Goal: Task Accomplishment & Management: Manage account settings

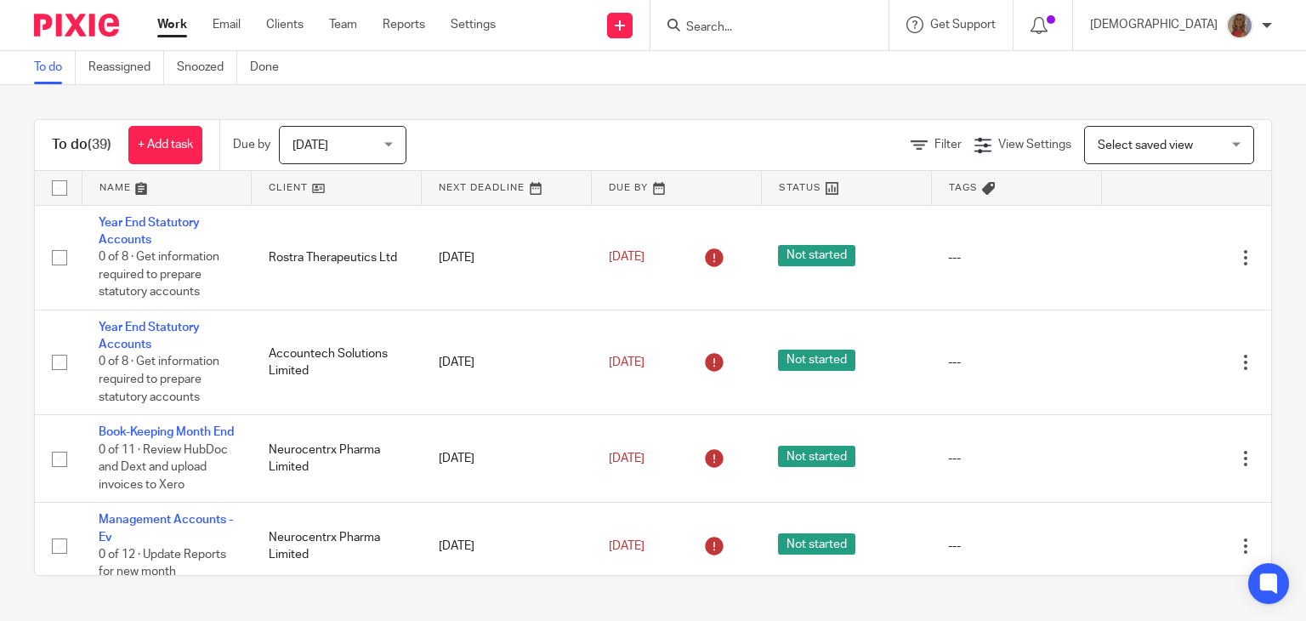
click at [391, 138] on div "Today Today" at bounding box center [343, 145] width 128 height 38
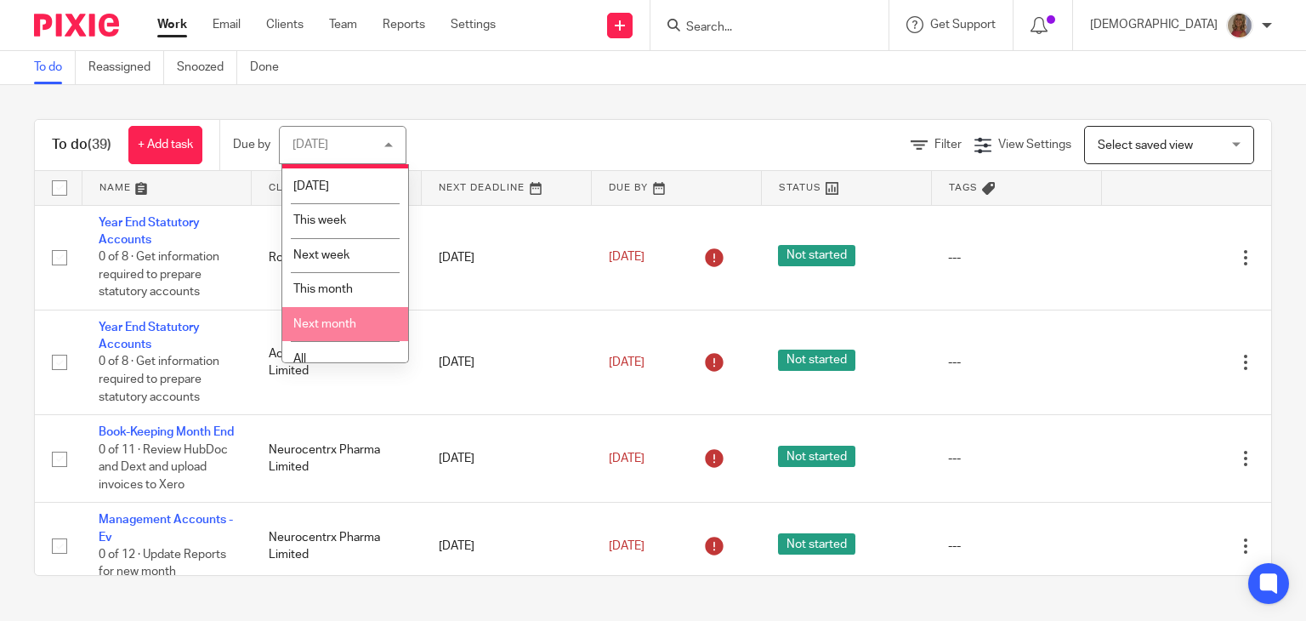
scroll to position [45, 0]
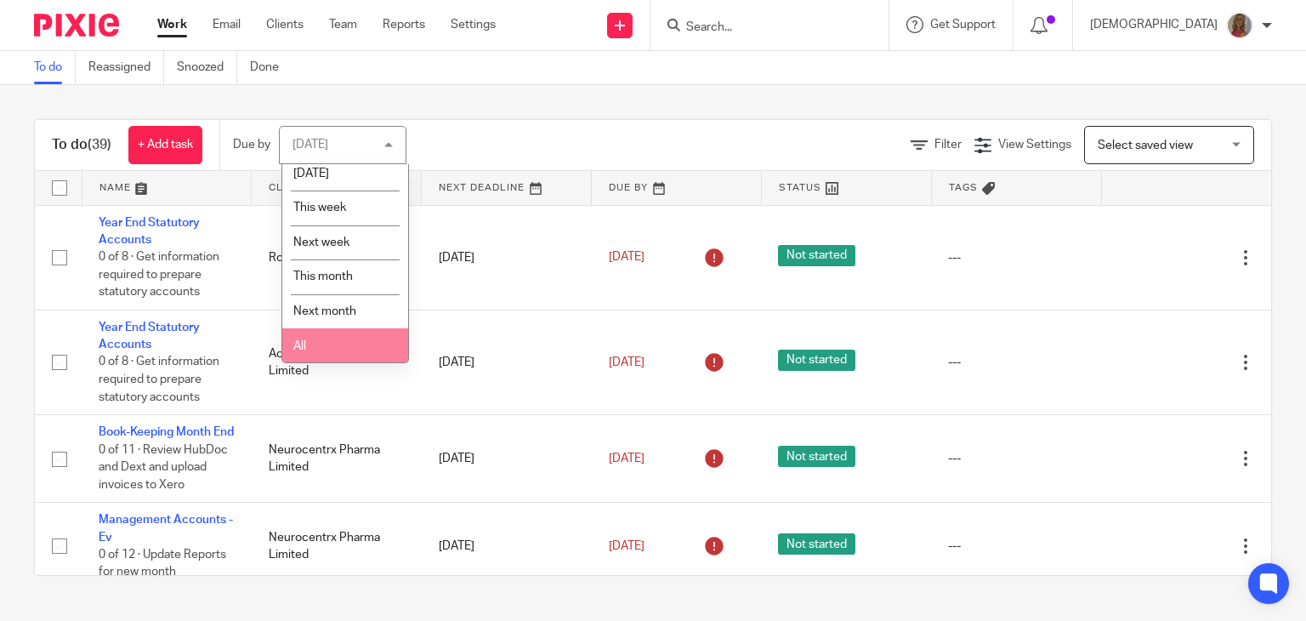
click at [331, 339] on li "All" at bounding box center [345, 345] width 126 height 35
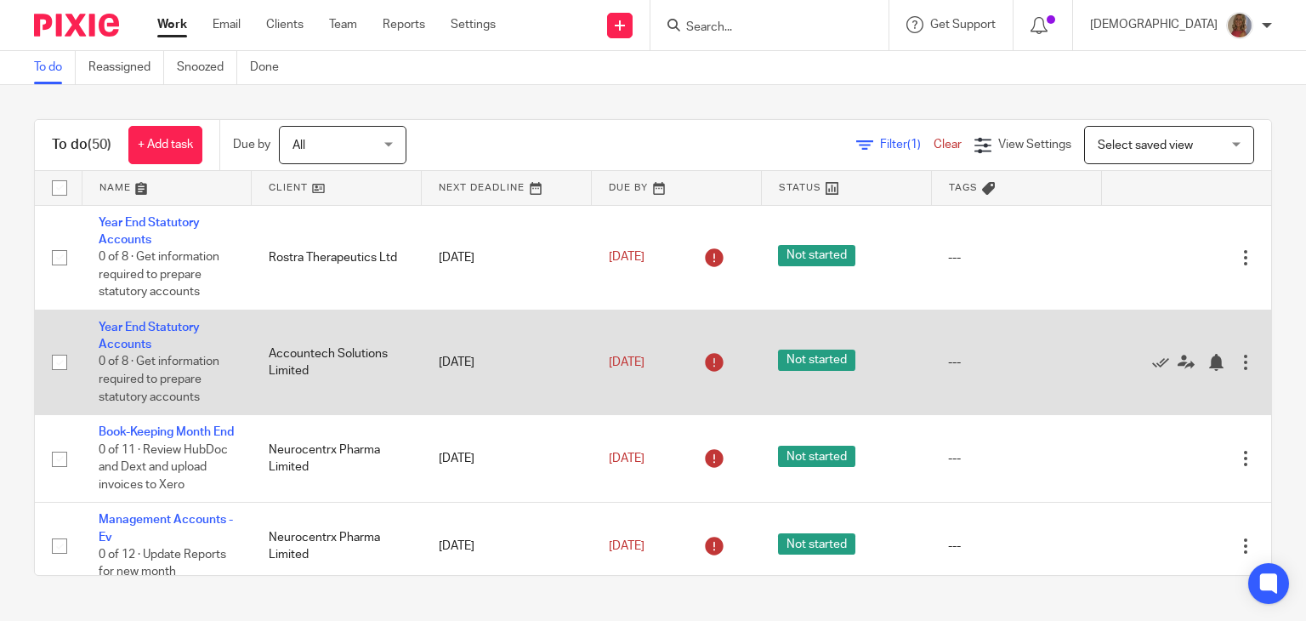
scroll to position [85, 0]
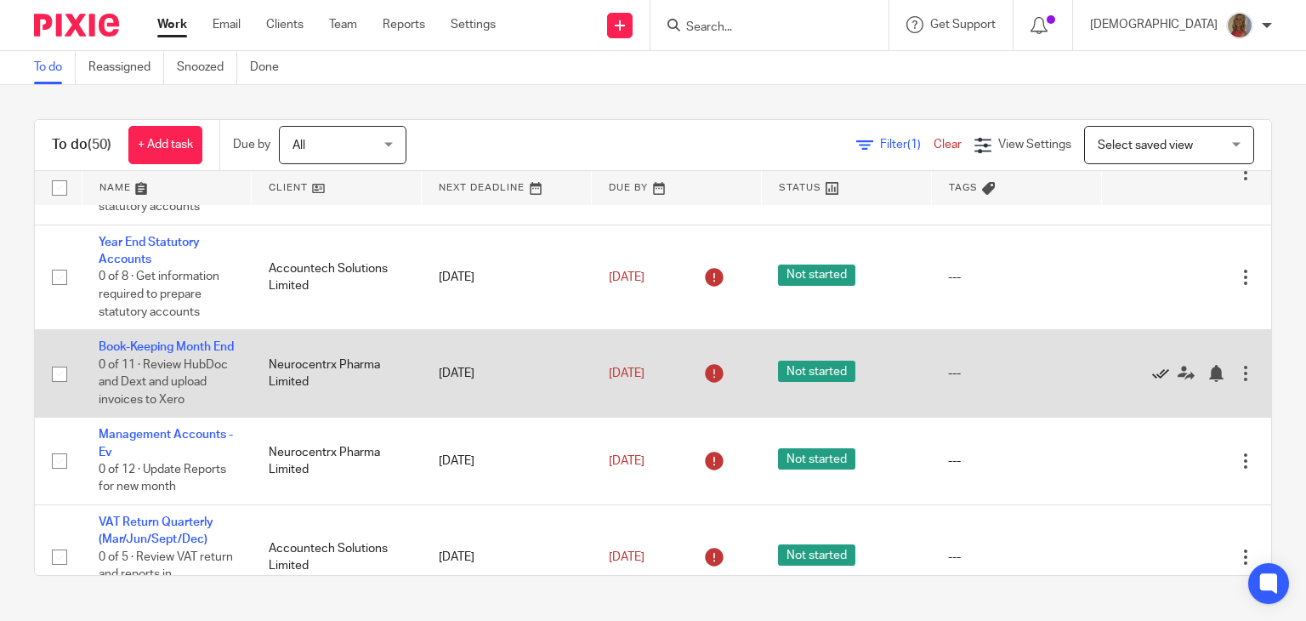
click at [1152, 382] on icon at bounding box center [1160, 373] width 17 height 17
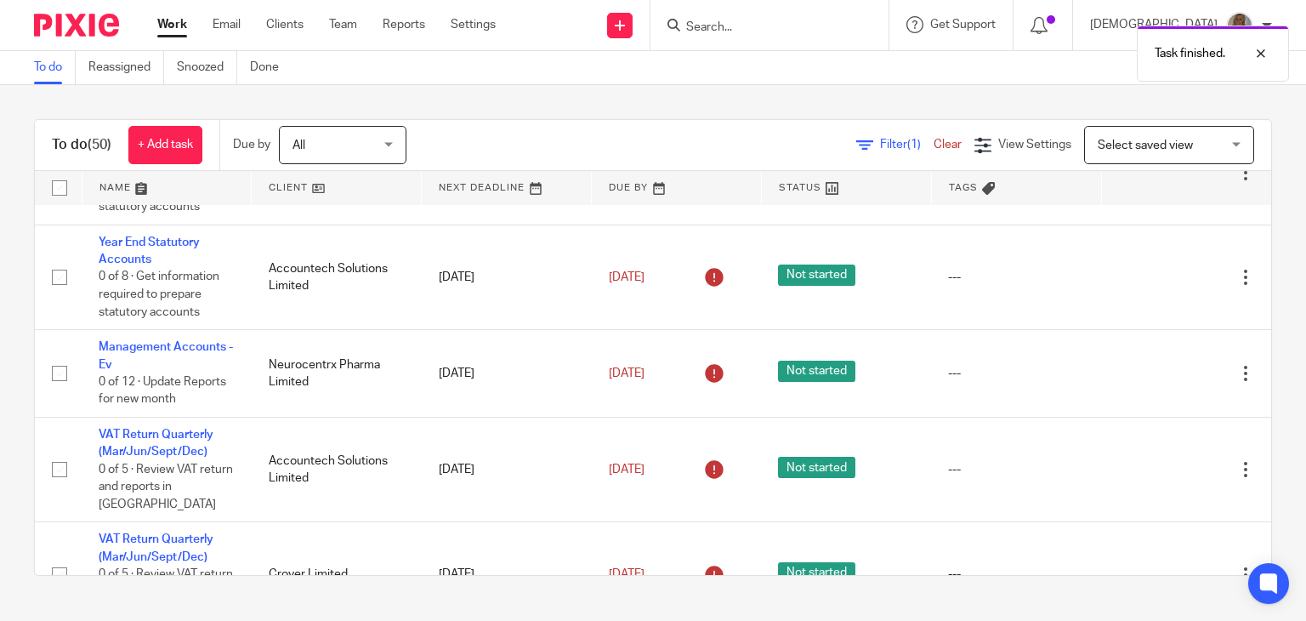
click at [1118, 384] on div "Edit task Delete" at bounding box center [1186, 373] width 136 height 43
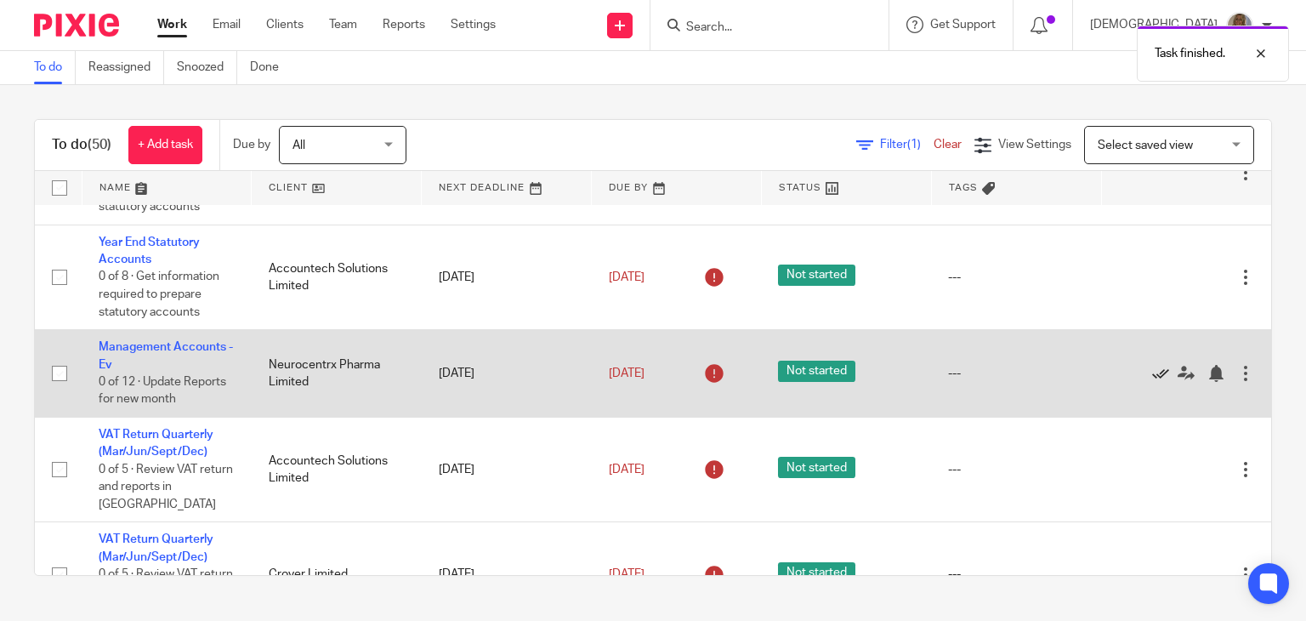
click at [1152, 378] on icon at bounding box center [1160, 373] width 17 height 17
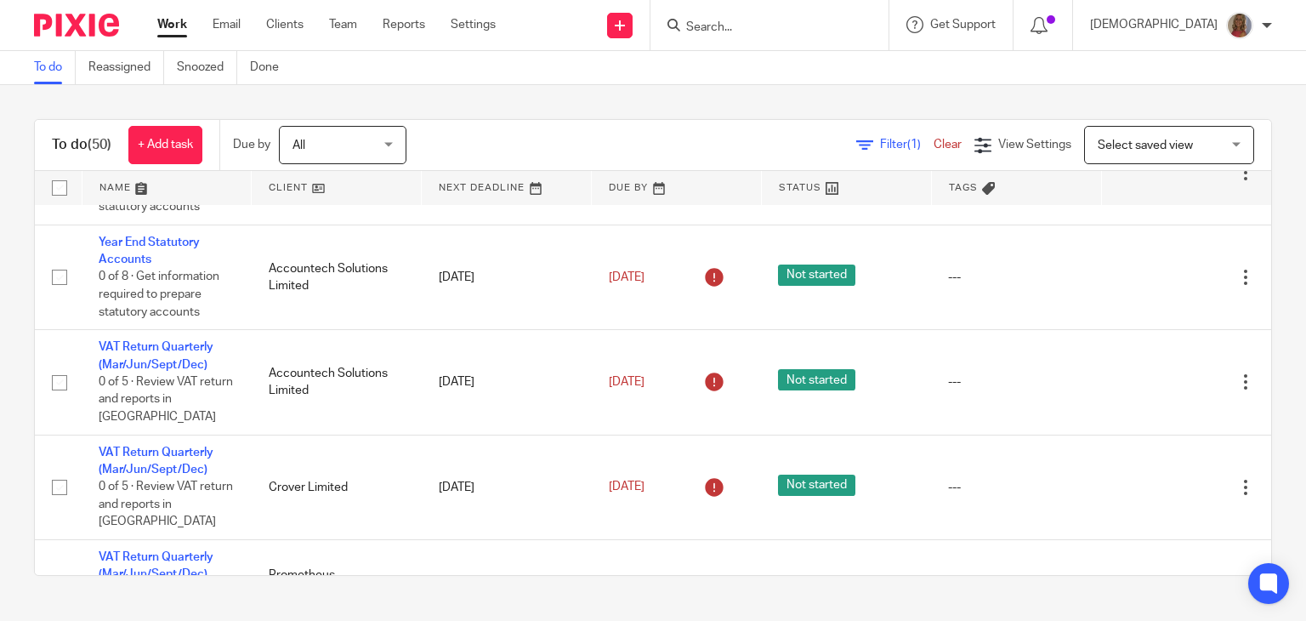
click at [1152, 378] on icon at bounding box center [1160, 382] width 17 height 17
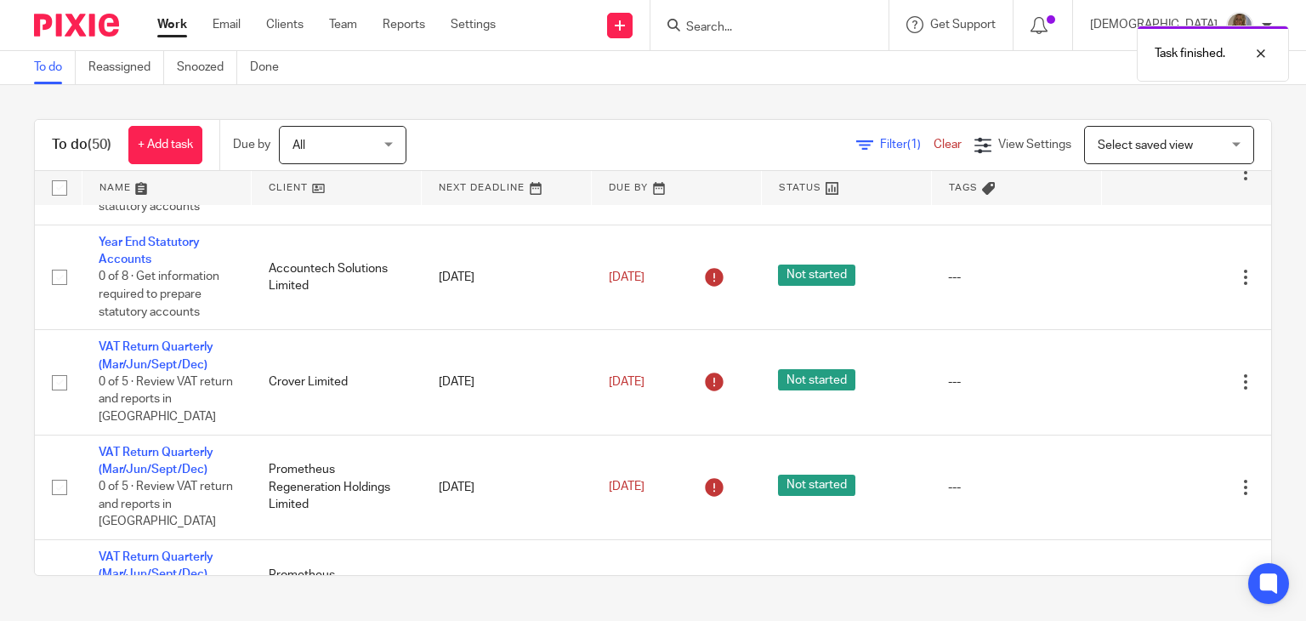
click at [1152, 378] on icon at bounding box center [1160, 382] width 17 height 17
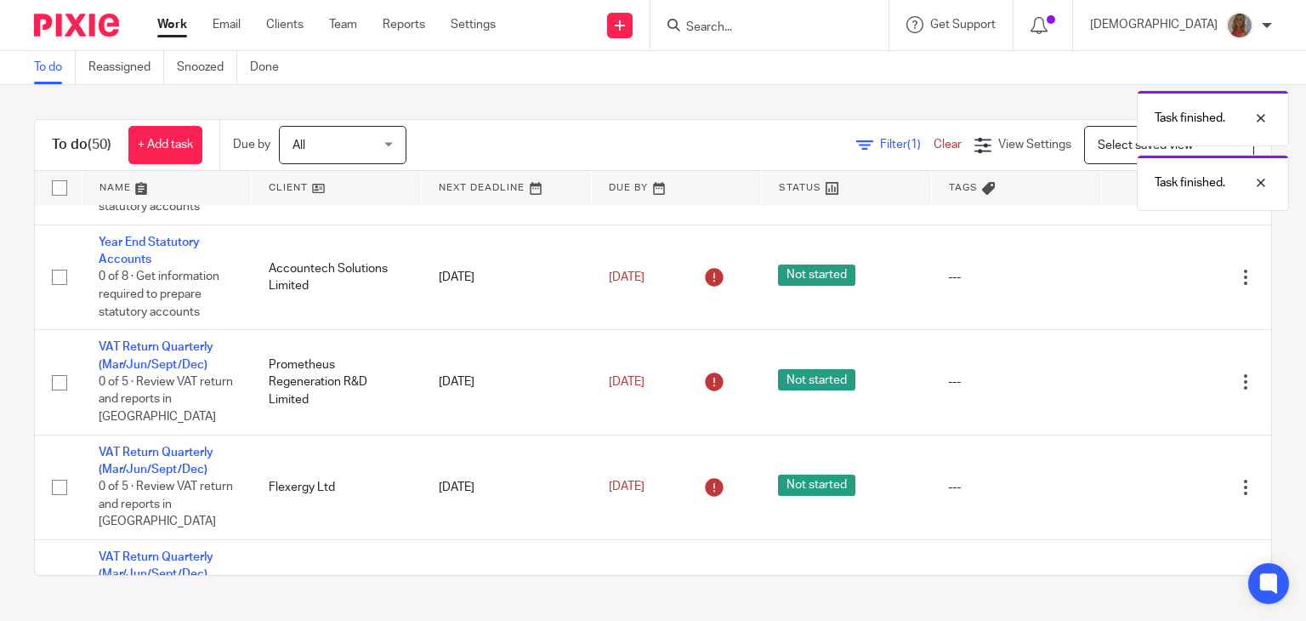
click at [1152, 378] on icon at bounding box center [1160, 382] width 17 height 17
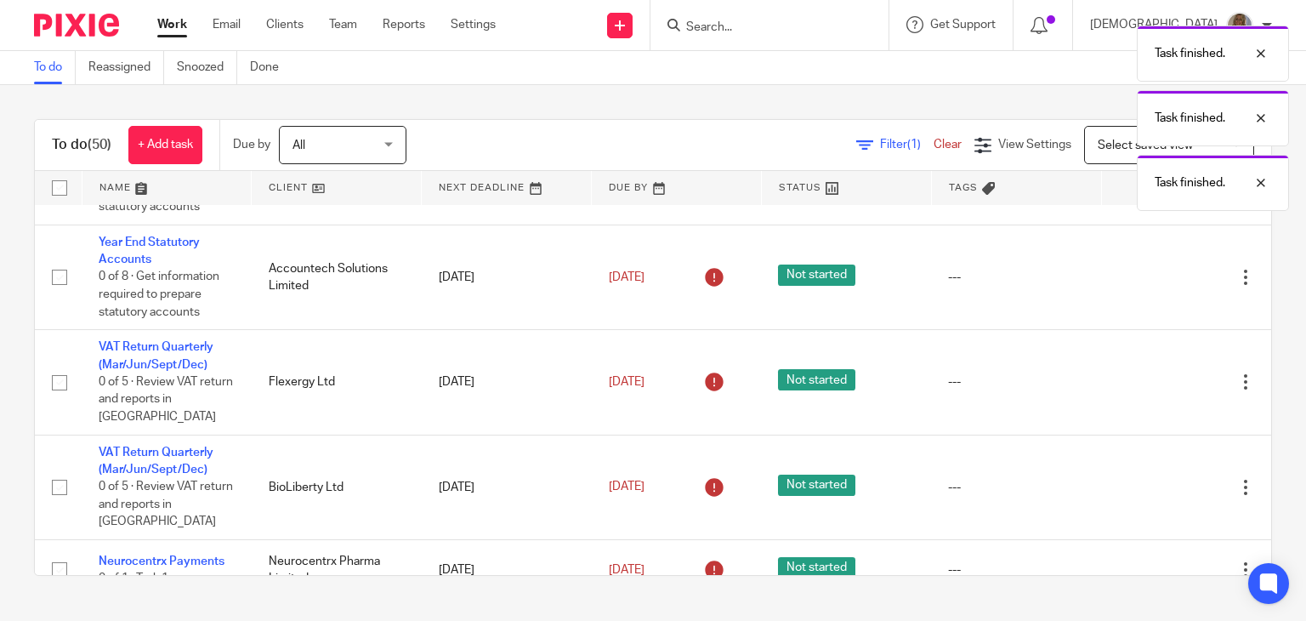
click at [1152, 378] on icon at bounding box center [1160, 382] width 17 height 17
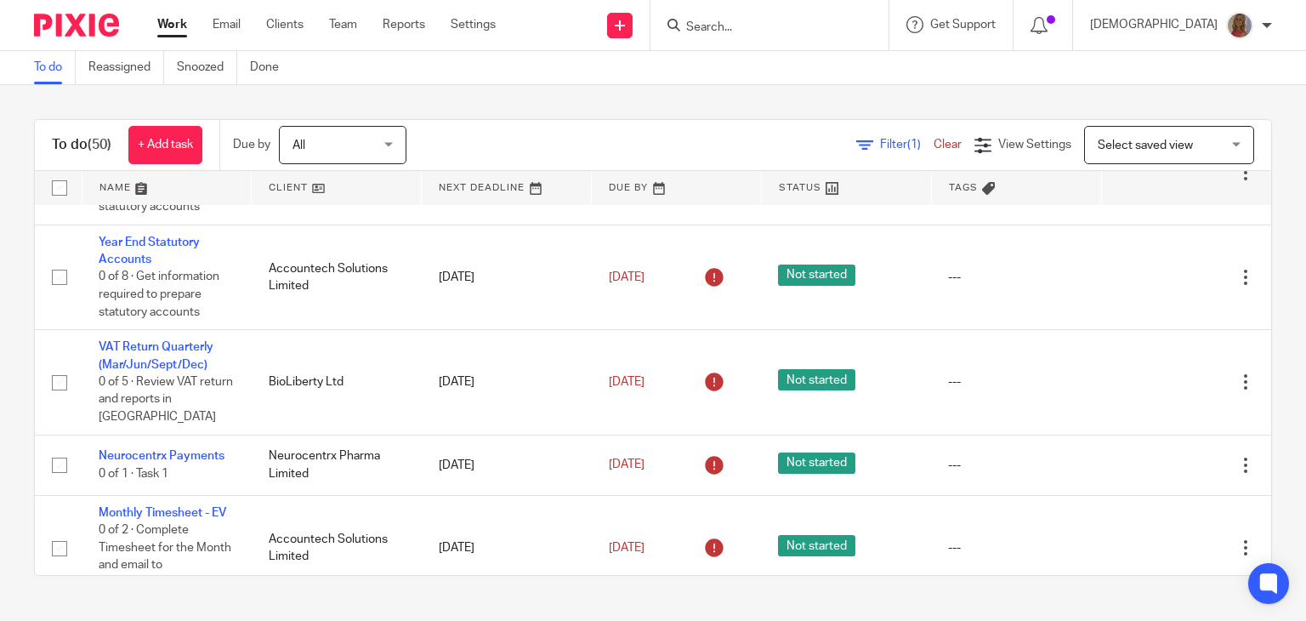
click at [1152, 378] on icon at bounding box center [1160, 382] width 17 height 17
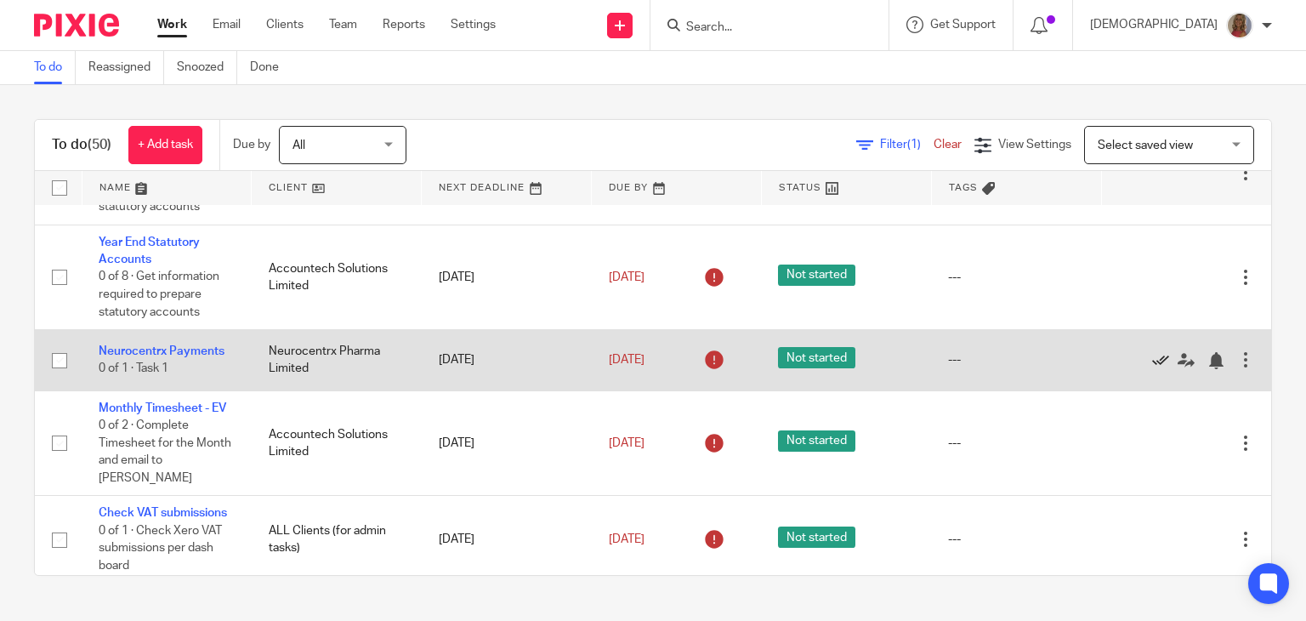
click at [1152, 361] on icon at bounding box center [1160, 360] width 17 height 17
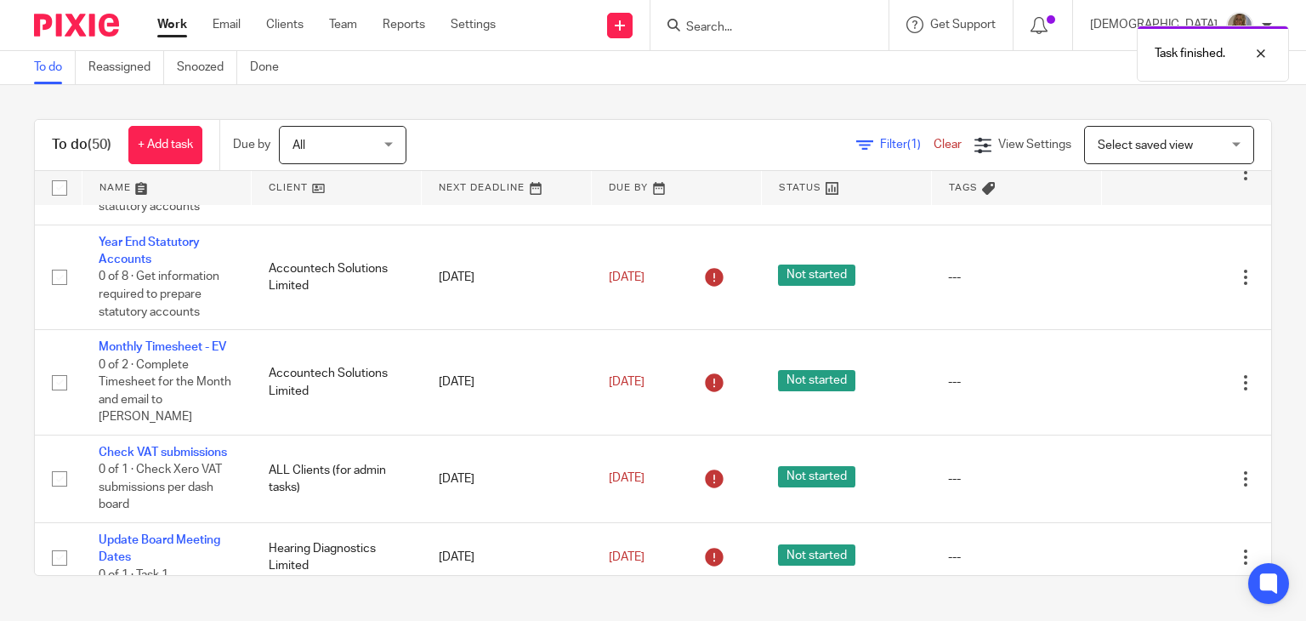
click at [1120, 361] on td "Edit task Delete" at bounding box center [1186, 382] width 170 height 105
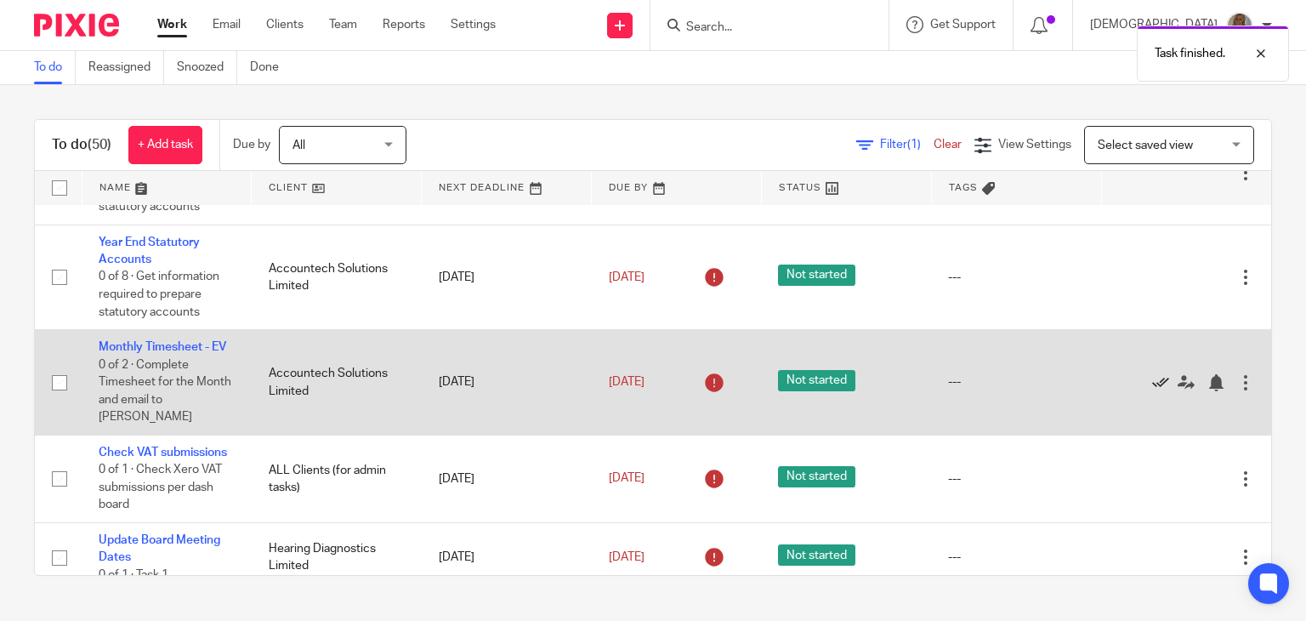
click at [1152, 391] on icon at bounding box center [1160, 382] width 17 height 17
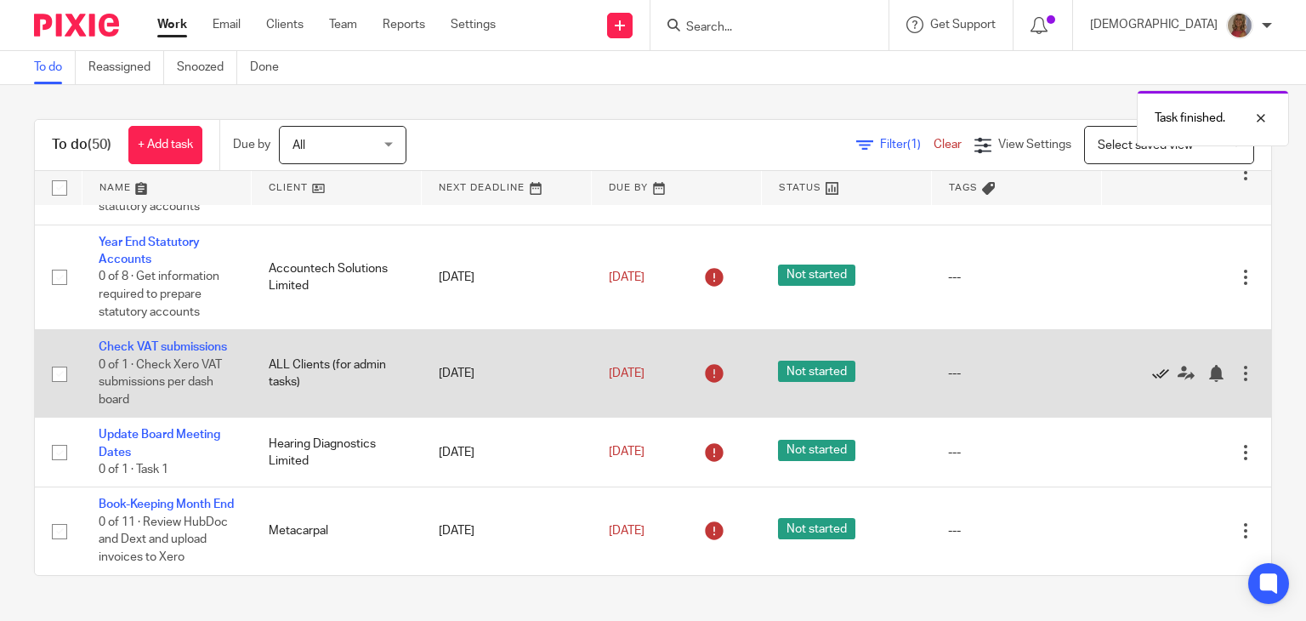
click at [1152, 382] on icon at bounding box center [1160, 373] width 17 height 17
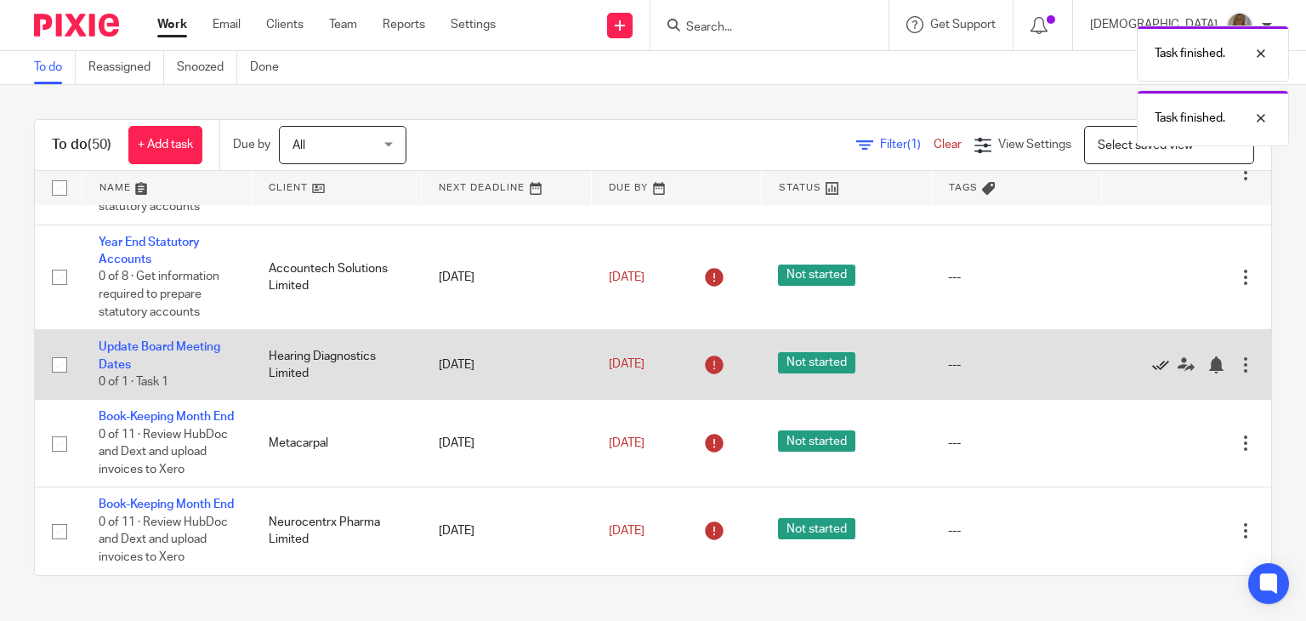
click at [1152, 368] on icon at bounding box center [1160, 364] width 17 height 17
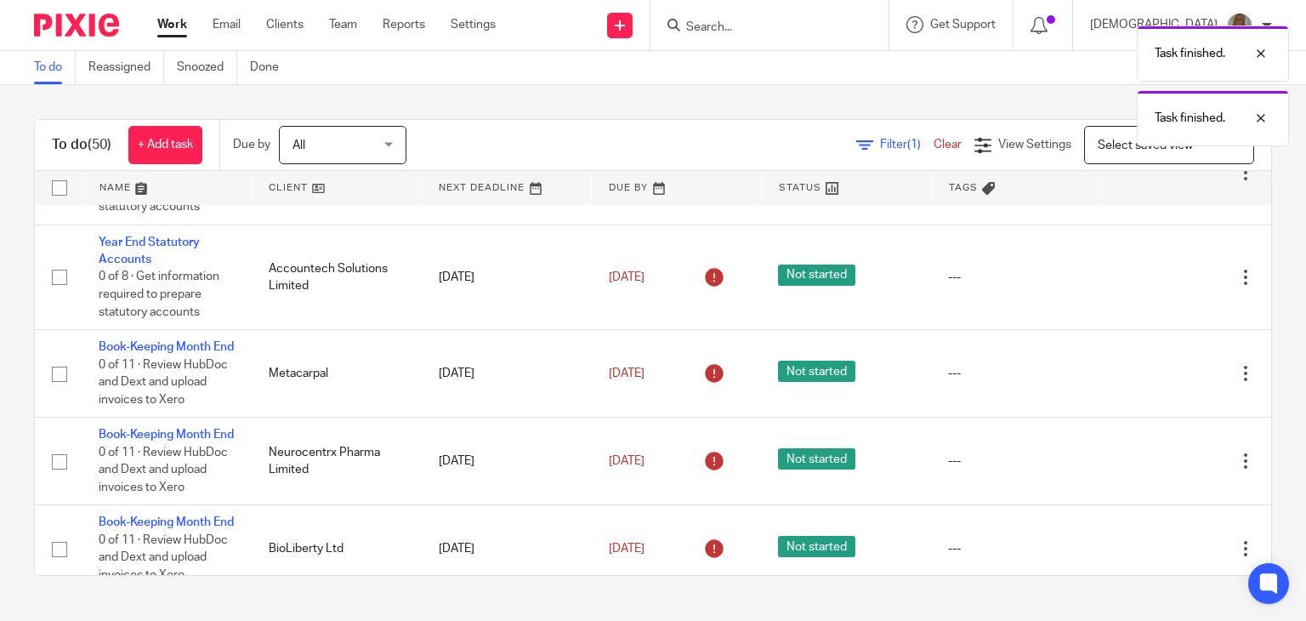
click at [1120, 368] on div "Edit task Delete" at bounding box center [1186, 373] width 136 height 43
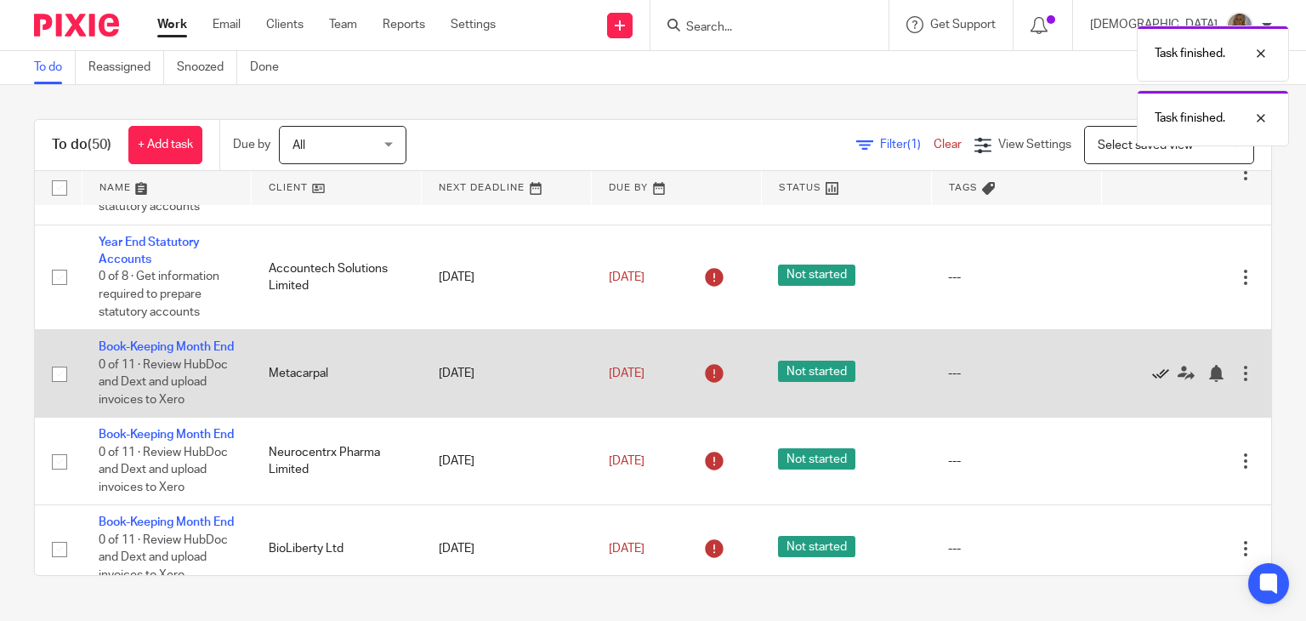
click at [1152, 379] on icon at bounding box center [1160, 373] width 17 height 17
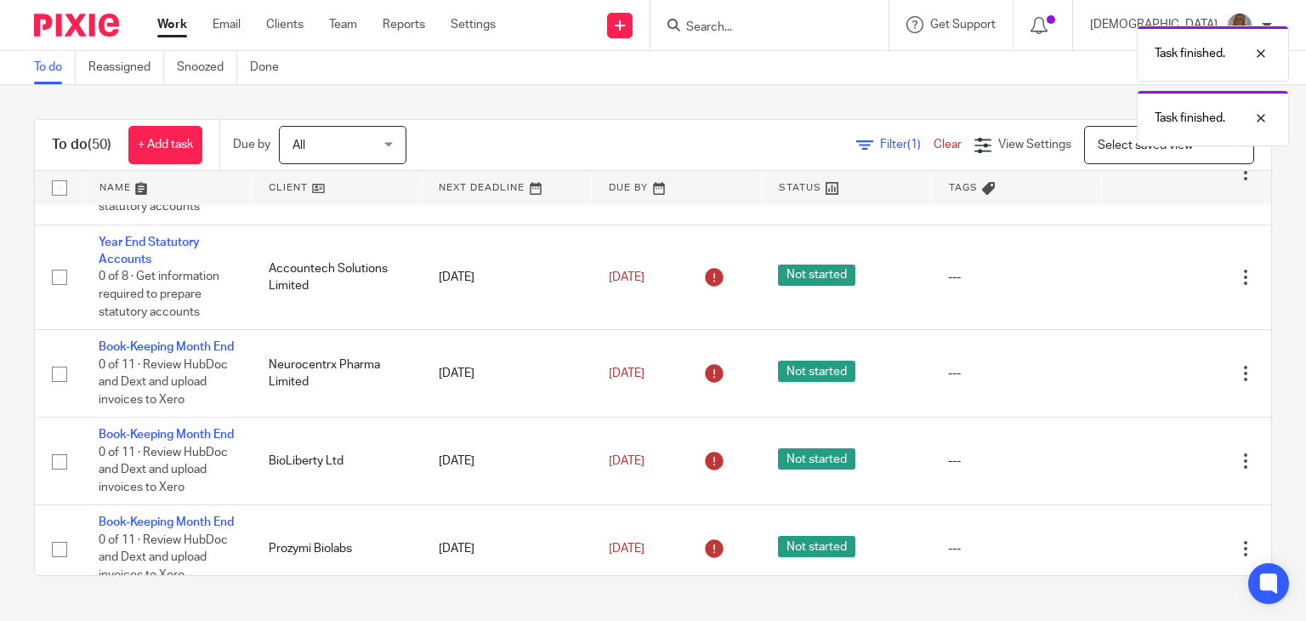
click at [1152, 379] on icon at bounding box center [1160, 373] width 17 height 17
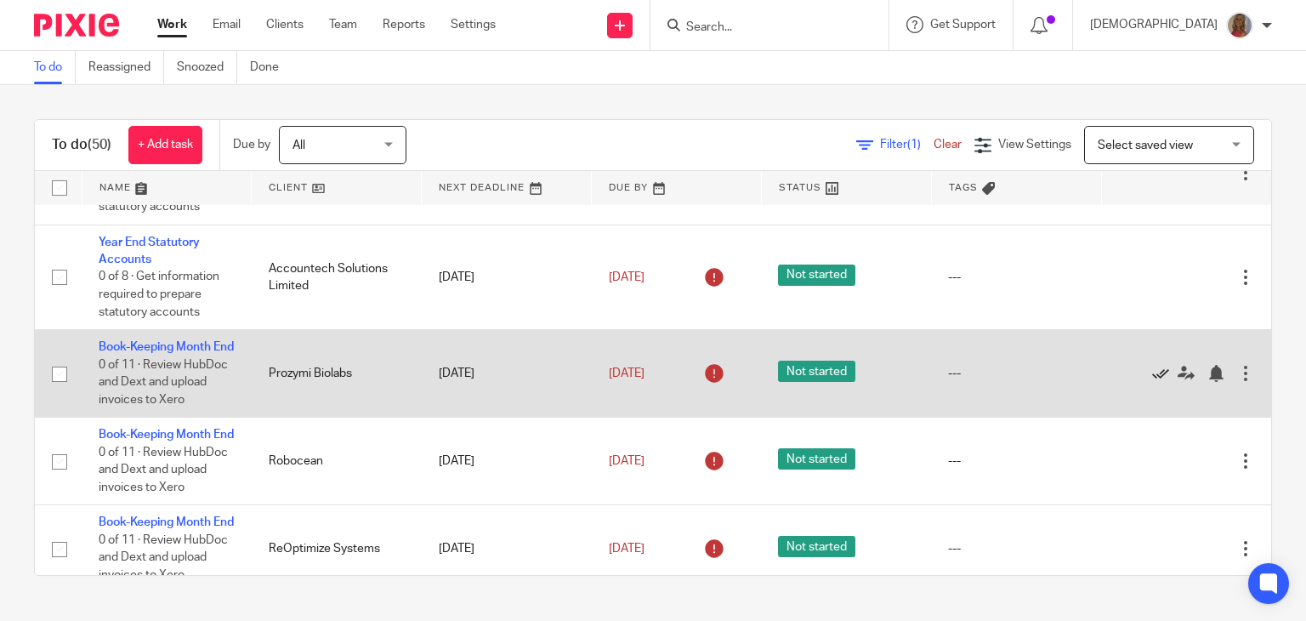
click at [1152, 379] on icon at bounding box center [1160, 373] width 17 height 17
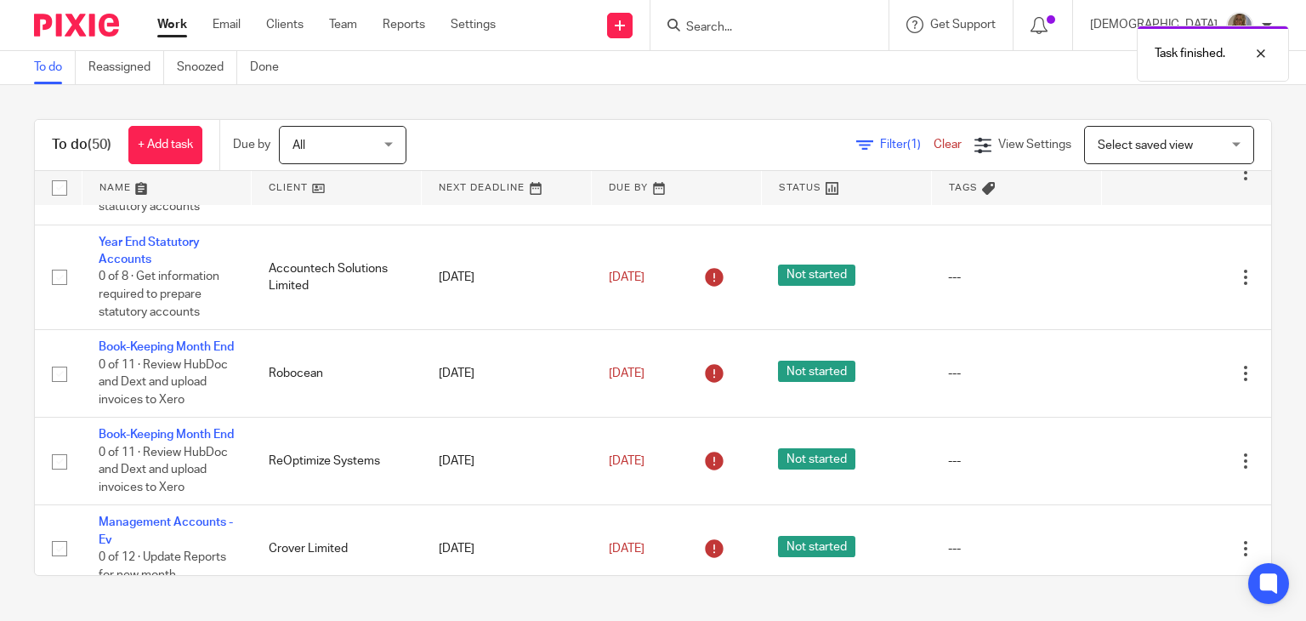
click at [1152, 379] on icon at bounding box center [1160, 373] width 17 height 17
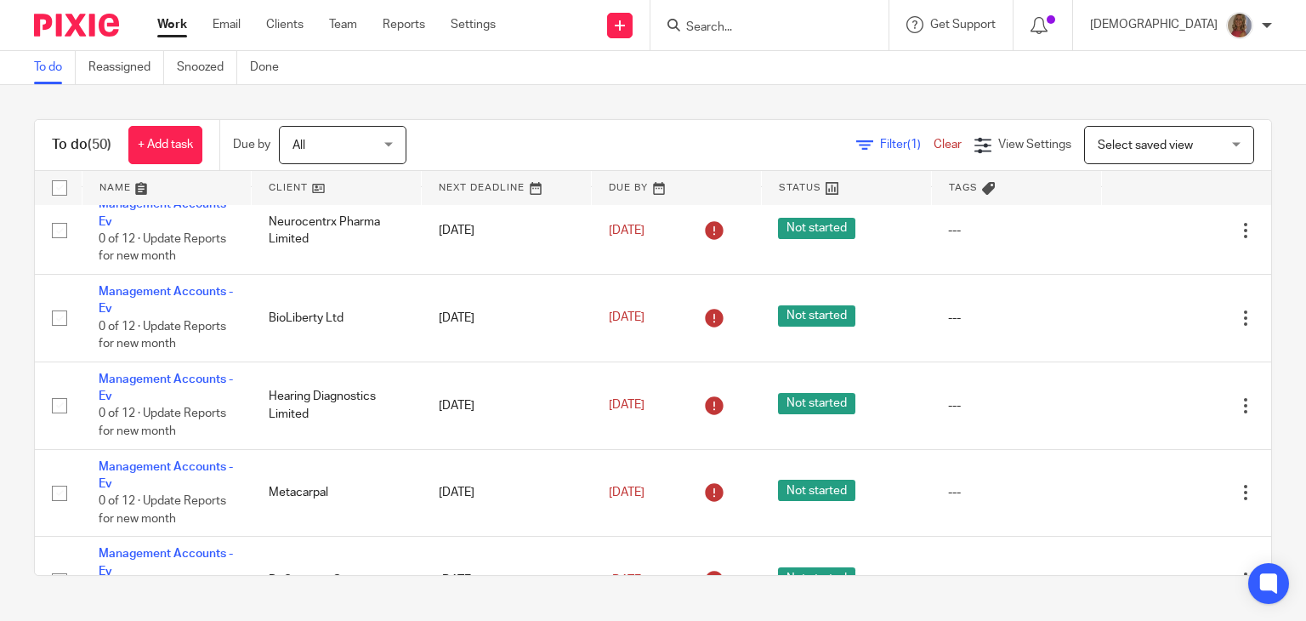
scroll to position [255, 0]
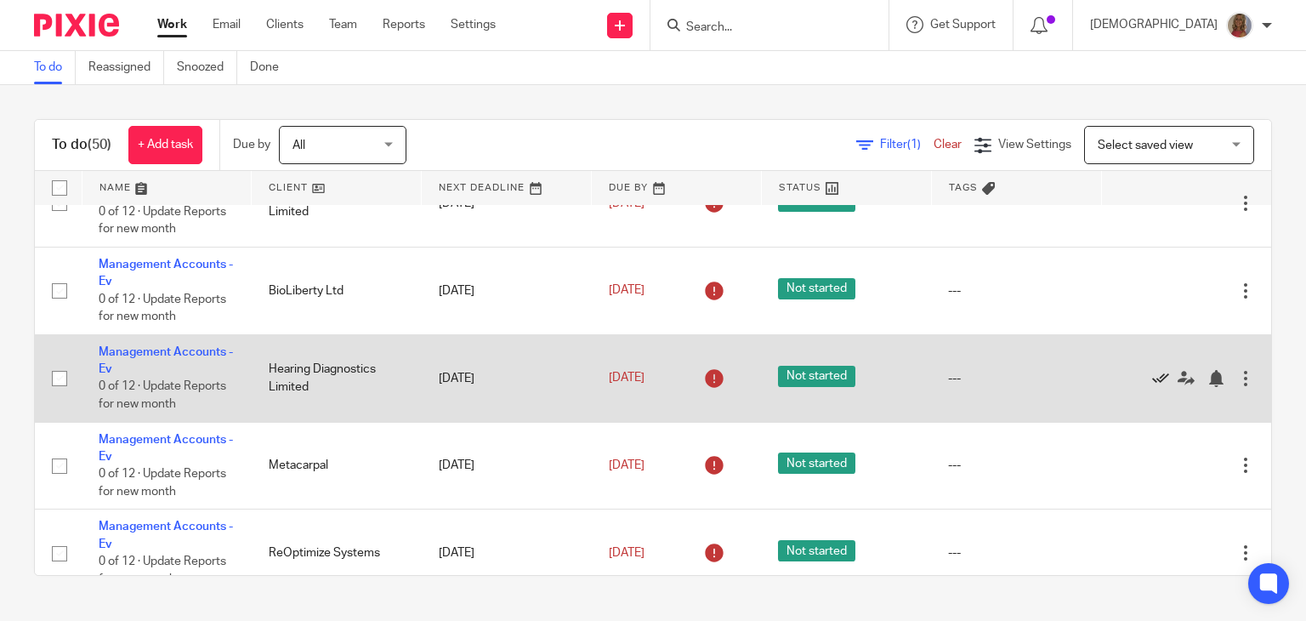
click at [1152, 379] on icon at bounding box center [1160, 378] width 17 height 17
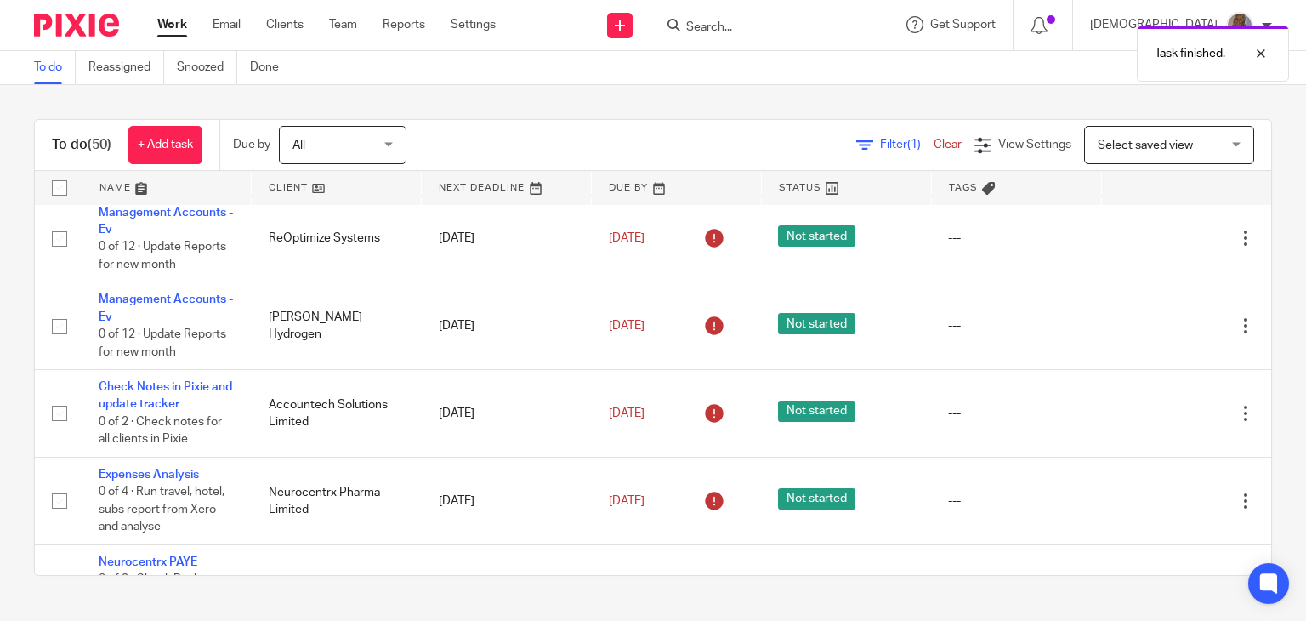
scroll to position [510, 0]
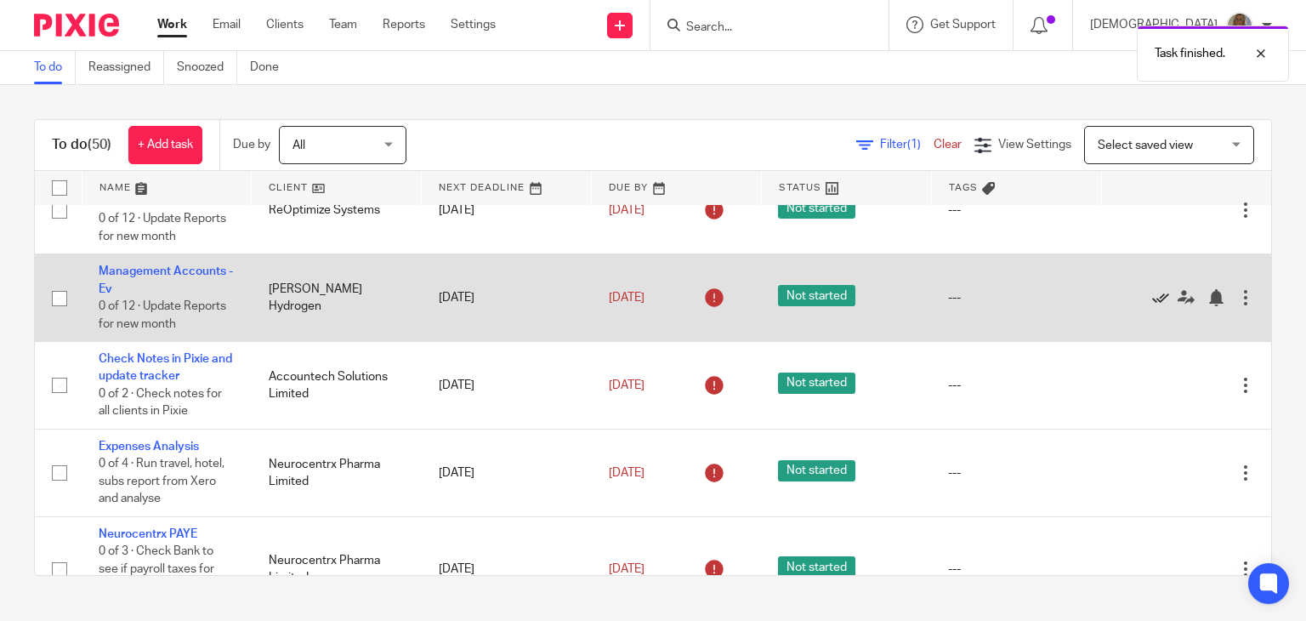
click at [1152, 299] on icon at bounding box center [1160, 297] width 17 height 17
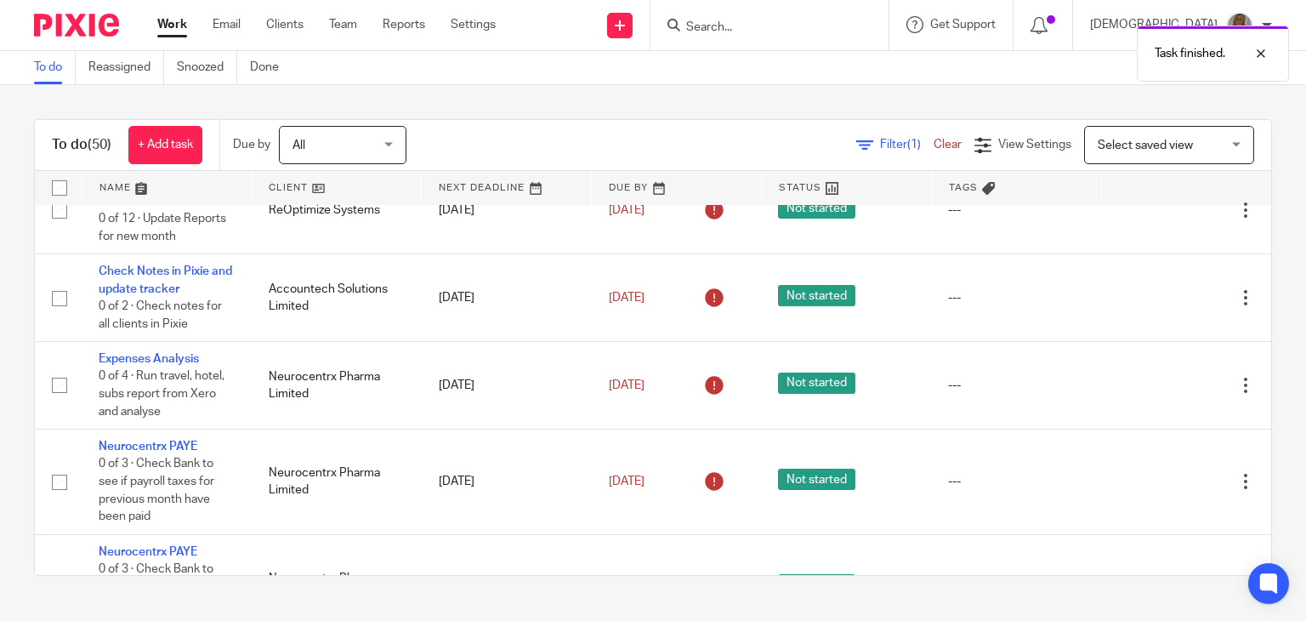
click at [1152, 299] on icon at bounding box center [1160, 297] width 17 height 17
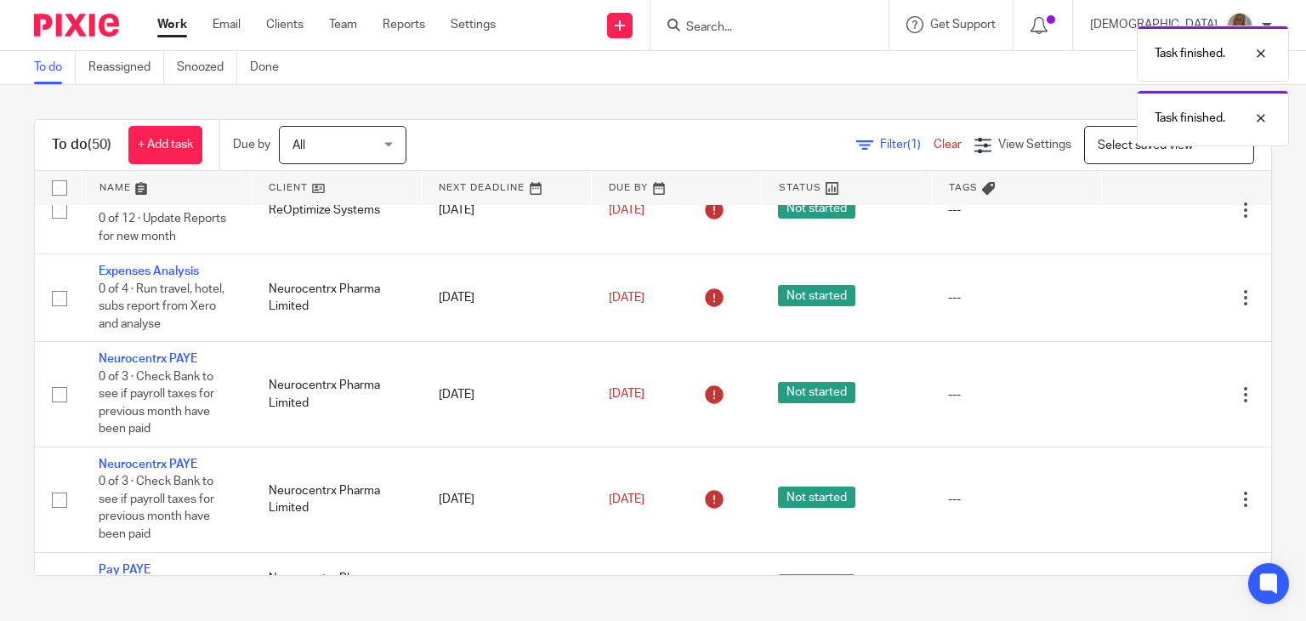
click at [1152, 299] on icon at bounding box center [1160, 298] width 17 height 17
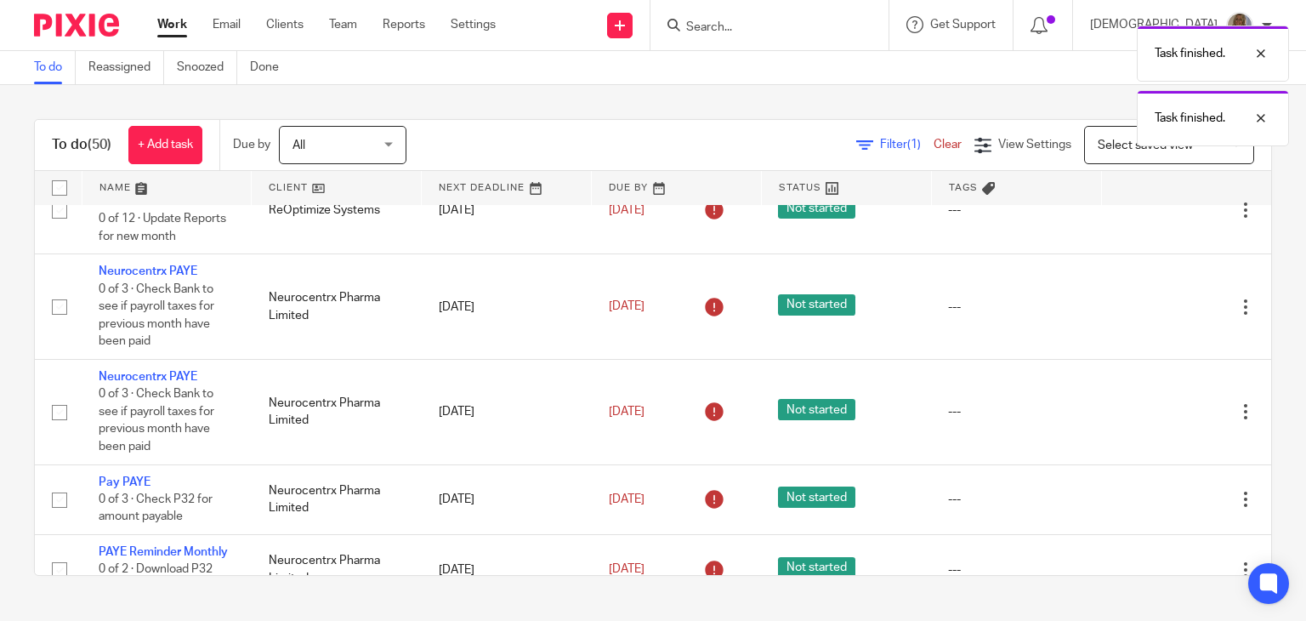
click at [1121, 299] on div "Edit task Delete" at bounding box center [1186, 306] width 136 height 43
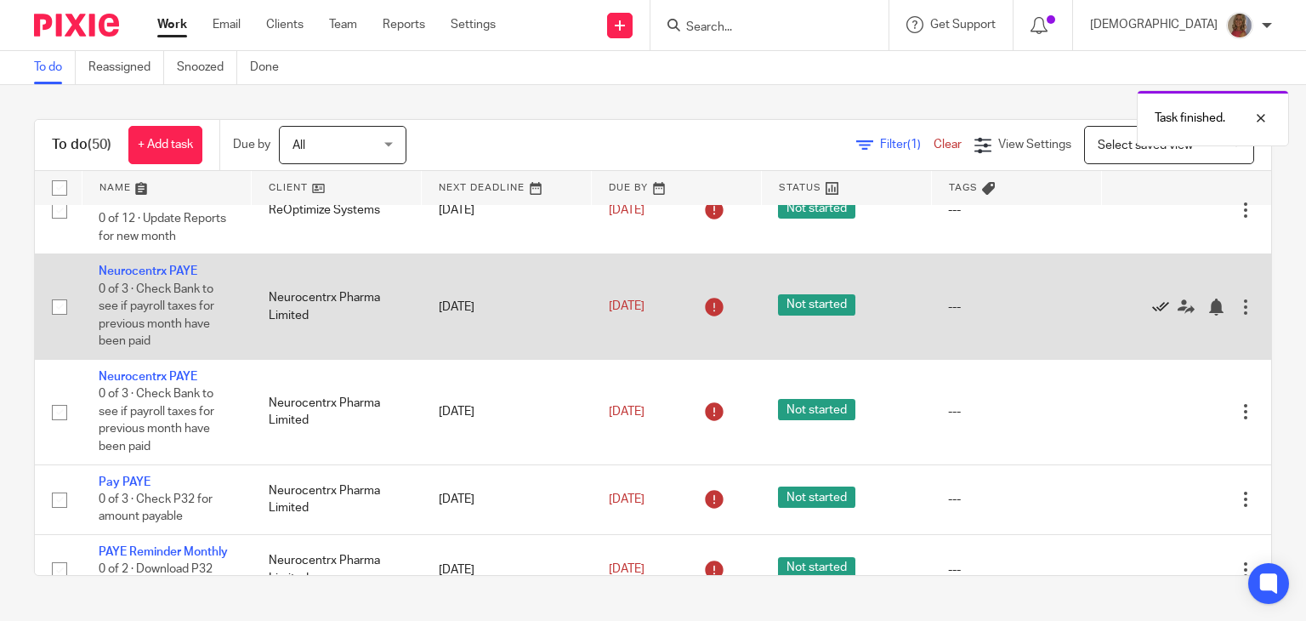
click at [1152, 313] on icon at bounding box center [1160, 306] width 17 height 17
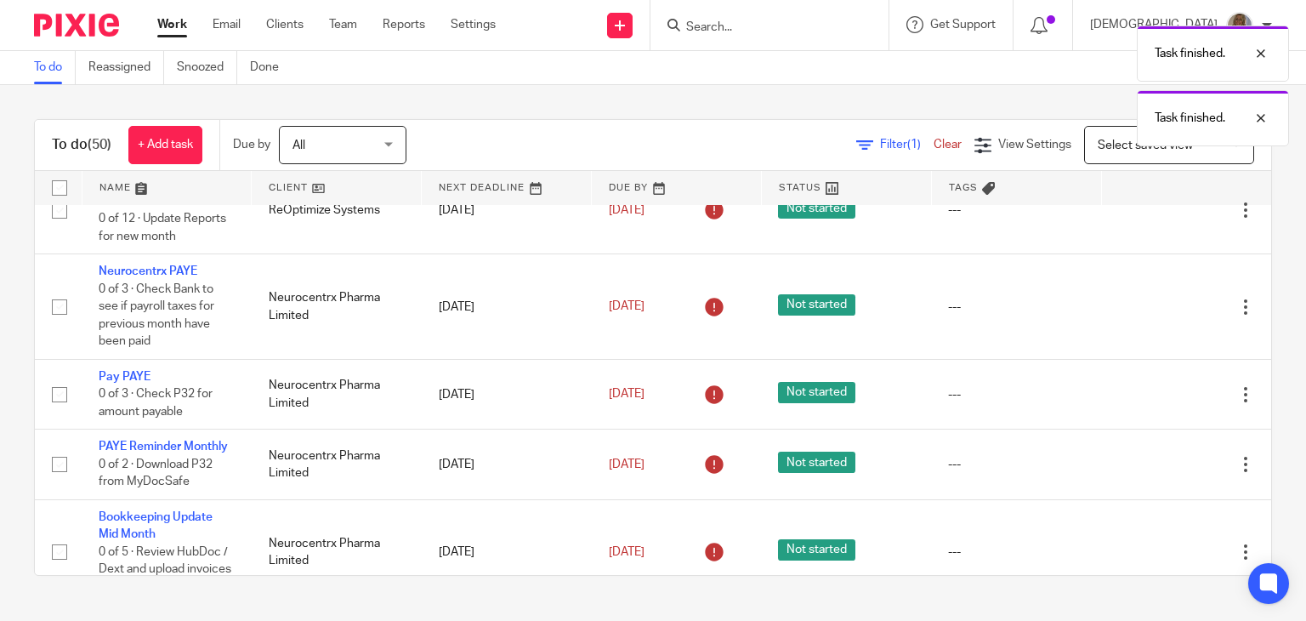
click at [1152, 313] on icon at bounding box center [1160, 306] width 17 height 17
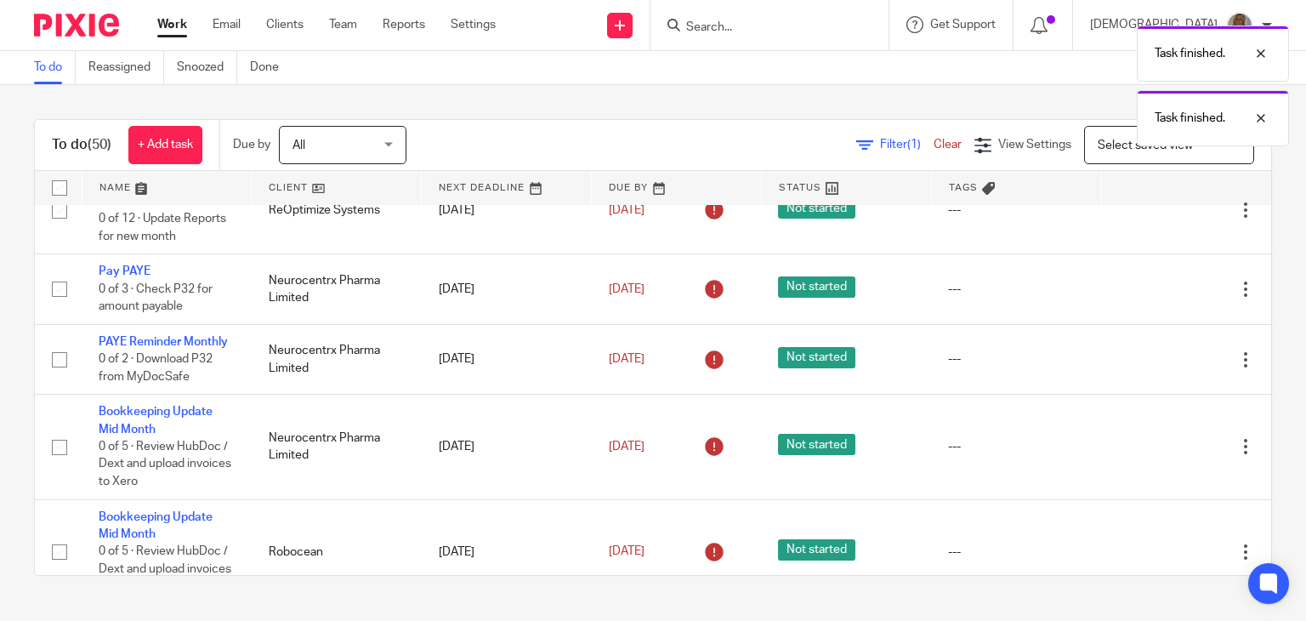
click at [1122, 310] on div "Edit task Delete" at bounding box center [1186, 289] width 136 height 43
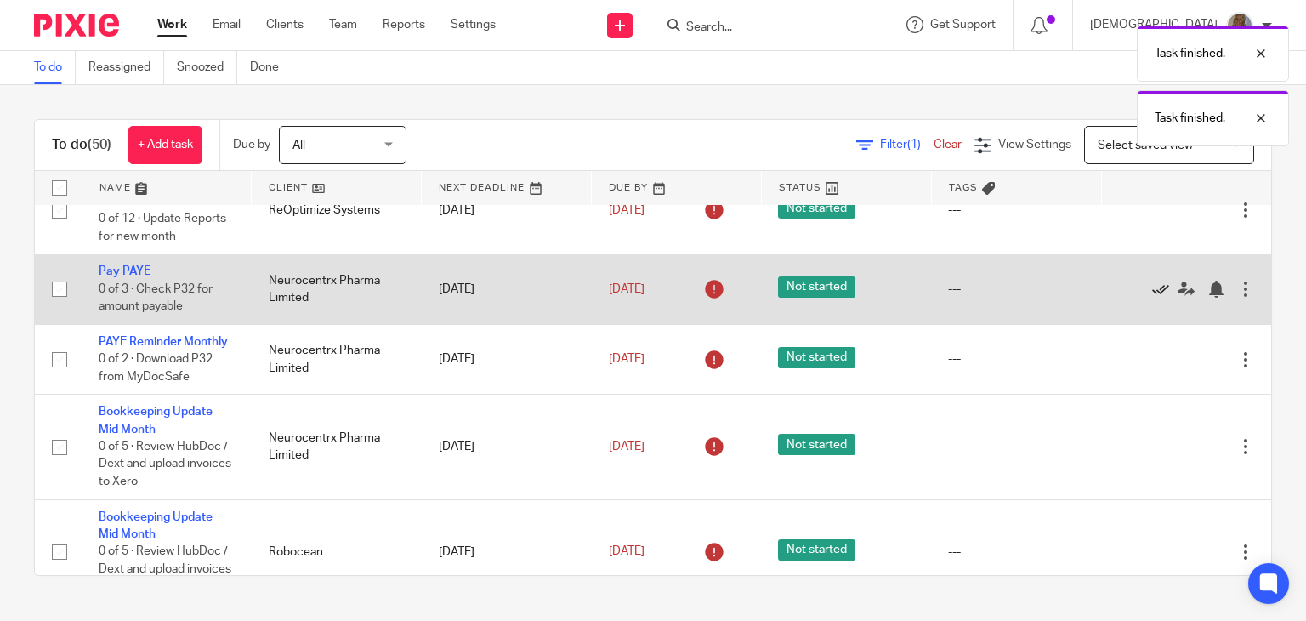
click at [1152, 298] on icon at bounding box center [1160, 289] width 17 height 17
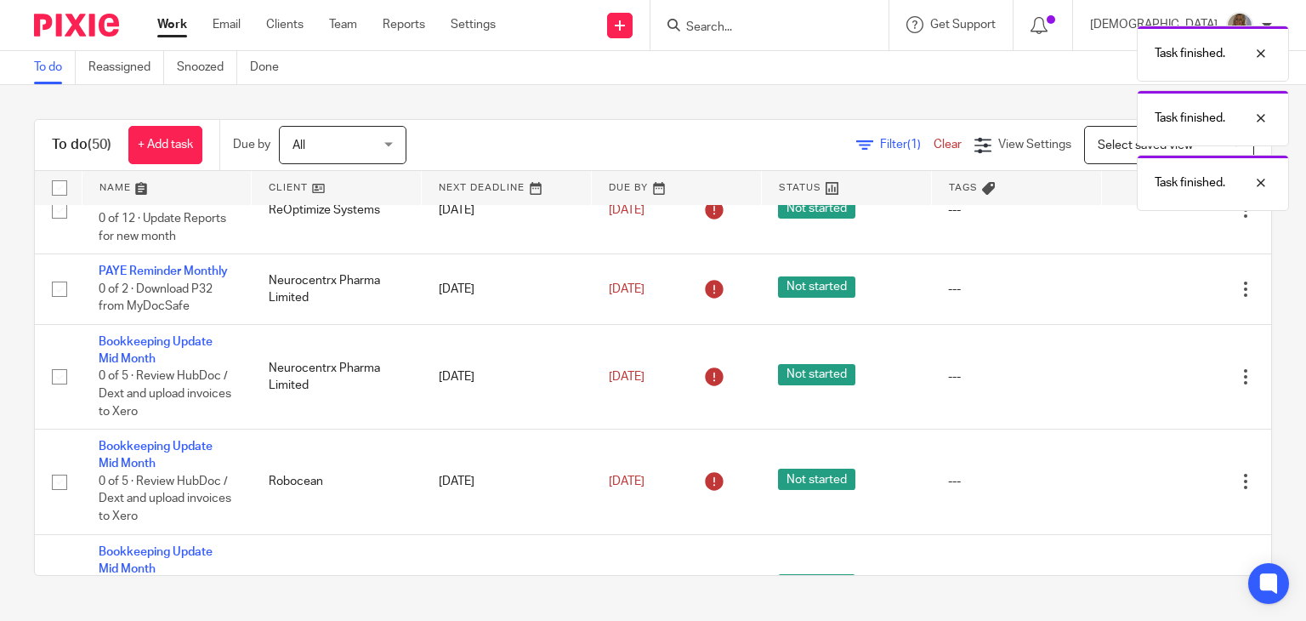
click at [1152, 298] on icon at bounding box center [1160, 289] width 17 height 17
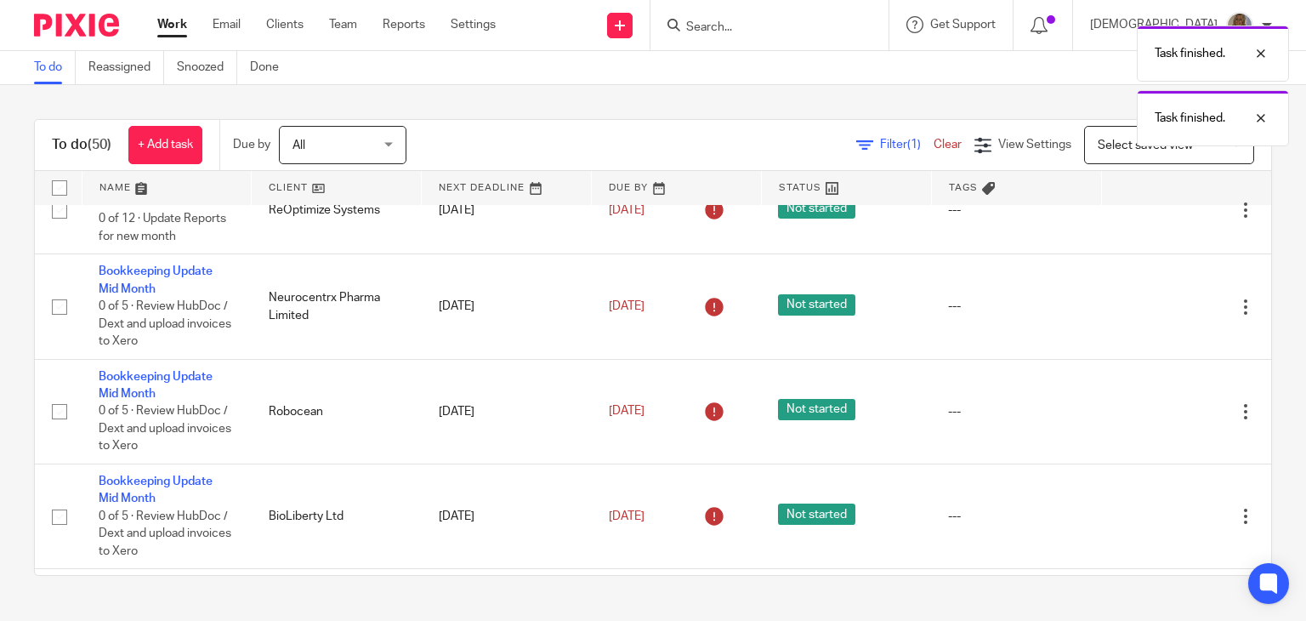
scroll to position [595, 0]
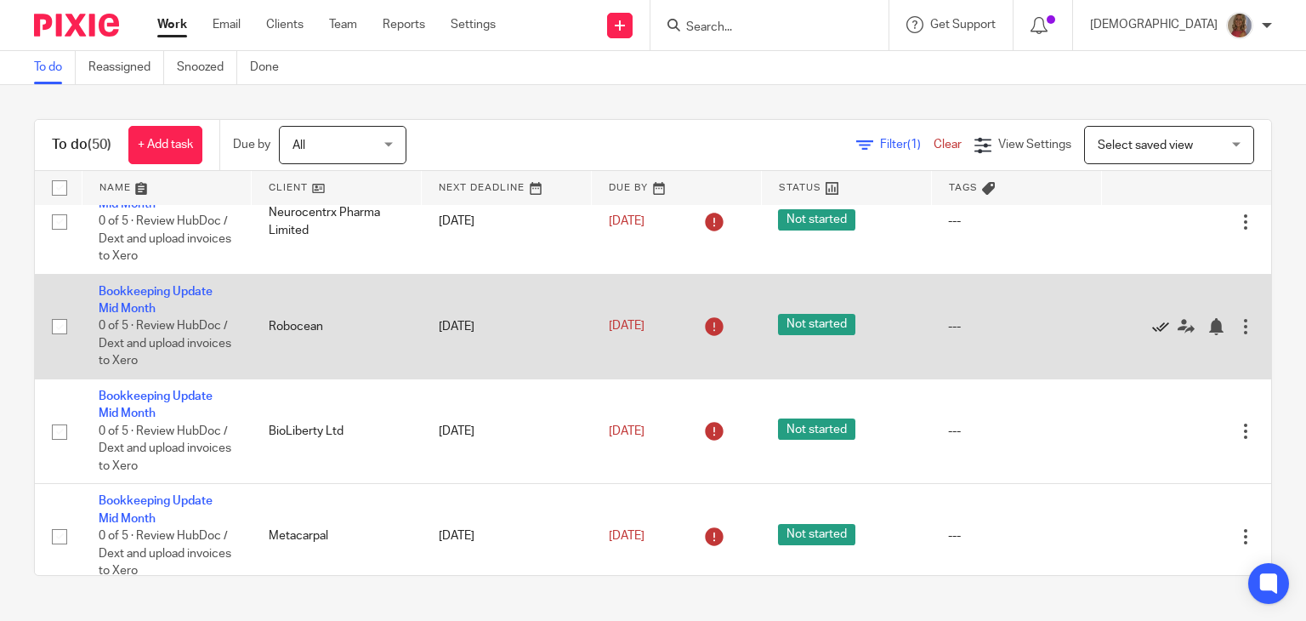
click at [1152, 325] on icon at bounding box center [1160, 326] width 17 height 17
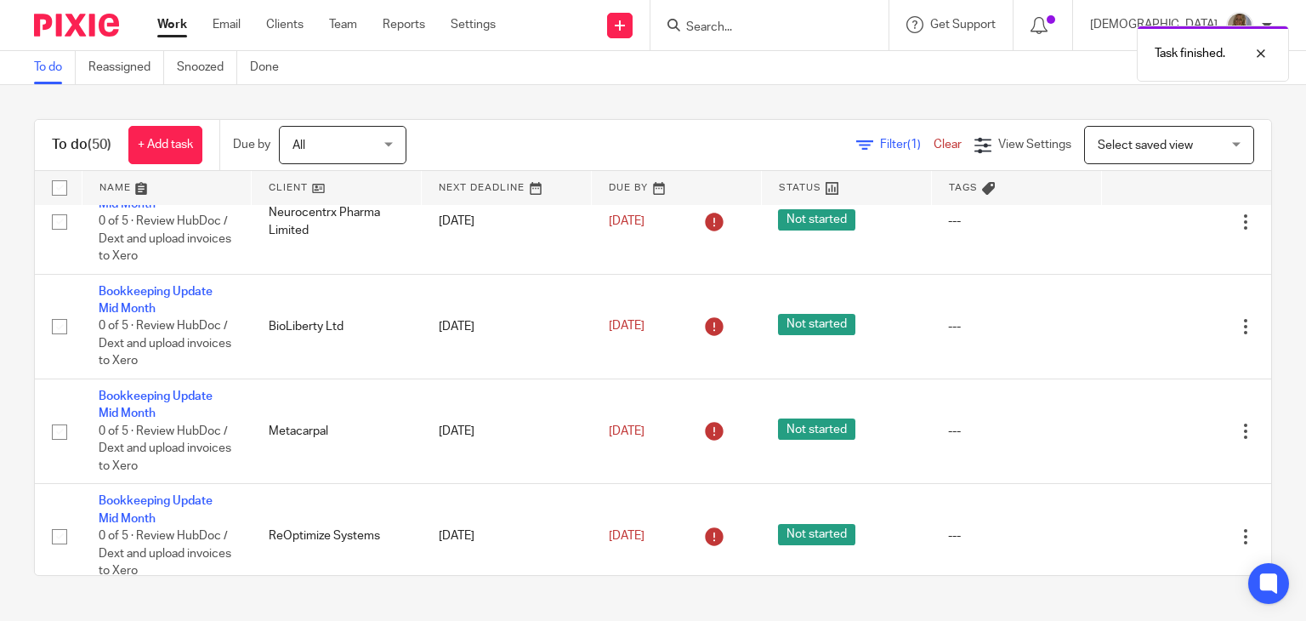
click at [1152, 325] on icon at bounding box center [1160, 326] width 17 height 17
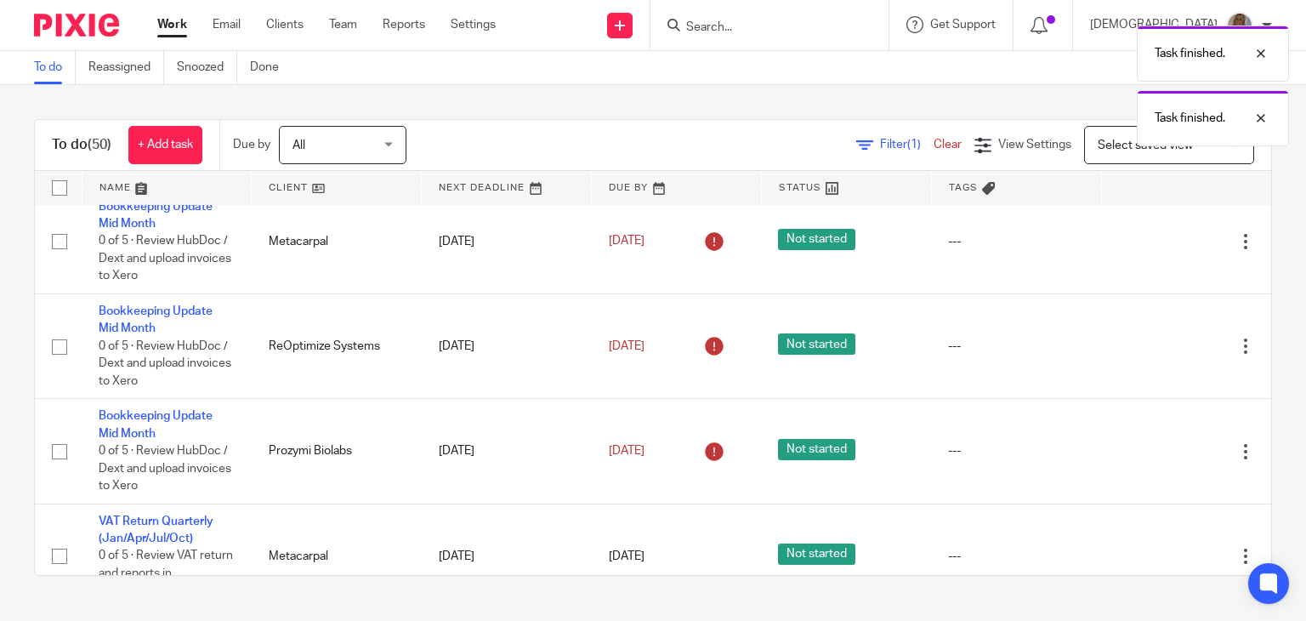
scroll to position [765, 0]
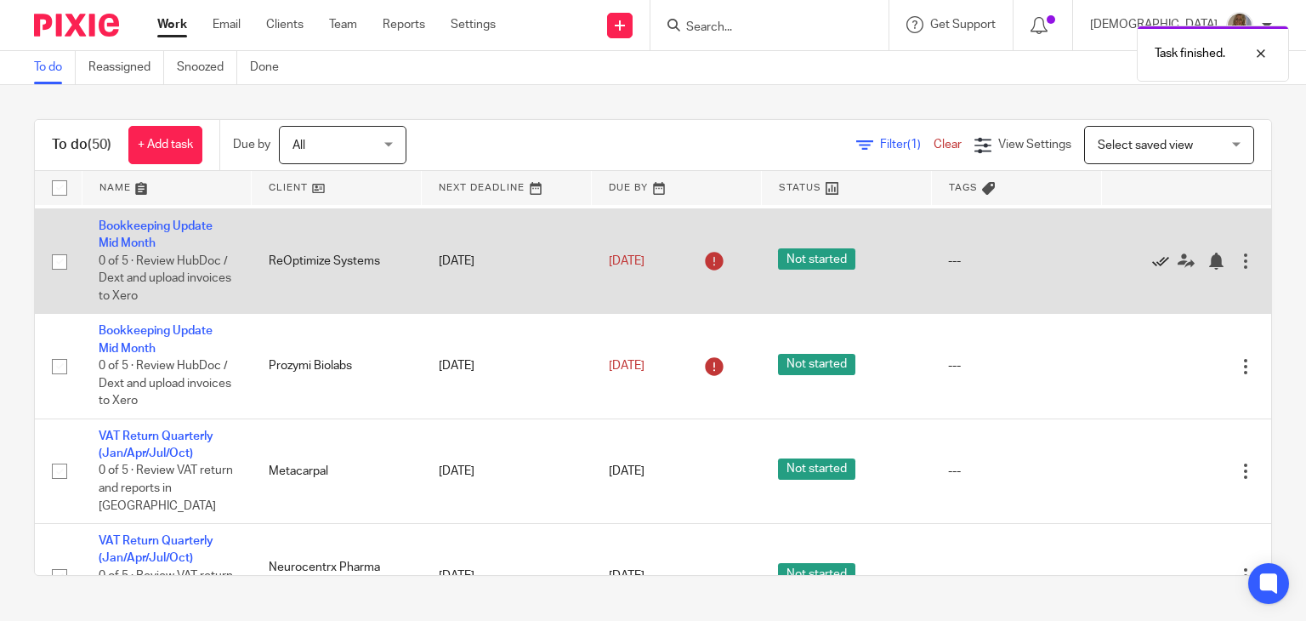
click at [1152, 270] on icon at bounding box center [1160, 261] width 17 height 17
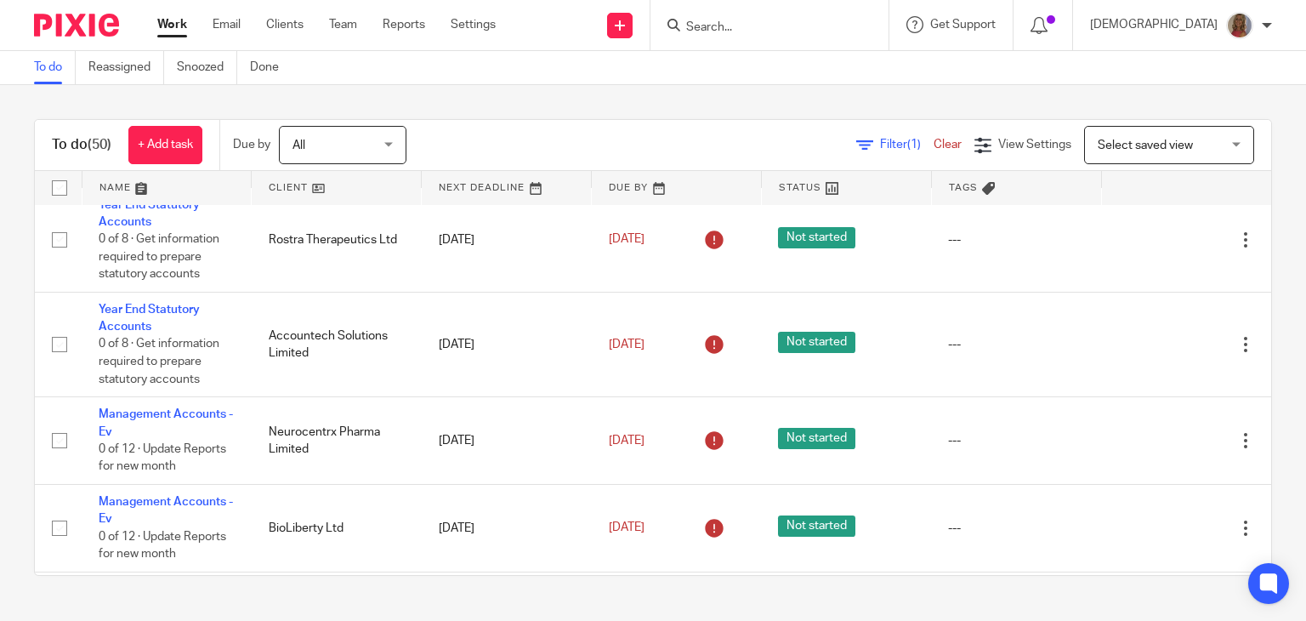
scroll to position [0, 0]
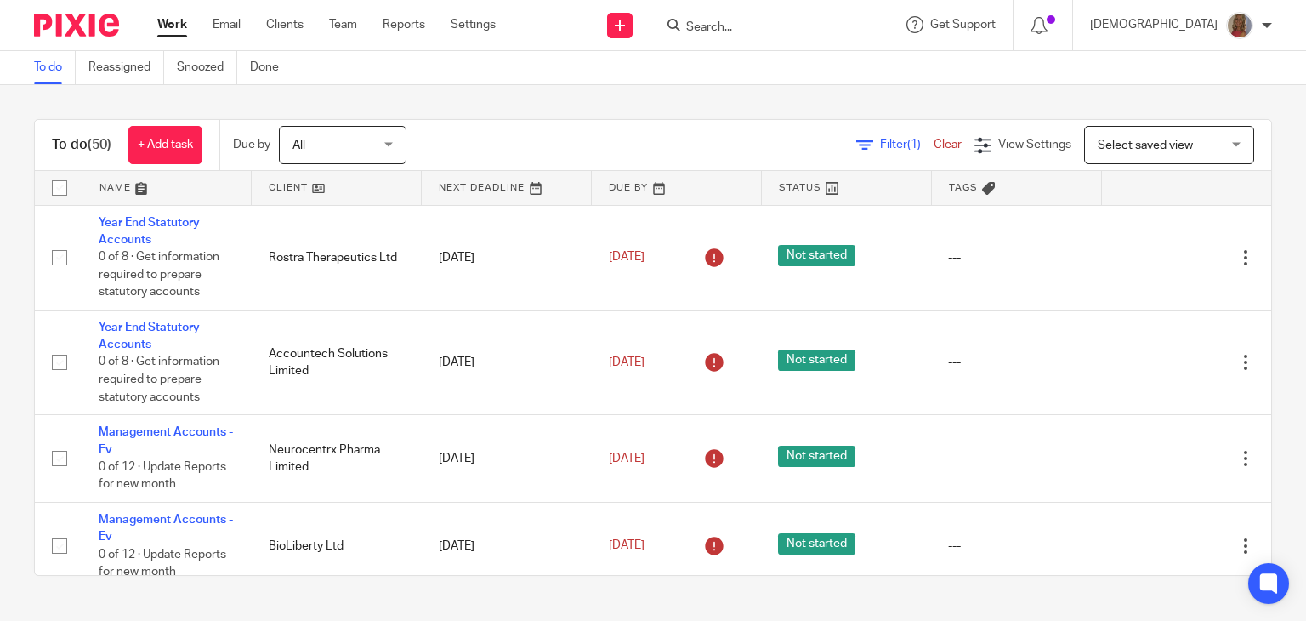
click at [183, 23] on link "Work" at bounding box center [172, 24] width 30 height 17
click at [350, 27] on link "Team" at bounding box center [343, 24] width 28 height 17
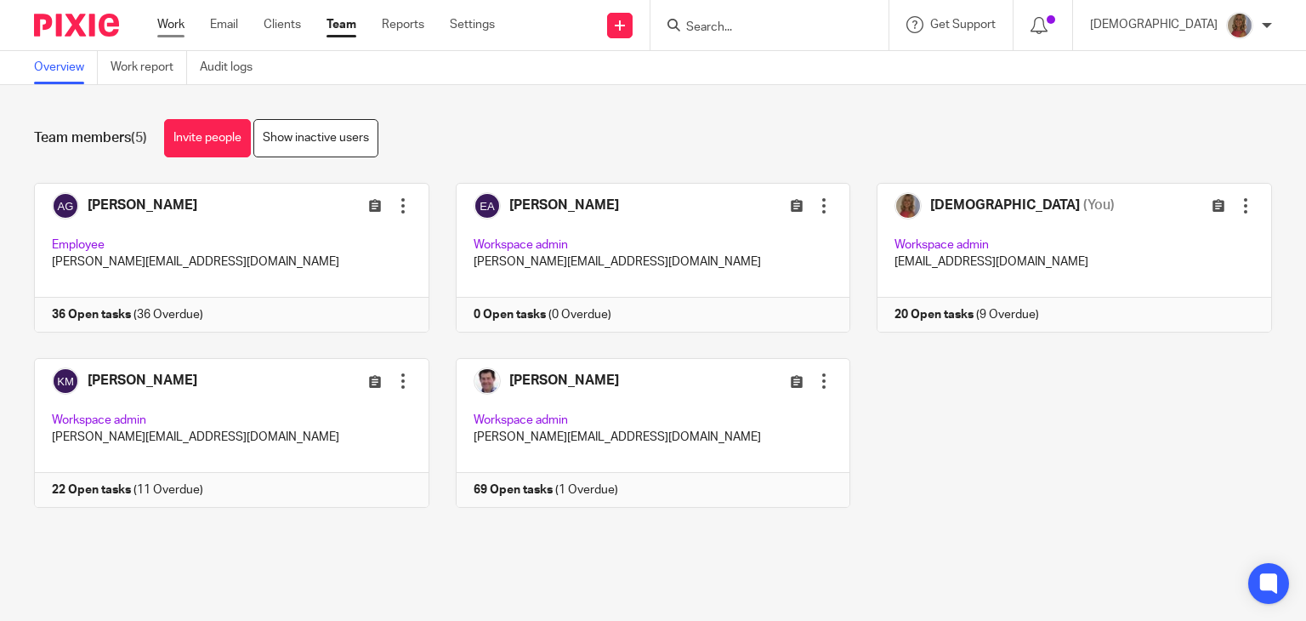
click at [178, 21] on link "Work" at bounding box center [170, 24] width 27 height 17
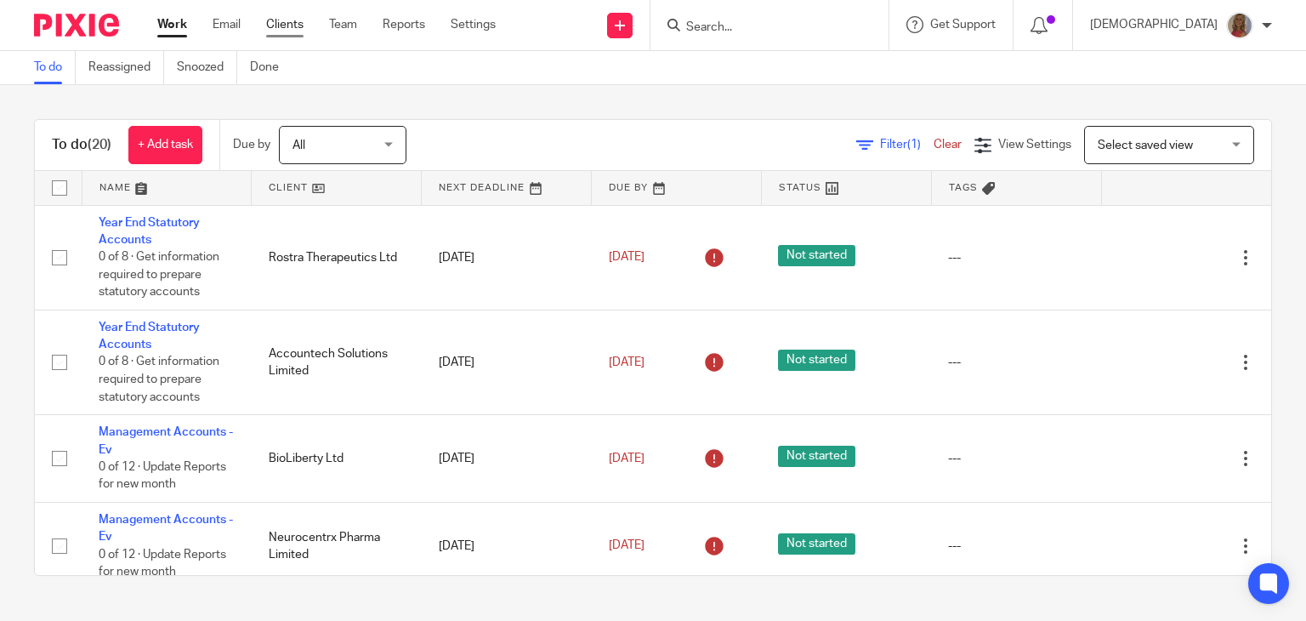
click at [275, 27] on link "Clients" at bounding box center [284, 24] width 37 height 17
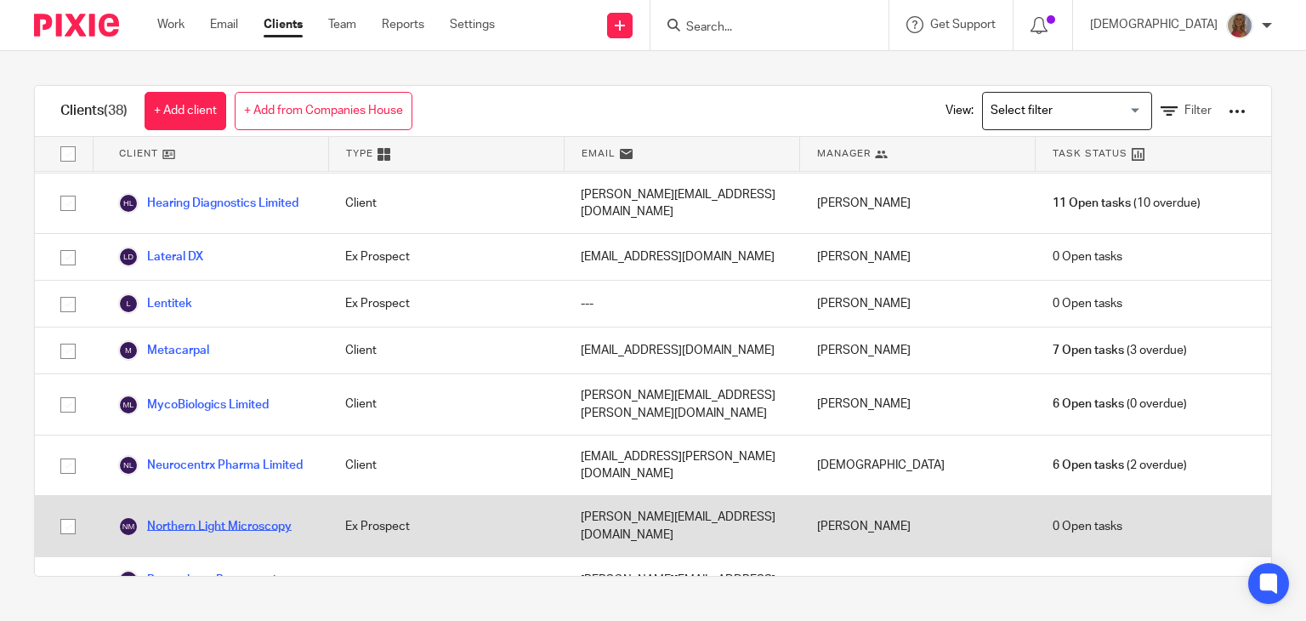
scroll to position [1105, 0]
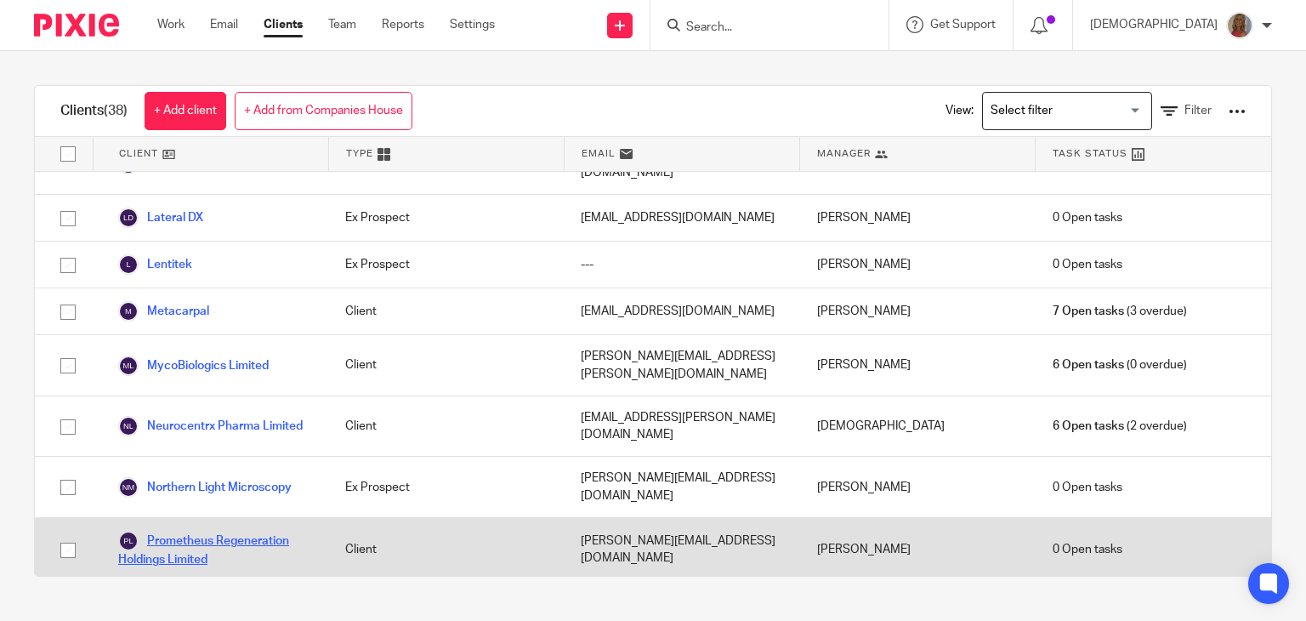
click at [248, 531] on link "Prometheus Regeneration Holdings Limited" at bounding box center [214, 549] width 193 height 37
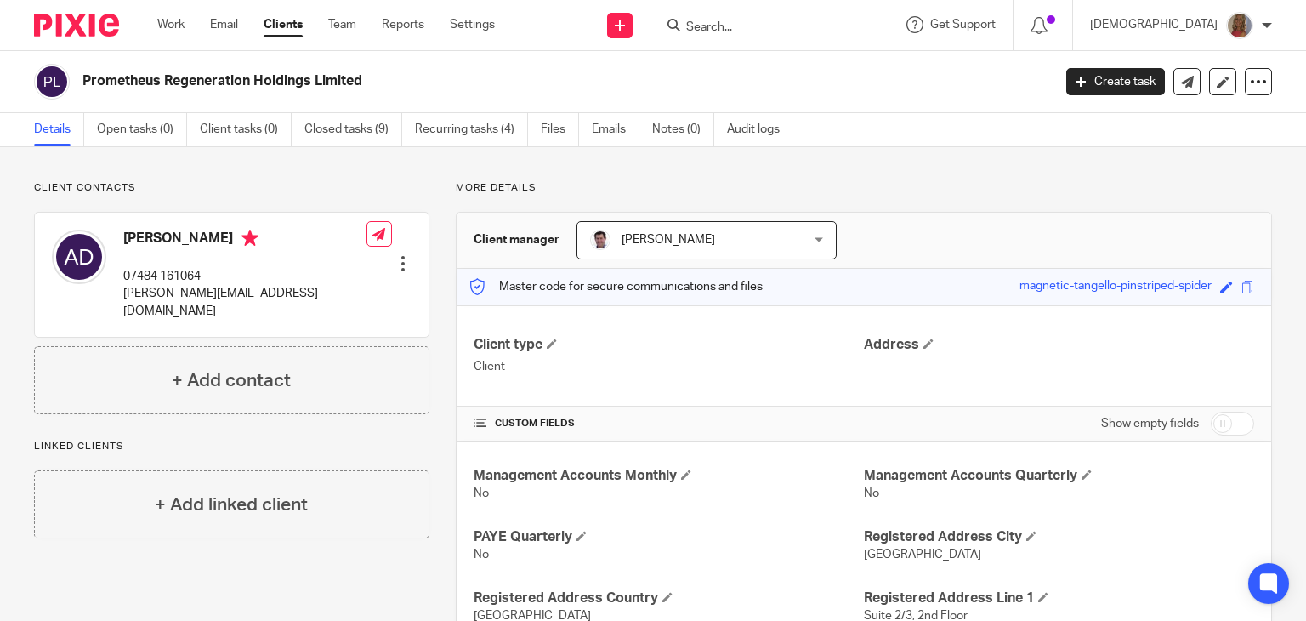
click at [55, 127] on link "Details" at bounding box center [59, 129] width 50 height 33
click at [204, 277] on p "07484 161064" at bounding box center [244, 276] width 243 height 17
click at [397, 255] on div at bounding box center [403, 263] width 17 height 17
click at [319, 278] on link "Edit contact" at bounding box center [322, 276] width 162 height 25
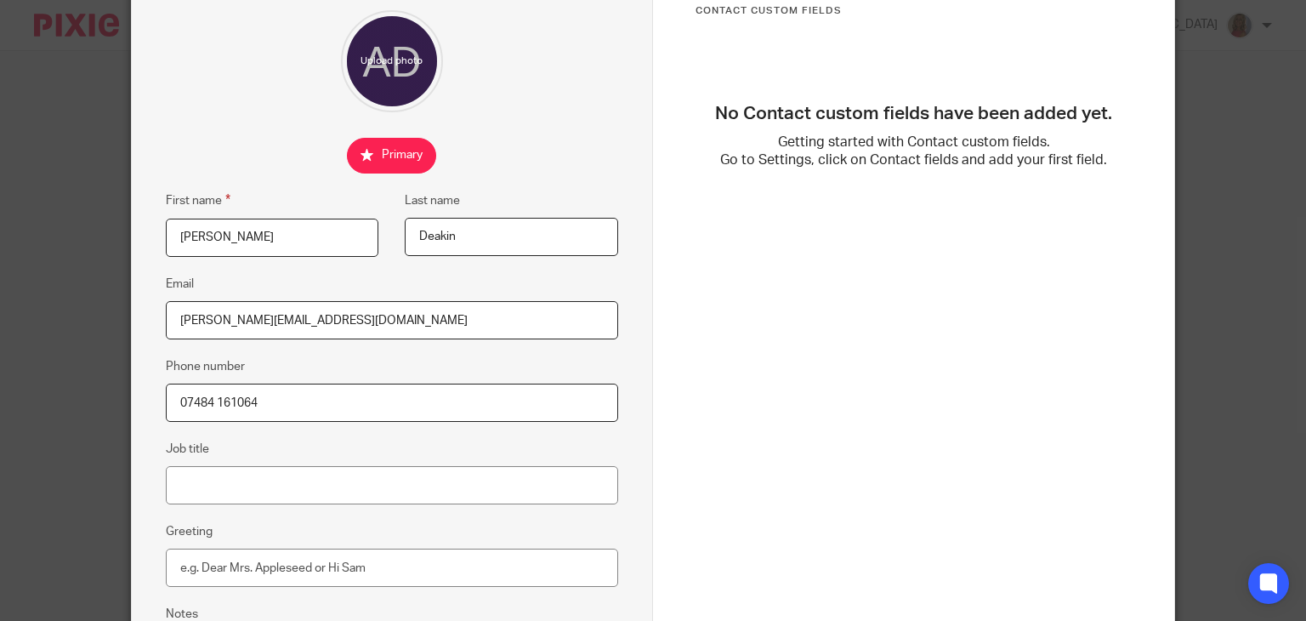
scroll to position [170, 0]
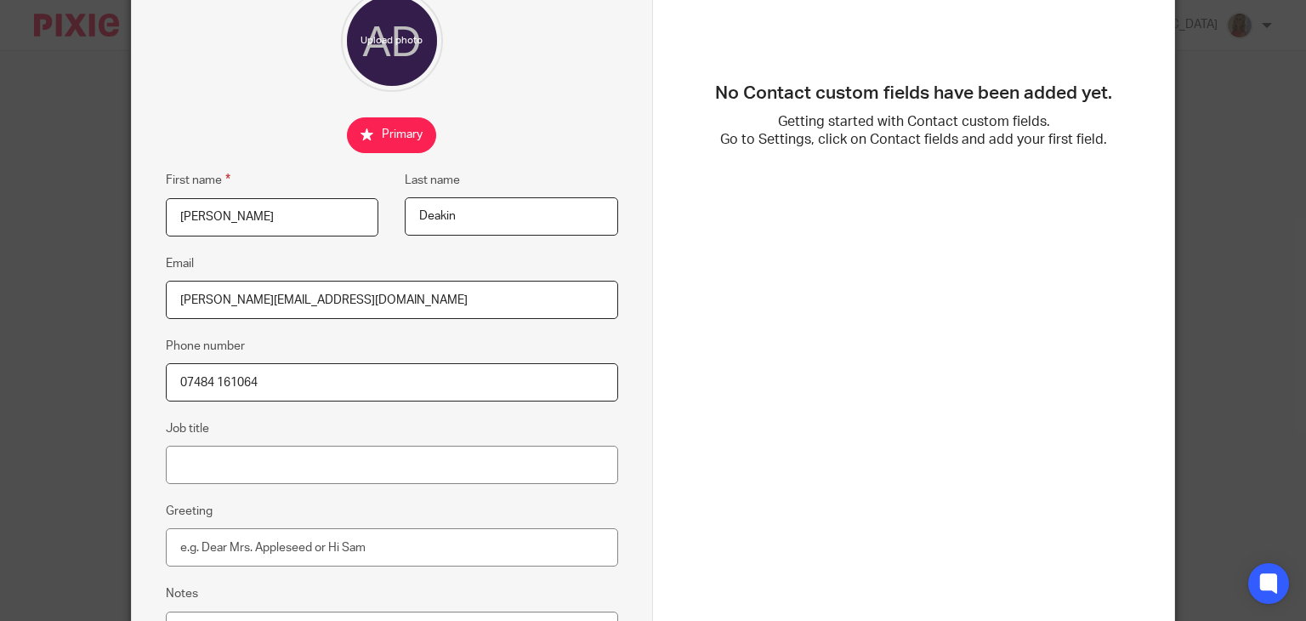
drag, startPoint x: 221, startPoint y: 221, endPoint x: 98, endPoint y: 215, distance: 123.4
click at [98, 215] on div "Edit contact First name Angela Last name Deakin Email angela@biorejen.com Phone…" at bounding box center [653, 310] width 1306 height 621
type input "Jane"
type input "McGregor"
type input "jane@biorejen.com"
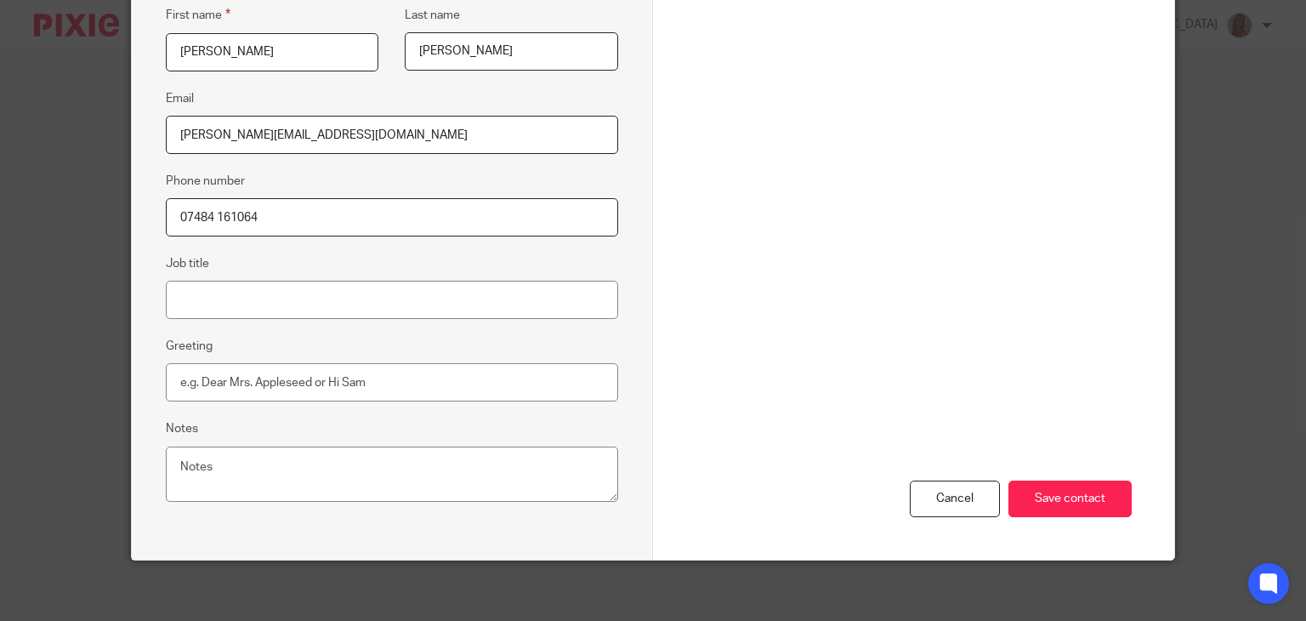
scroll to position [340, 0]
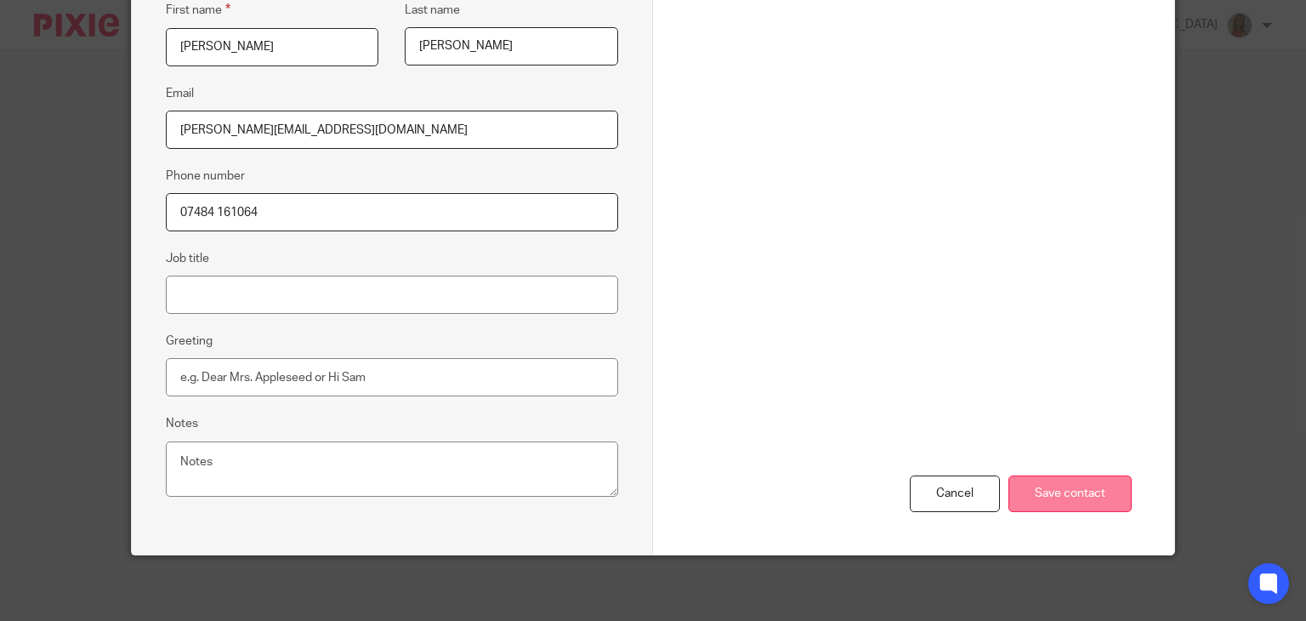
click at [1030, 493] on input "Save contact" at bounding box center [1069, 493] width 123 height 37
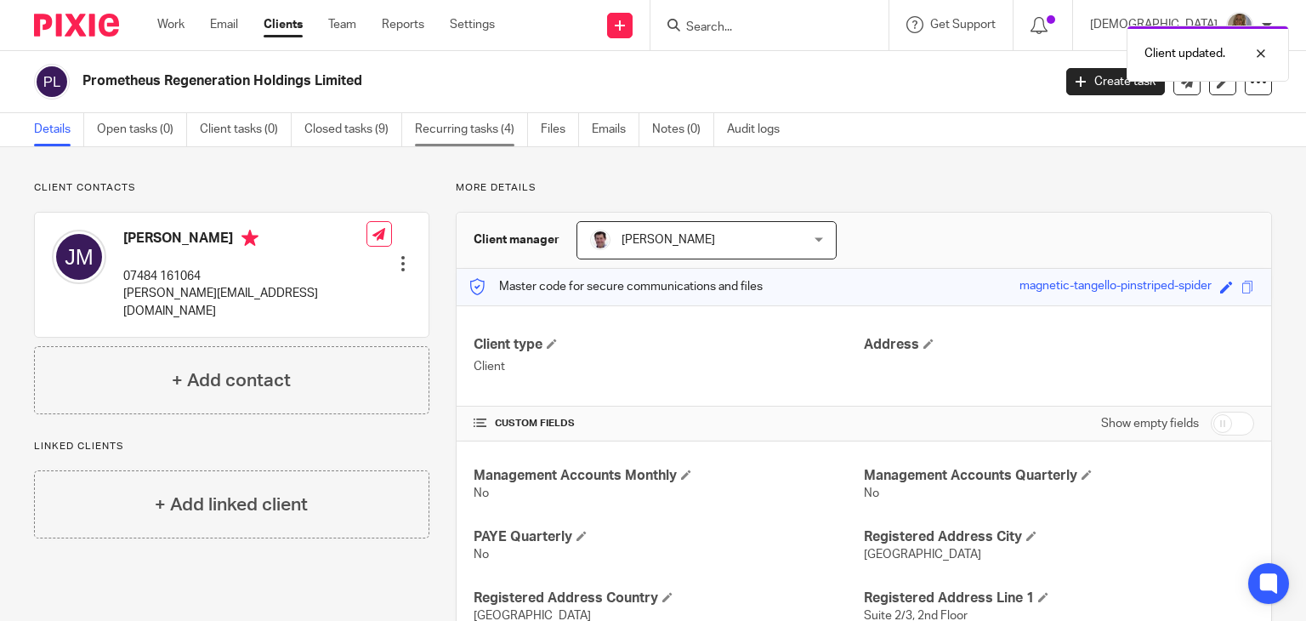
click at [441, 130] on link "Recurring tasks (4)" at bounding box center [471, 129] width 113 height 33
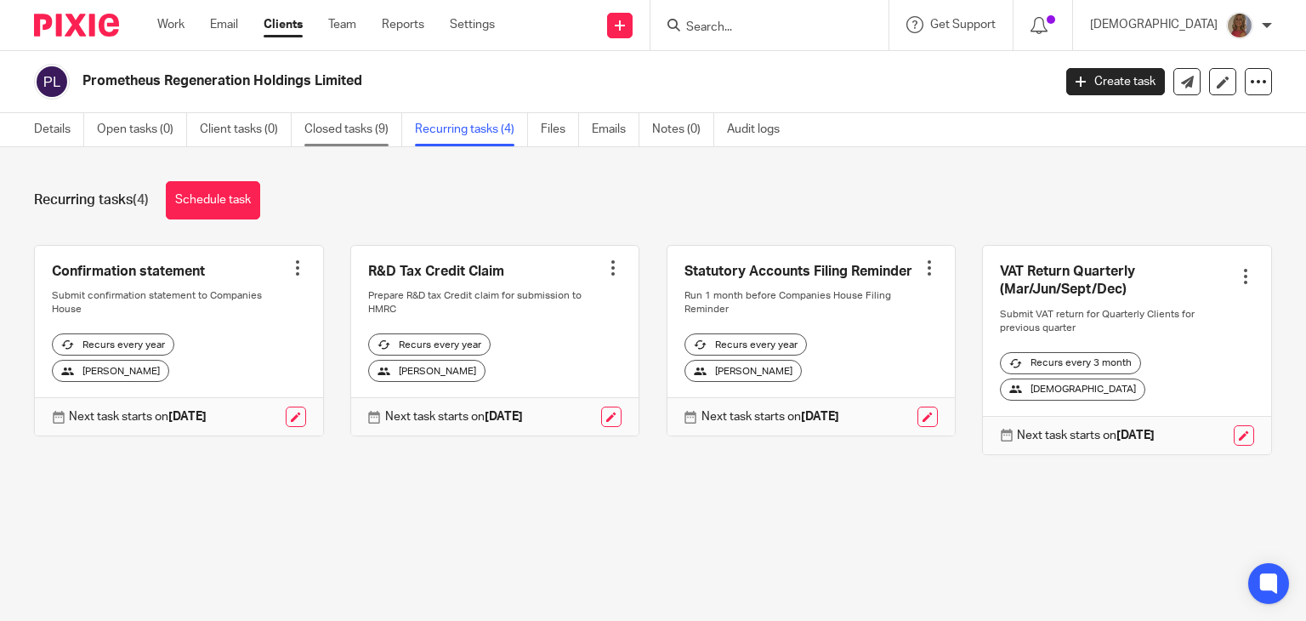
click at [358, 128] on link "Closed tasks (9)" at bounding box center [353, 129] width 98 height 33
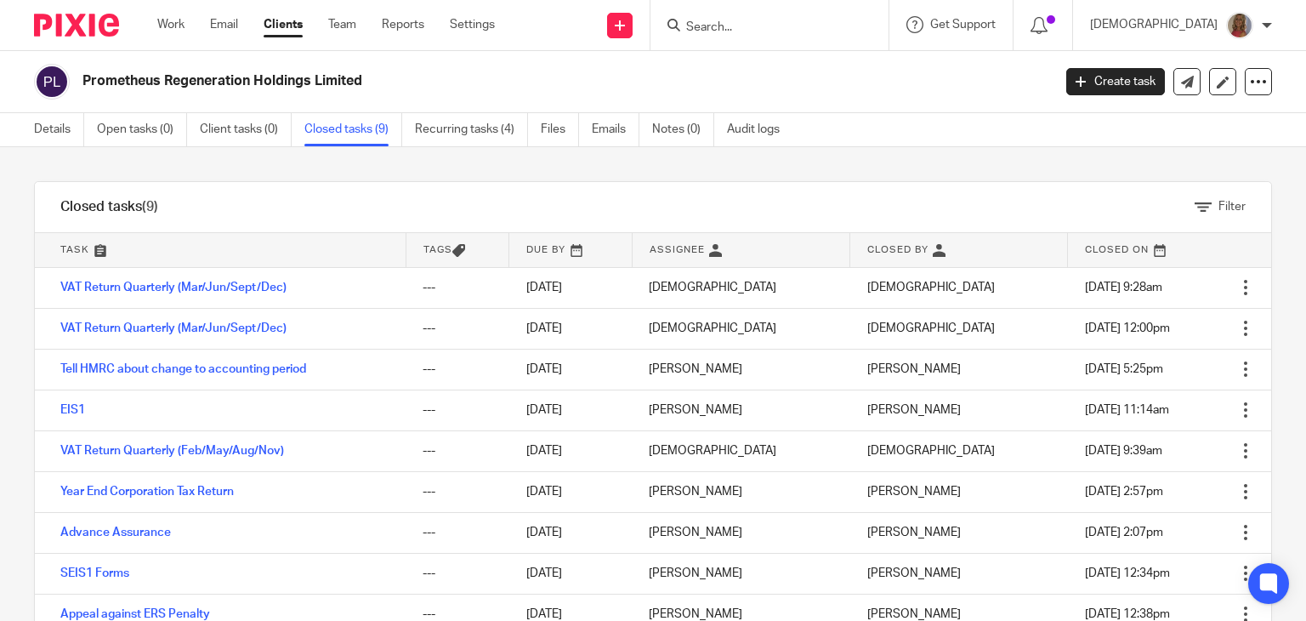
click at [281, 20] on link "Clients" at bounding box center [283, 24] width 39 height 17
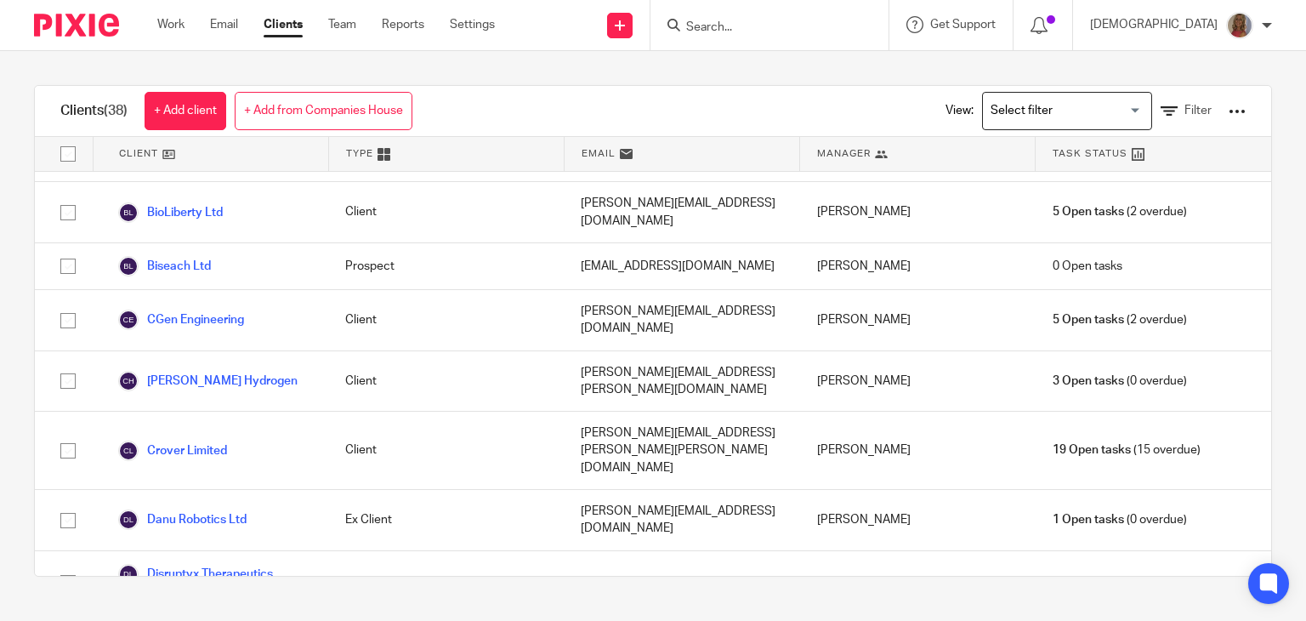
scroll to position [255, 0]
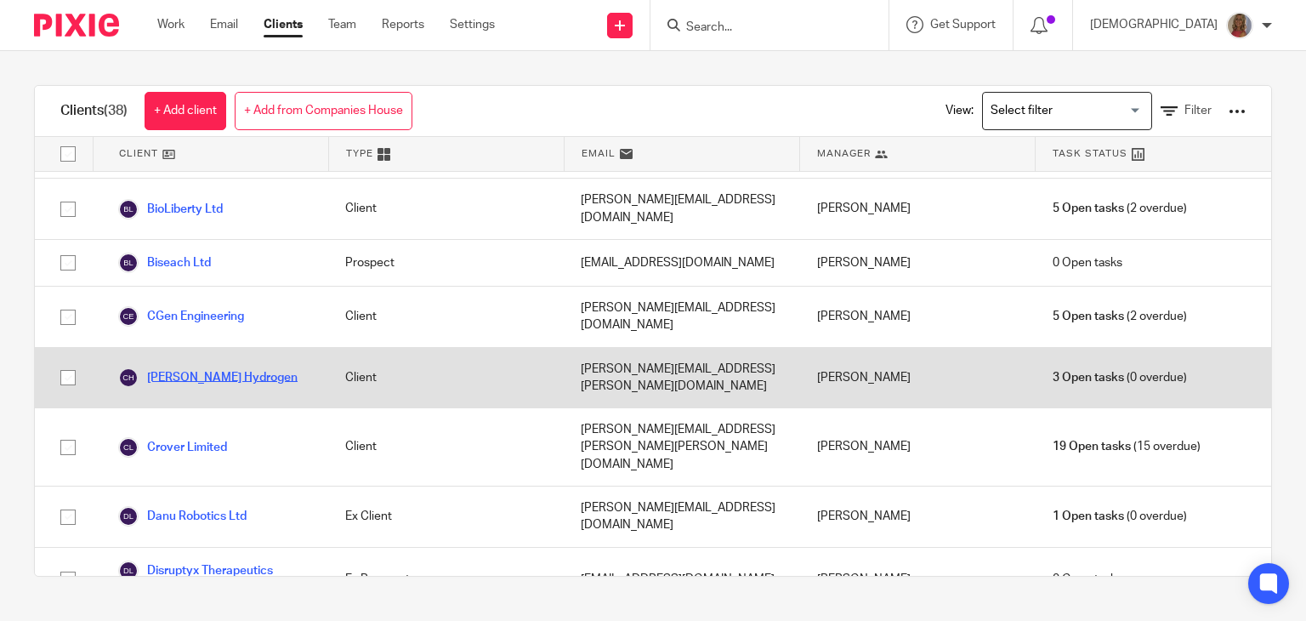
click at [202, 367] on link "[PERSON_NAME] Hydrogen" at bounding box center [207, 377] width 179 height 20
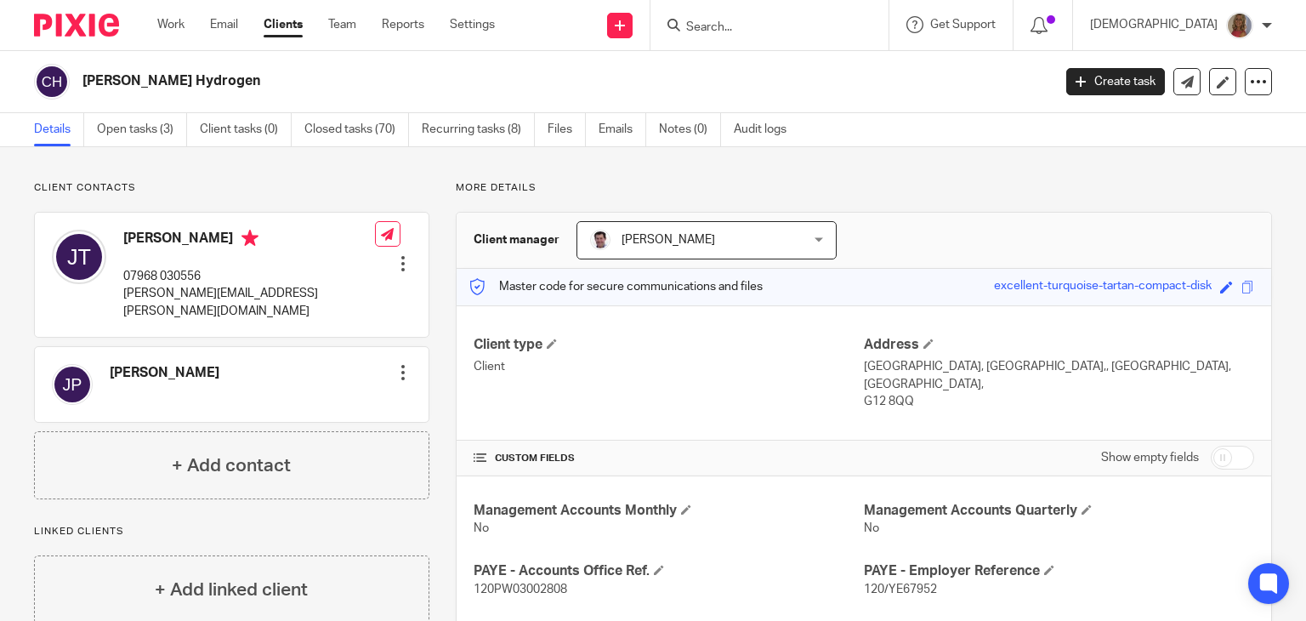
click at [398, 364] on div at bounding box center [403, 372] width 17 height 17
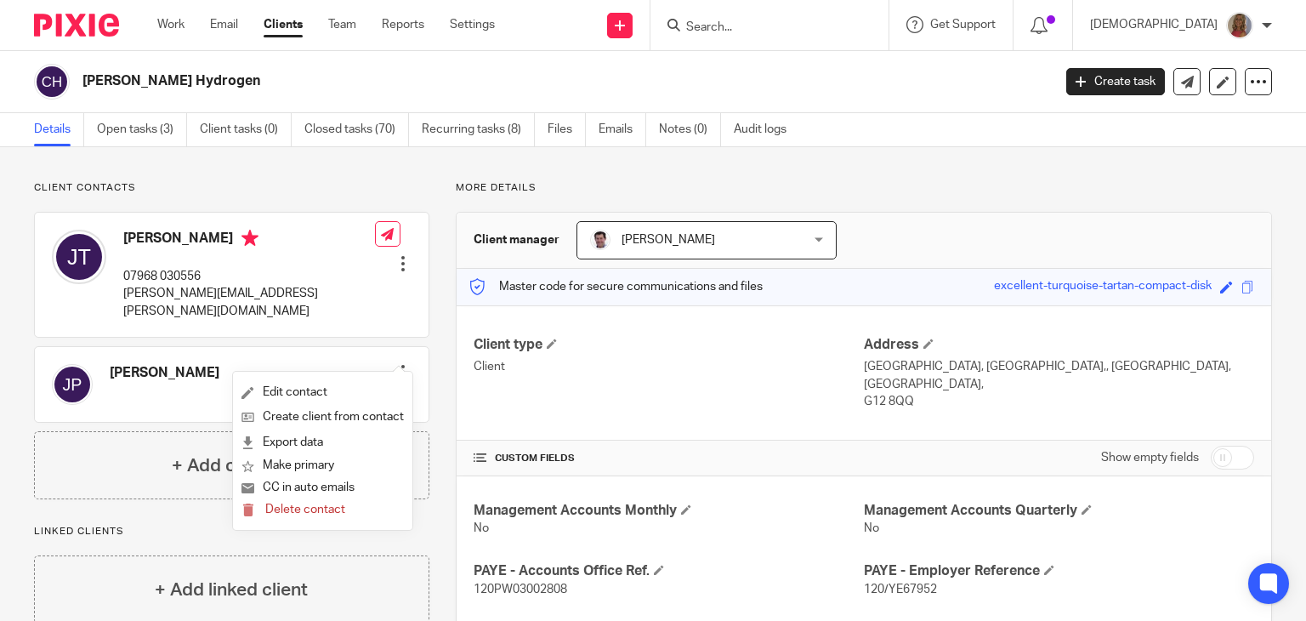
click at [241, 241] on icon at bounding box center [249, 238] width 17 height 17
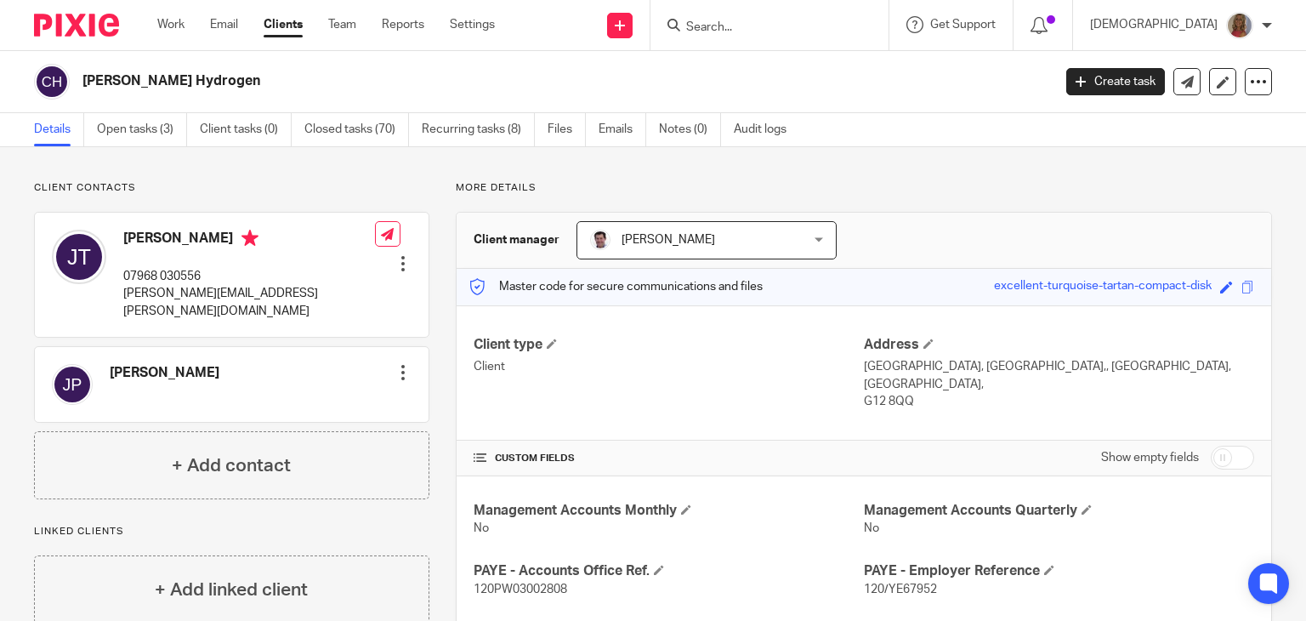
click at [399, 255] on div at bounding box center [403, 263] width 17 height 17
click at [307, 273] on link "Edit contact" at bounding box center [322, 276] width 162 height 25
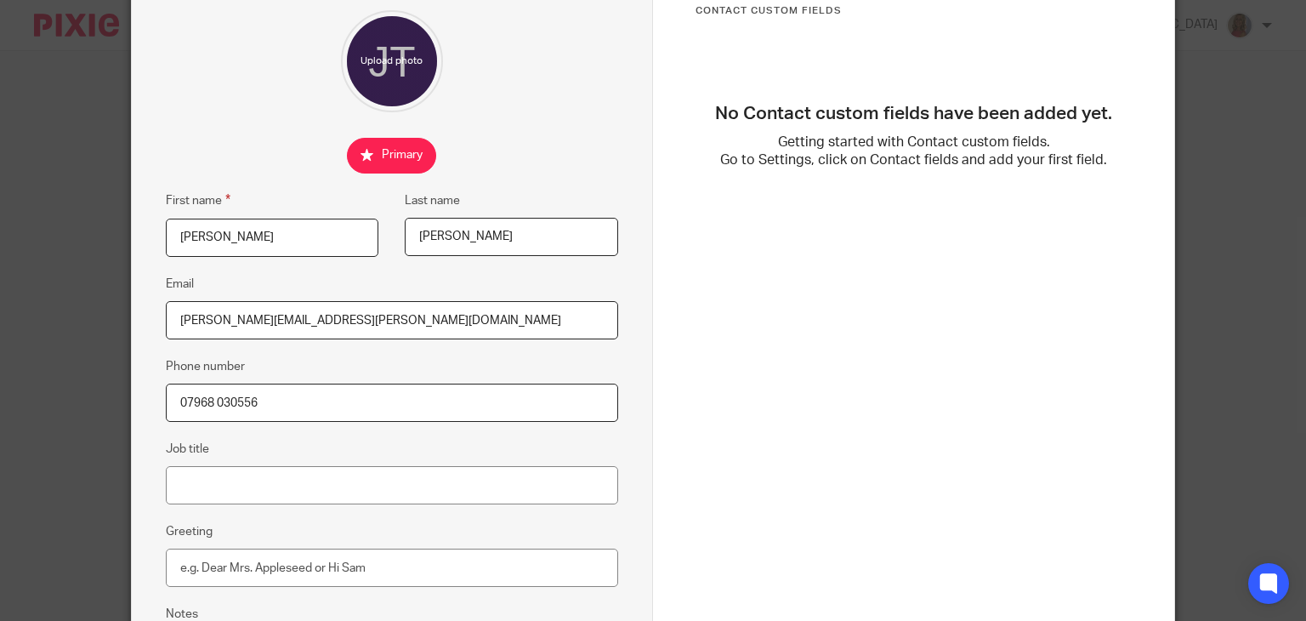
scroll to position [170, 0]
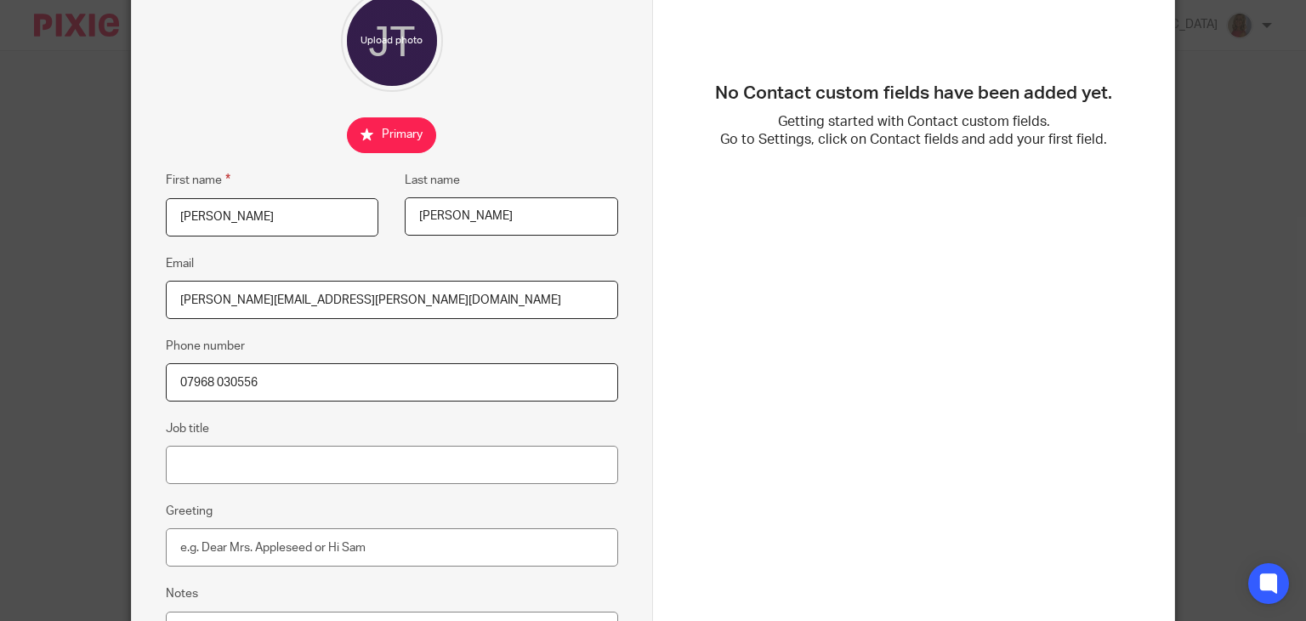
click at [364, 140] on input "checkbox" at bounding box center [391, 135] width 89 height 36
checkbox input "false"
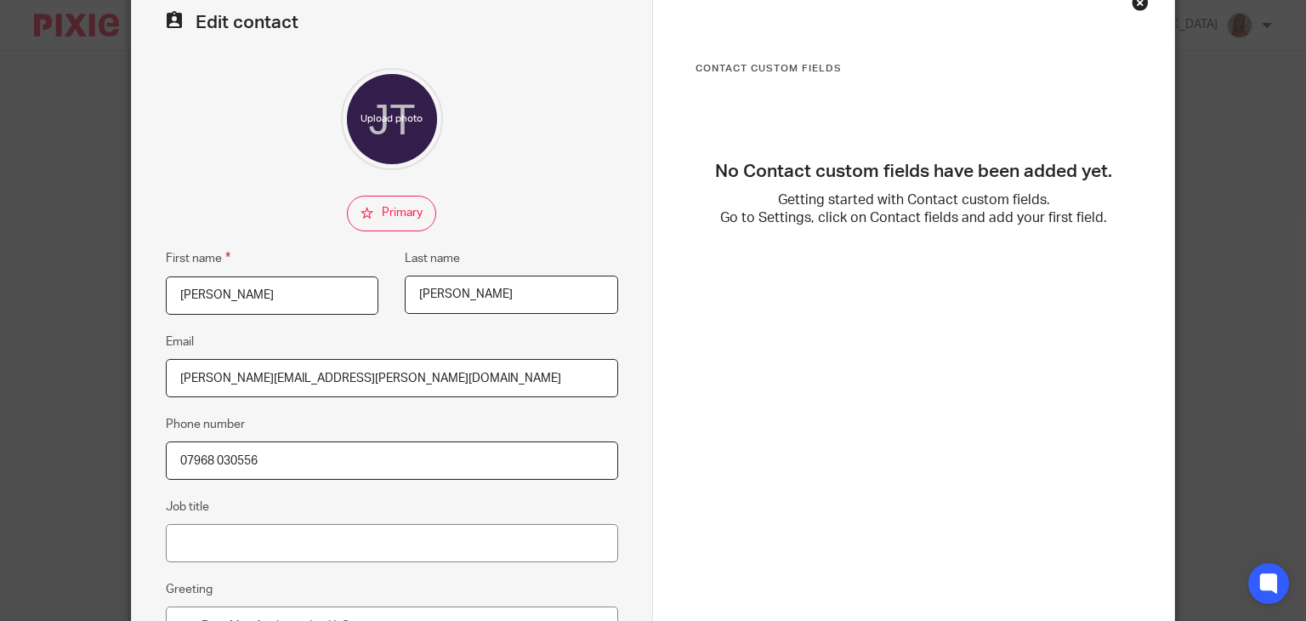
scroll to position [0, 0]
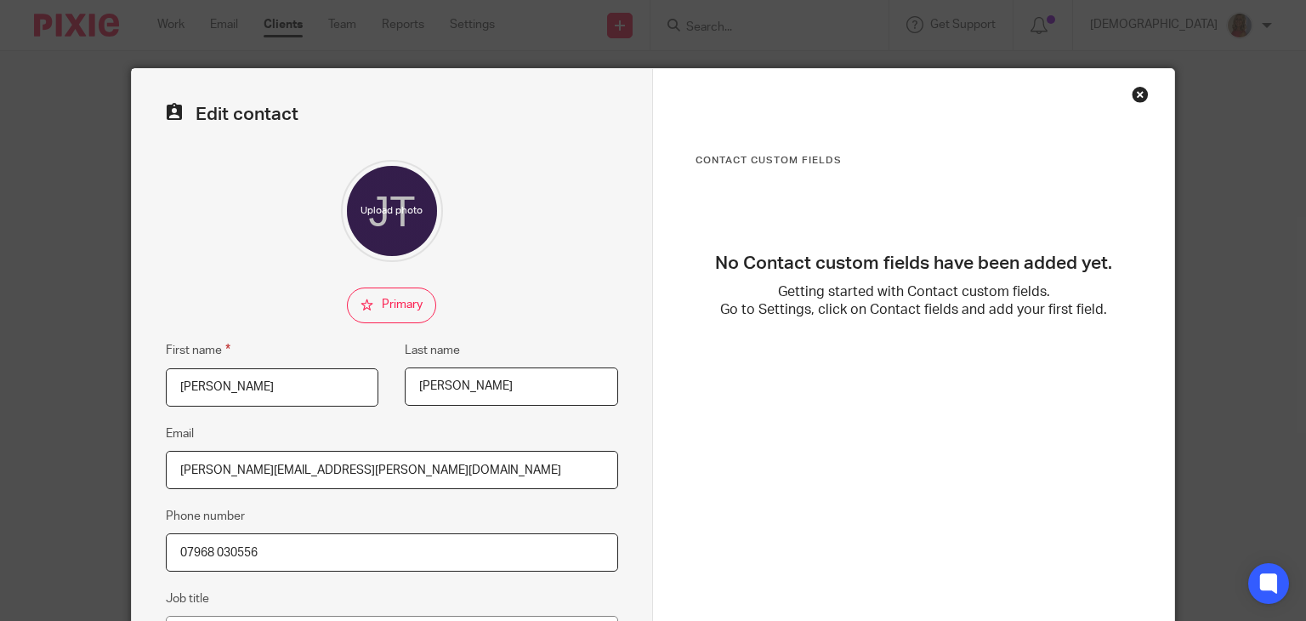
click at [1135, 89] on div "Close this dialog window" at bounding box center [1140, 94] width 17 height 17
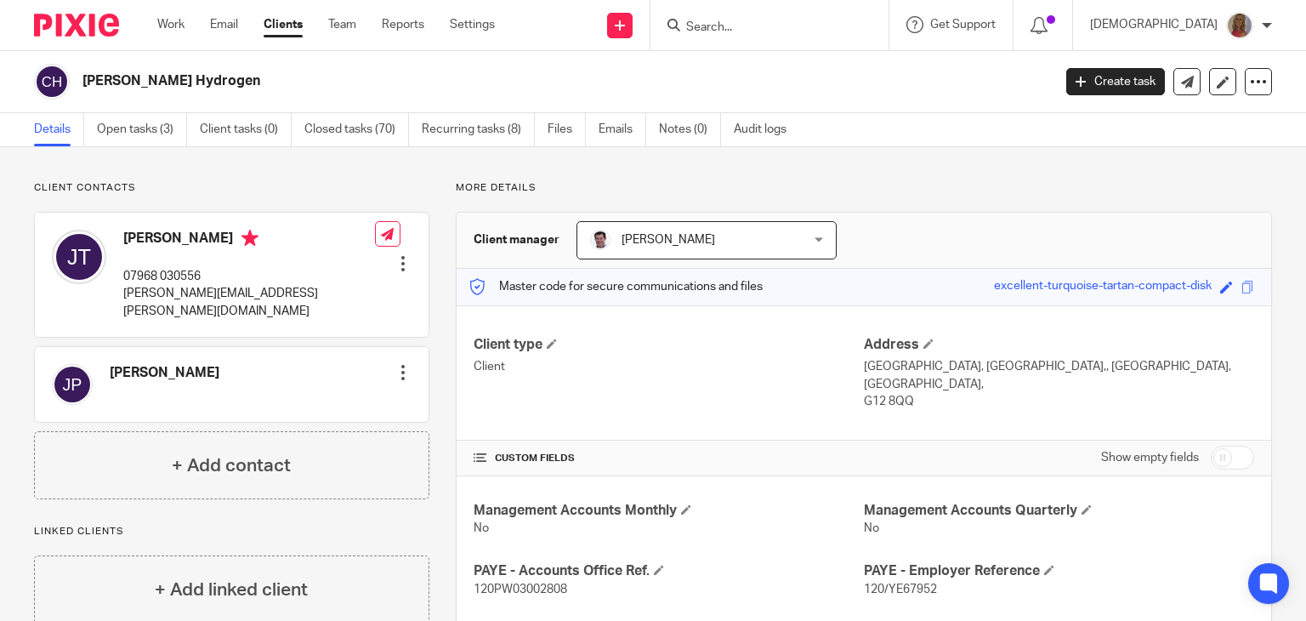
click at [395, 255] on div at bounding box center [403, 263] width 17 height 17
click at [290, 273] on link "Edit contact" at bounding box center [322, 276] width 162 height 25
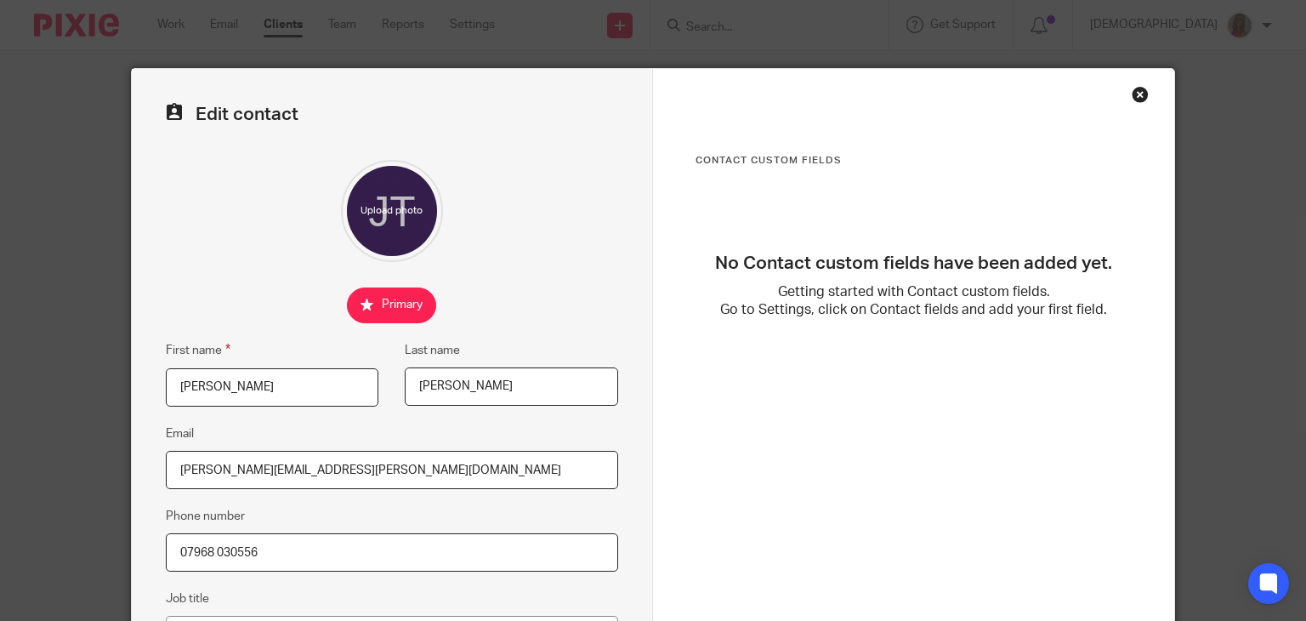
click at [388, 303] on input "checkbox" at bounding box center [391, 305] width 89 height 36
checkbox input "false"
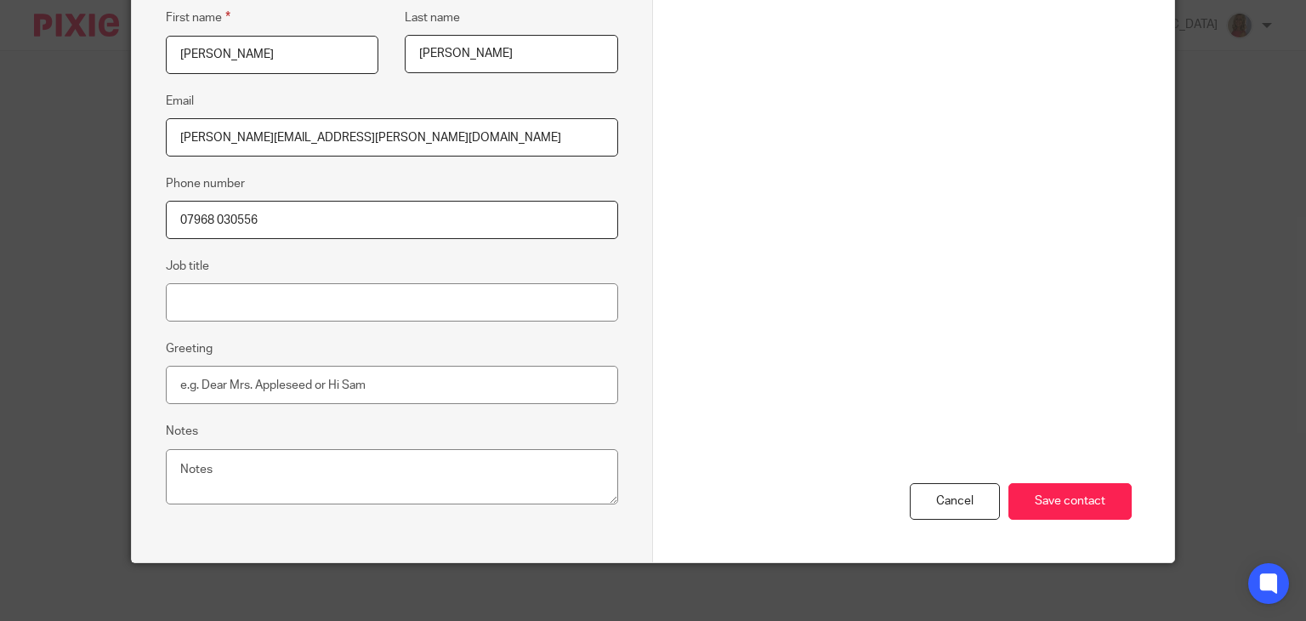
scroll to position [340, 0]
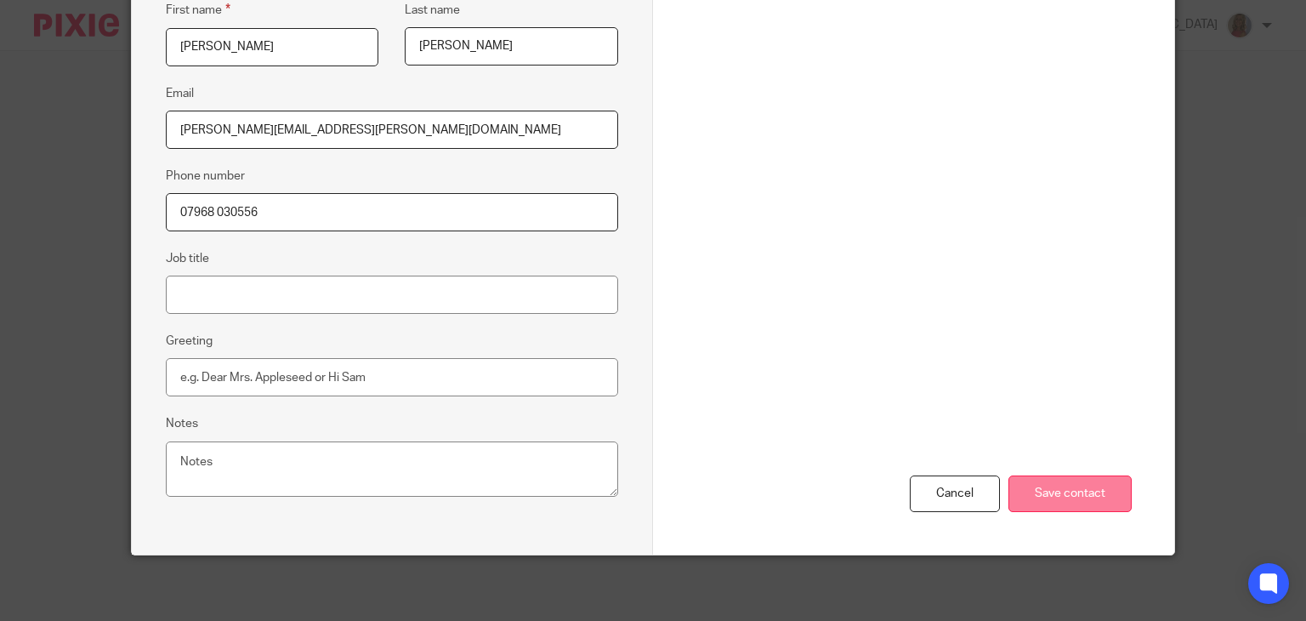
click at [1070, 485] on input "Save contact" at bounding box center [1069, 493] width 123 height 37
click at [1062, 486] on input "Save contact" at bounding box center [1069, 493] width 123 height 37
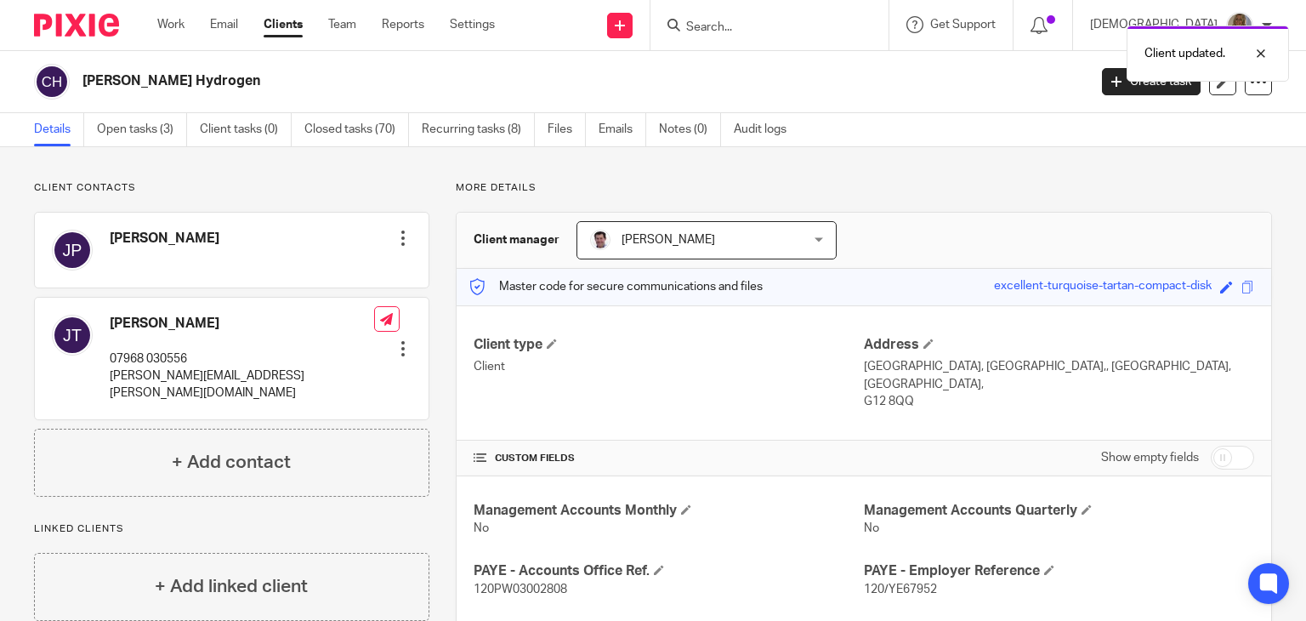
click at [397, 242] on div at bounding box center [403, 238] width 17 height 17
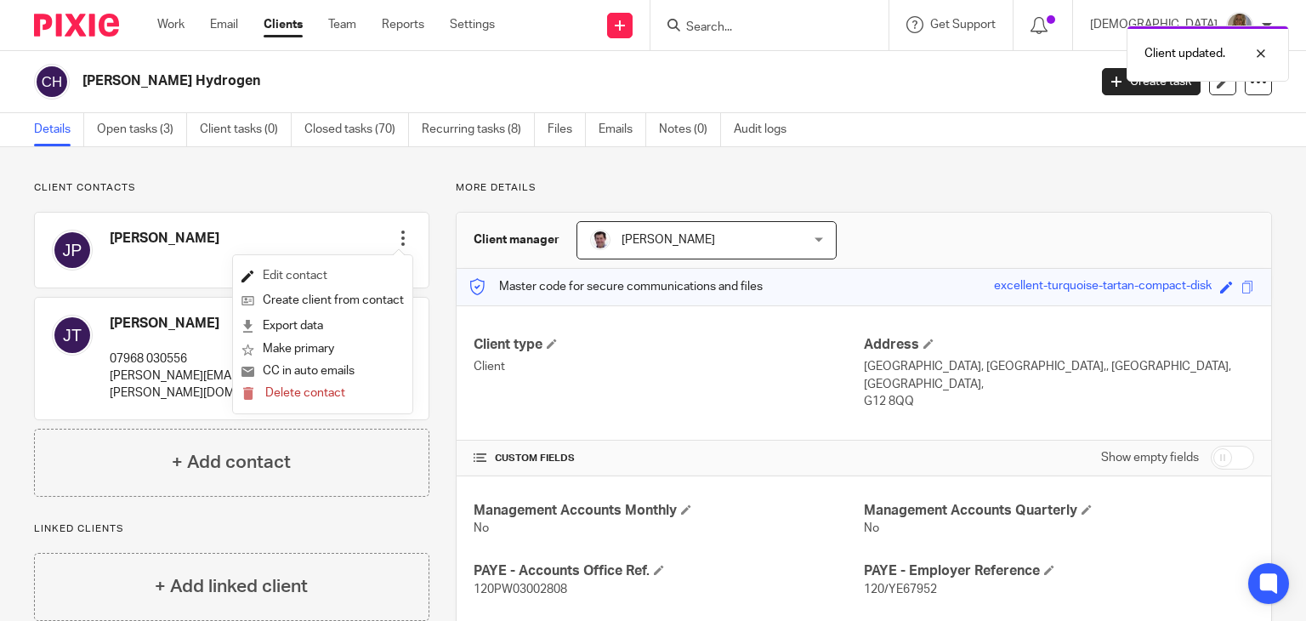
click at [284, 275] on link "Edit contact" at bounding box center [322, 276] width 162 height 25
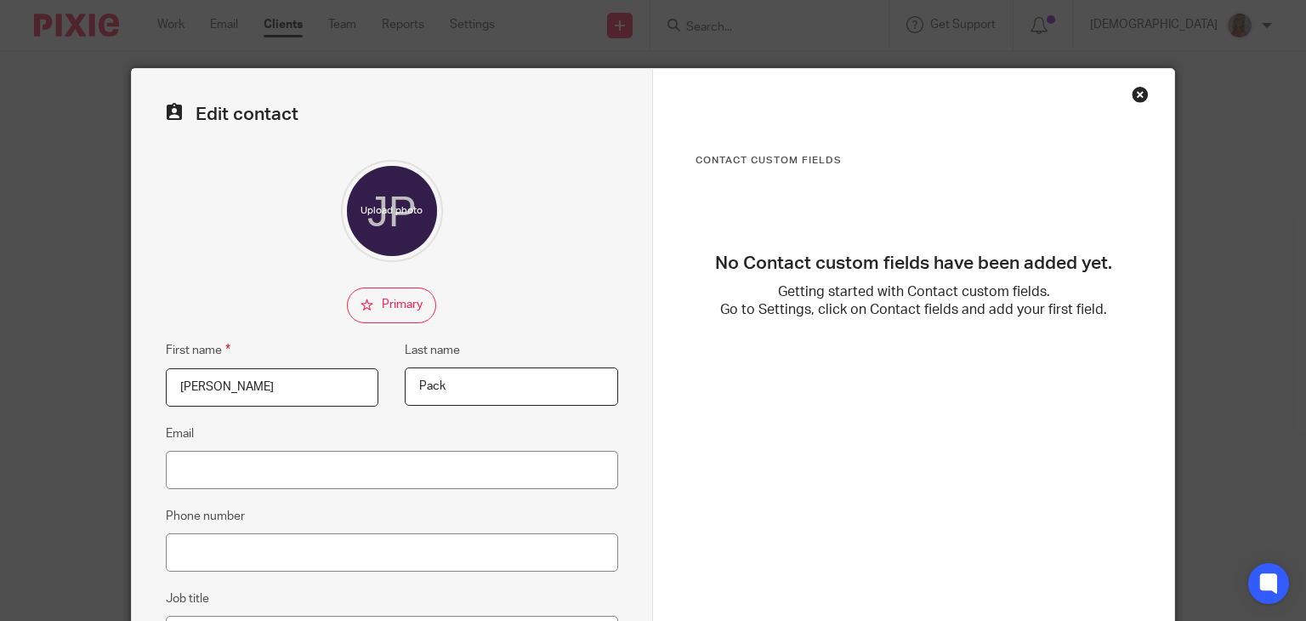
click at [347, 305] on input "checkbox" at bounding box center [391, 305] width 89 height 36
checkbox input "true"
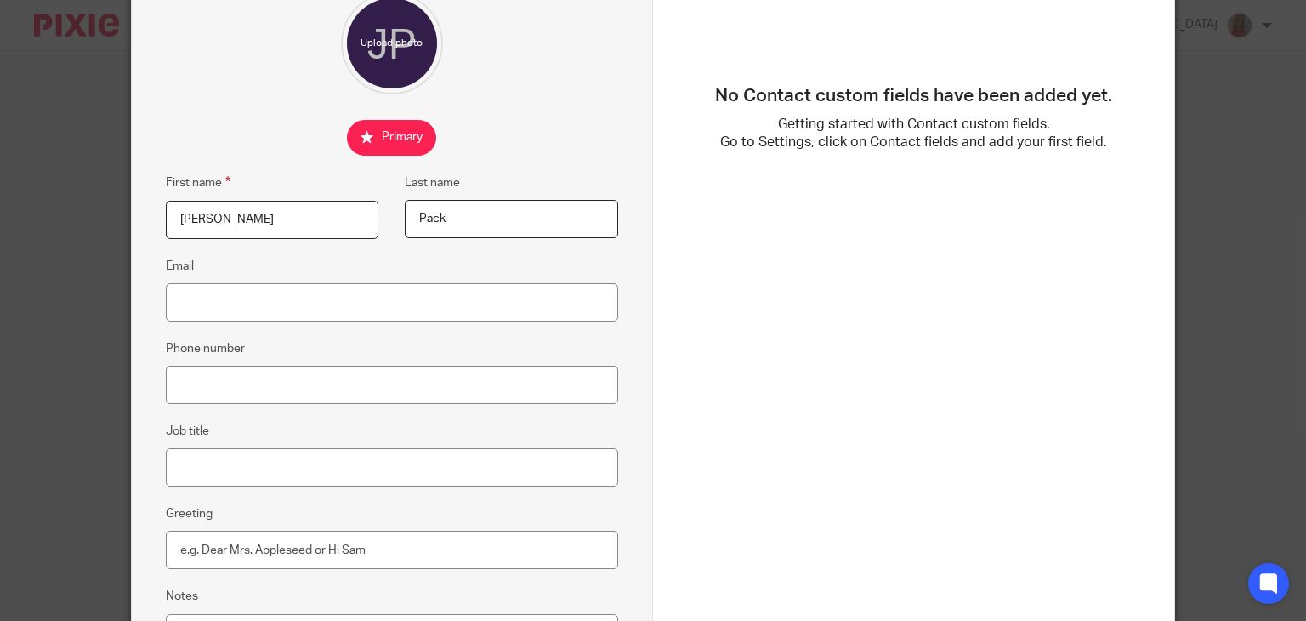
scroll to position [170, 0]
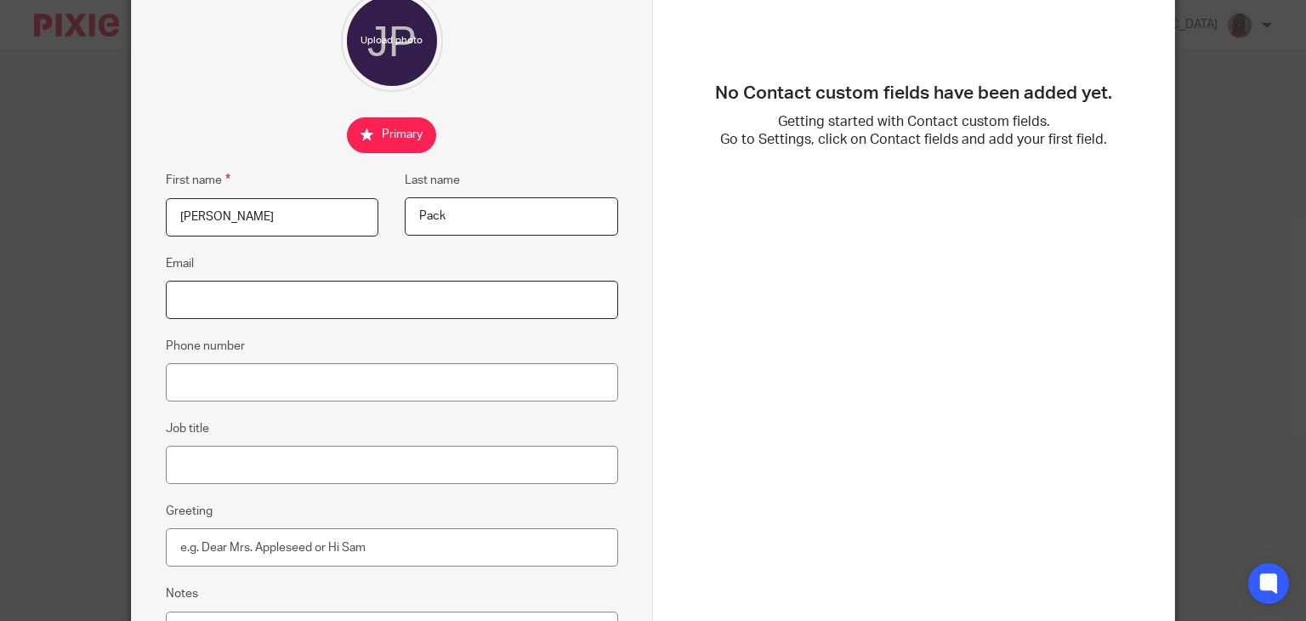
click at [271, 306] on input "Email" at bounding box center [392, 300] width 452 height 38
click at [221, 295] on input "Email" at bounding box center [392, 300] width 452 height 38
type input "[PERSON_NAME][EMAIL_ADDRESS][PERSON_NAME][DOMAIN_NAME]"
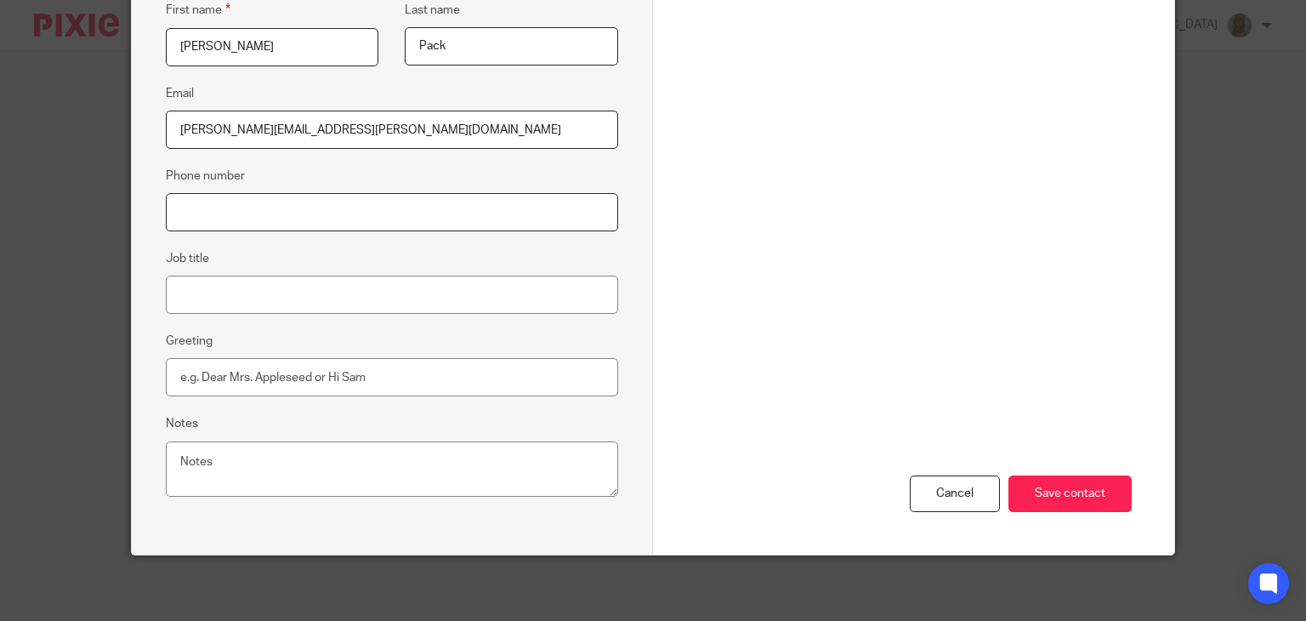
scroll to position [340, 0]
click at [1068, 487] on input "Save contact" at bounding box center [1069, 493] width 123 height 37
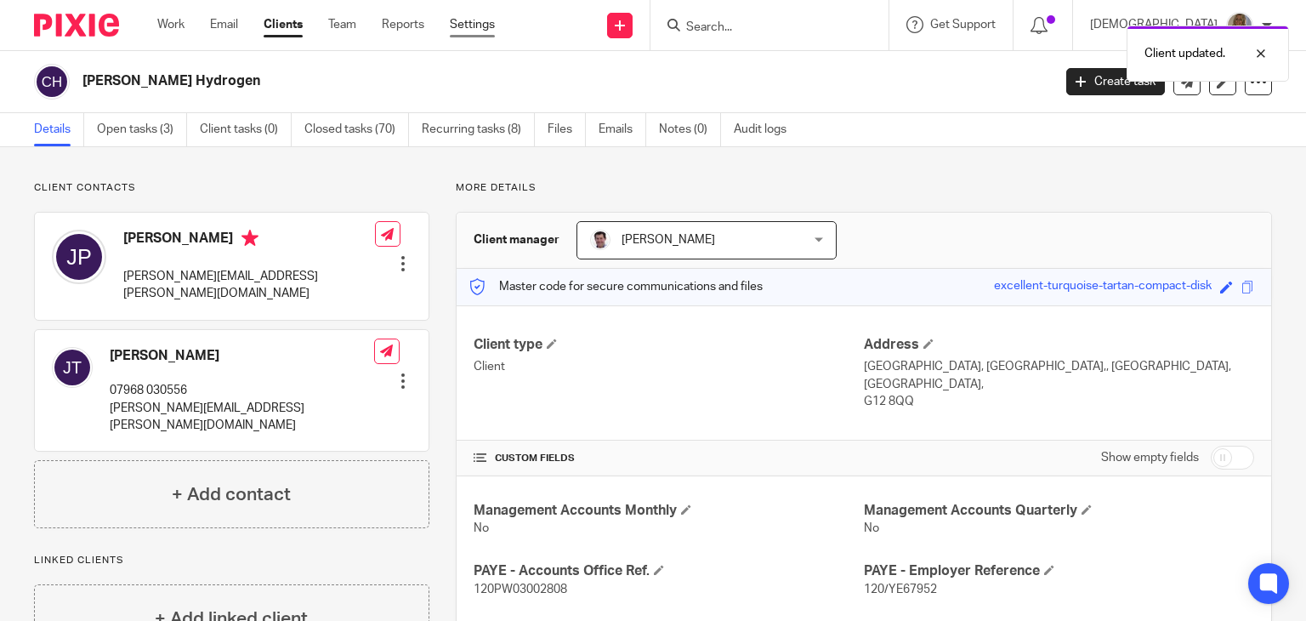
click at [475, 25] on link "Settings" at bounding box center [472, 24] width 45 height 17
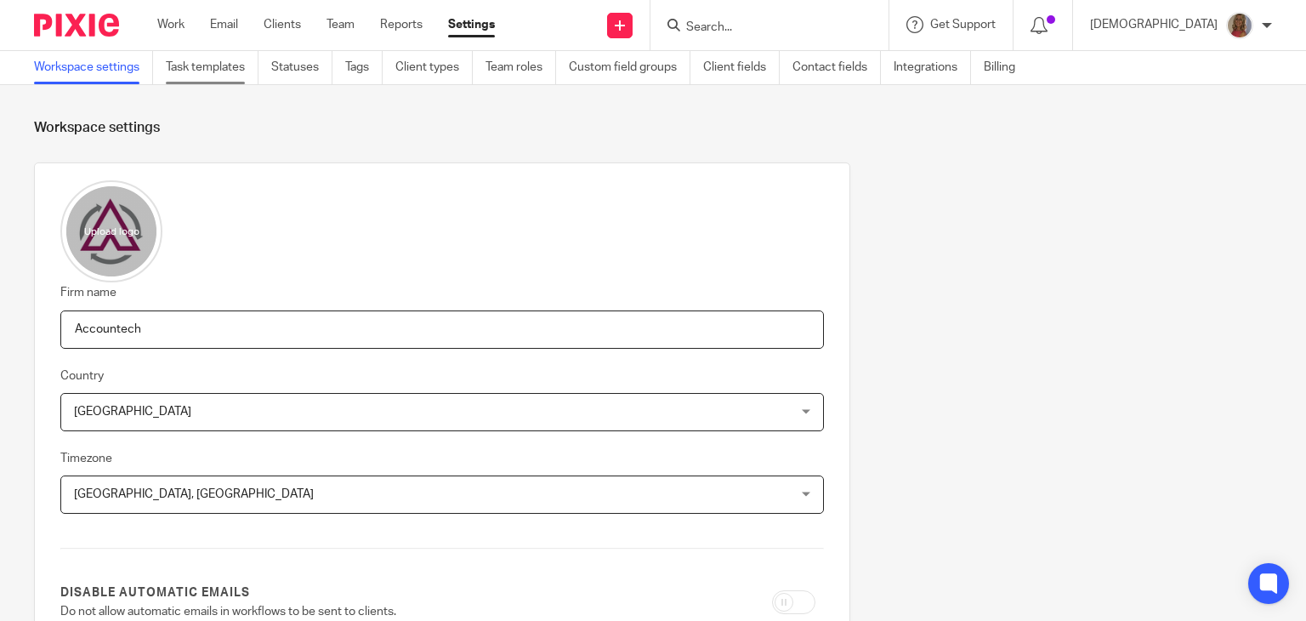
click at [190, 65] on link "Task templates" at bounding box center [212, 67] width 93 height 33
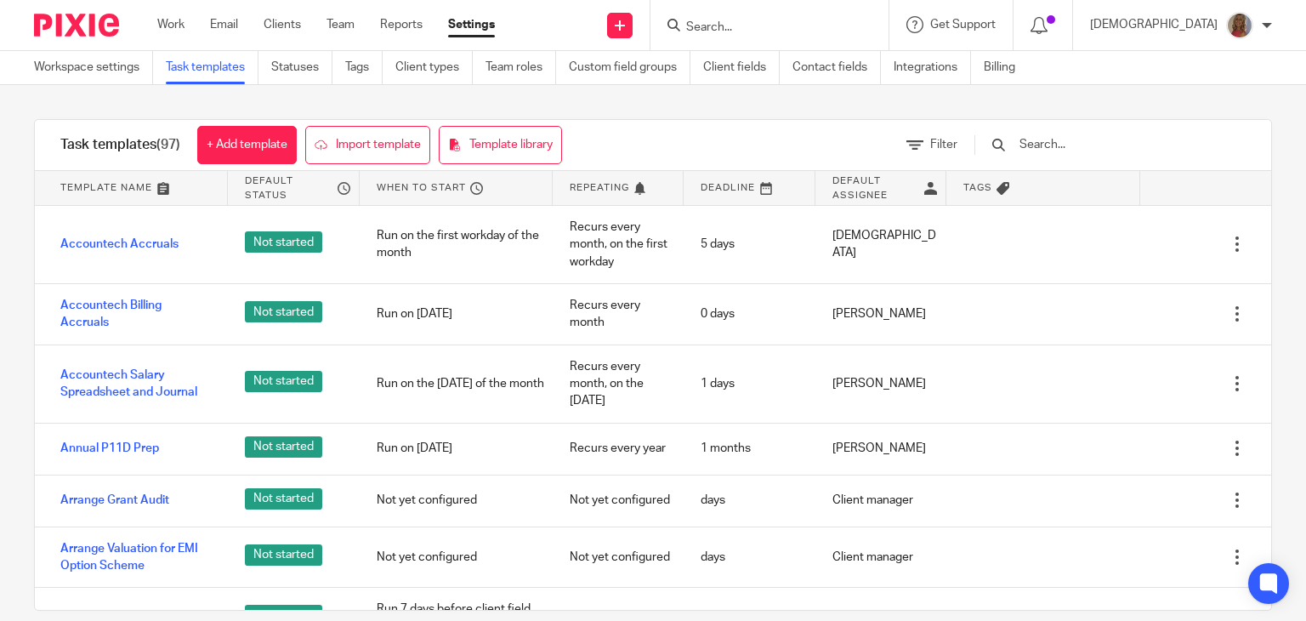
click at [1082, 145] on input "text" at bounding box center [1117, 144] width 198 height 19
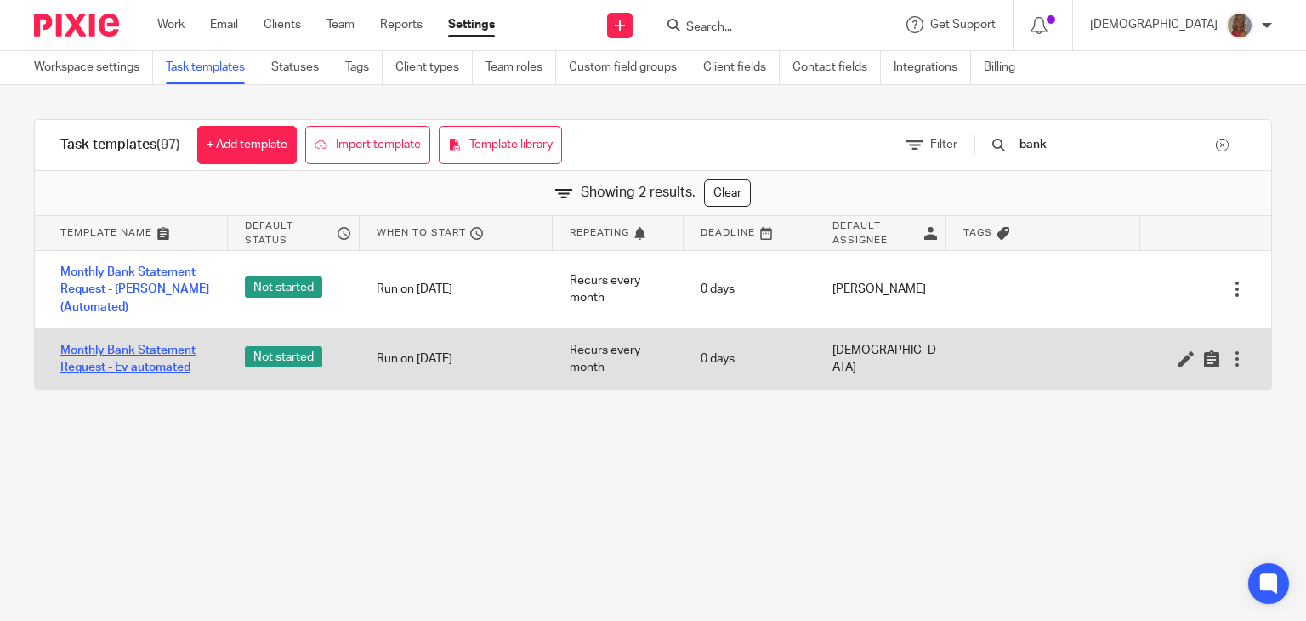
type input "bank"
click at [141, 359] on link "Monthly Bank Statement Request - Ev automated" at bounding box center [135, 359] width 150 height 35
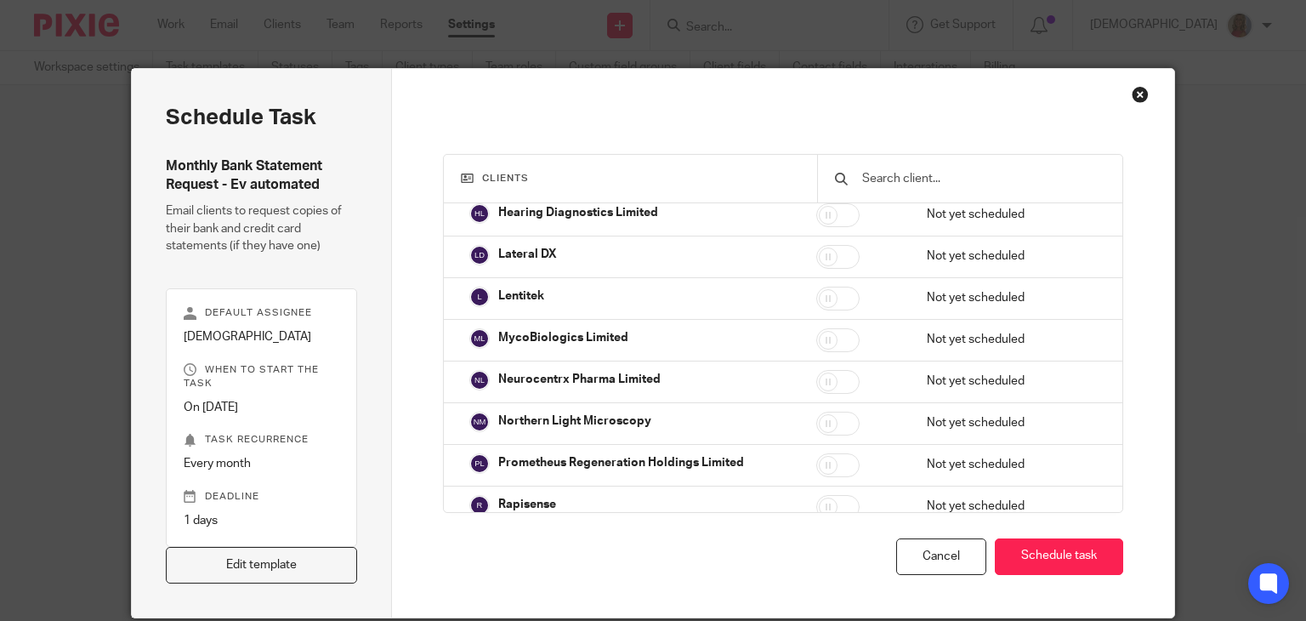
scroll to position [1190, 0]
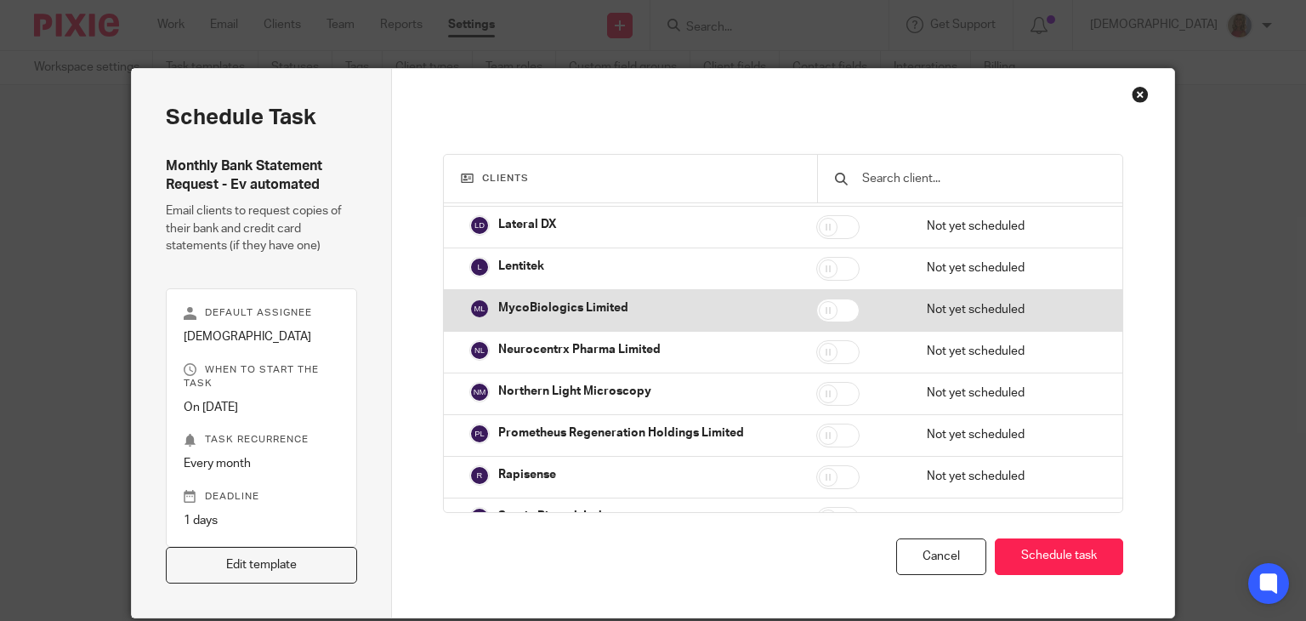
click at [824, 300] on input "checkbox" at bounding box center [837, 310] width 43 height 24
checkbox input "true"
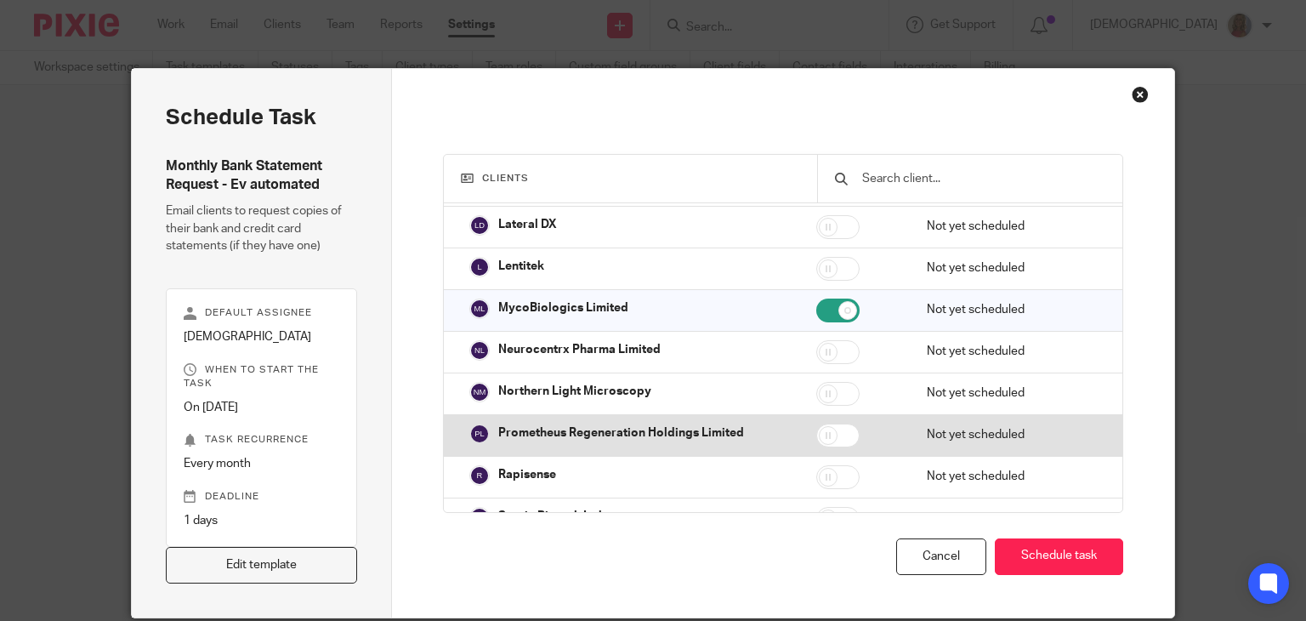
click at [835, 424] on input "checkbox" at bounding box center [837, 435] width 43 height 24
checkbox input "true"
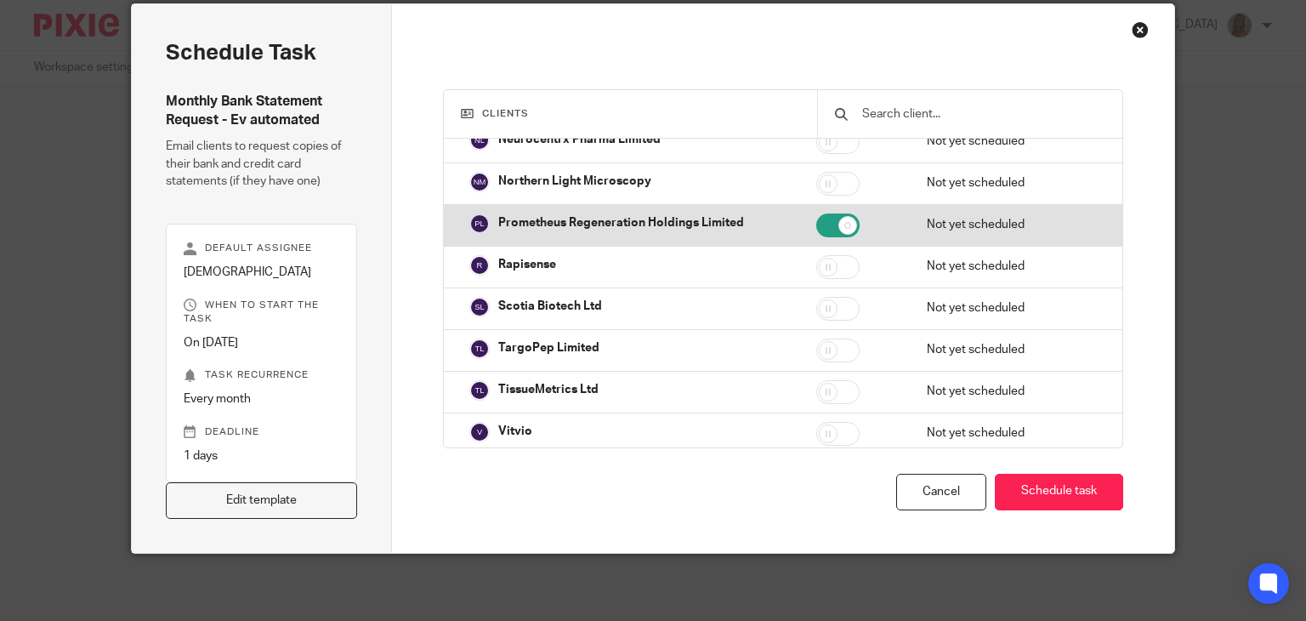
scroll to position [65, 0]
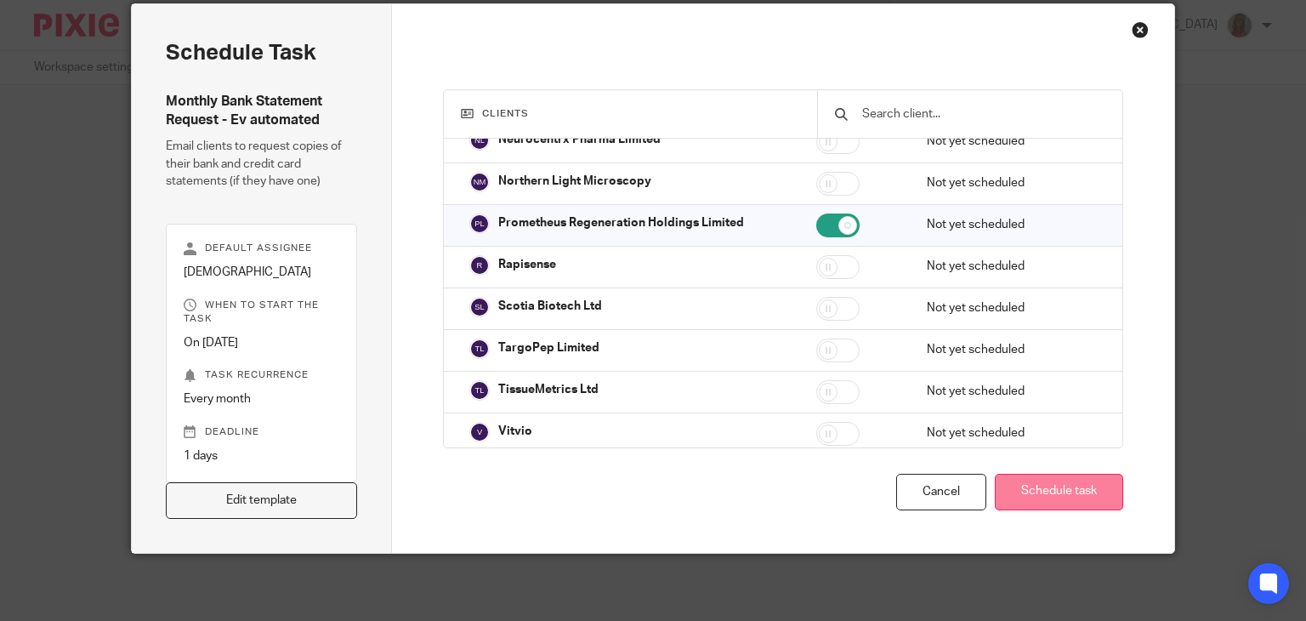
click at [1040, 481] on button "Schedule task" at bounding box center [1059, 492] width 128 height 37
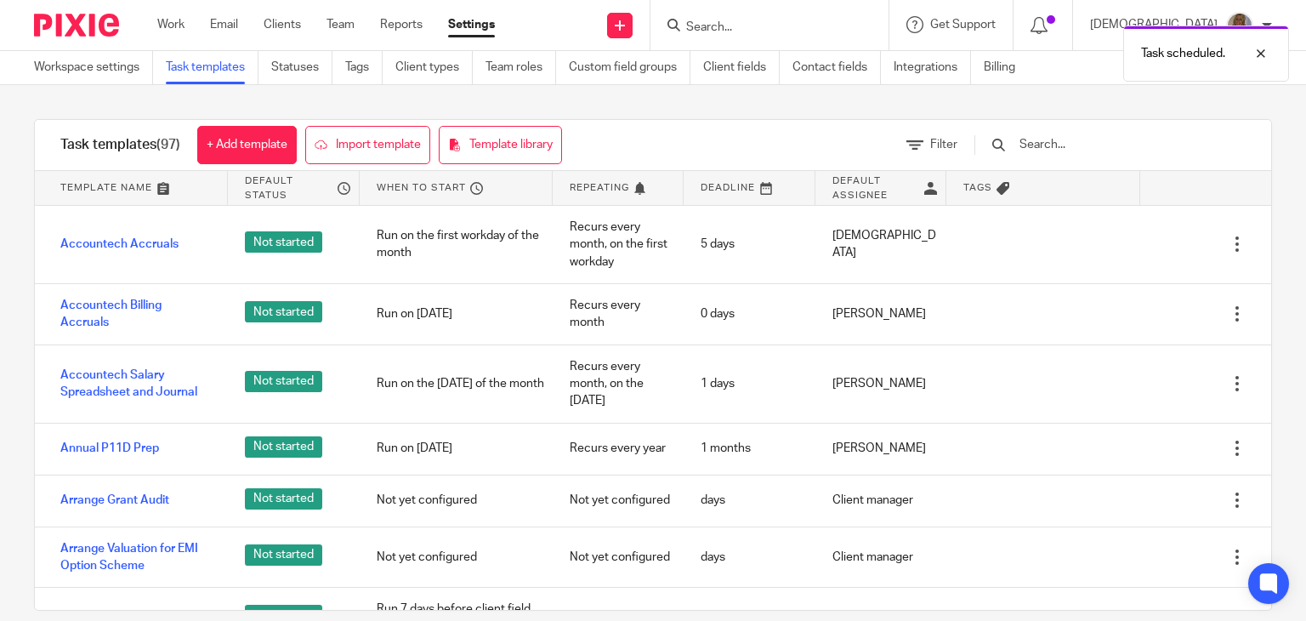
click at [1070, 141] on input "text" at bounding box center [1117, 144] width 198 height 19
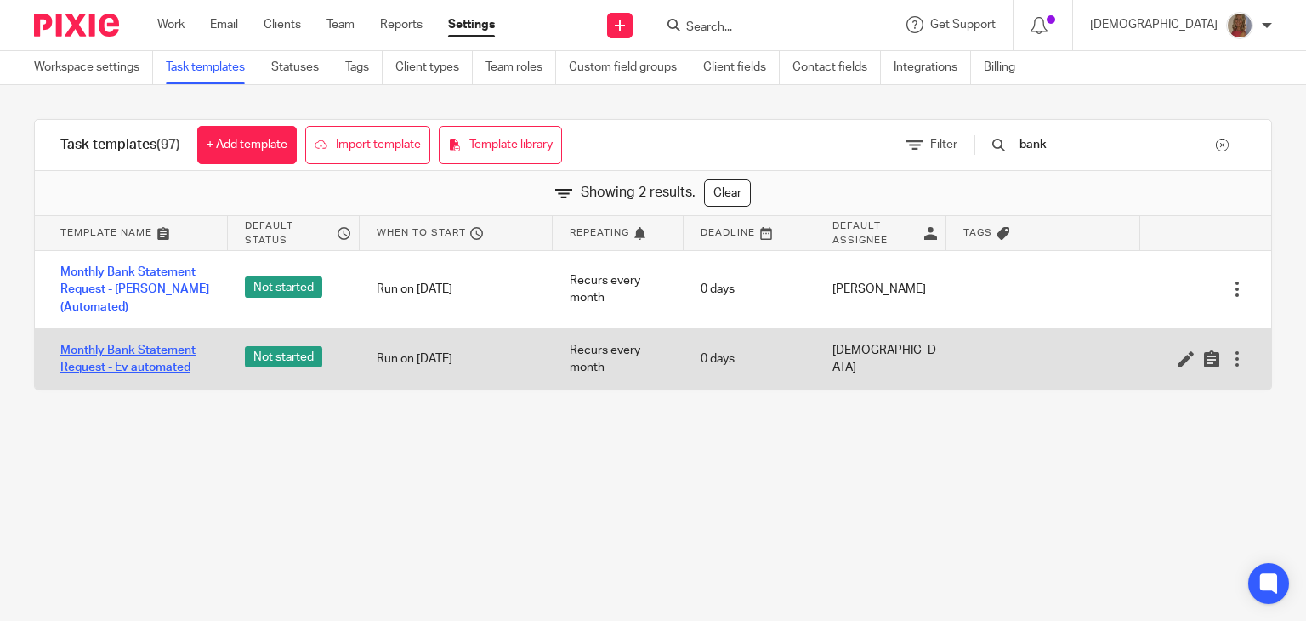
type input "bank"
drag, startPoint x: 131, startPoint y: 356, endPoint x: 187, endPoint y: 376, distance: 59.4
click at [131, 356] on link "Monthly Bank Statement Request - Ev automated" at bounding box center [135, 359] width 150 height 35
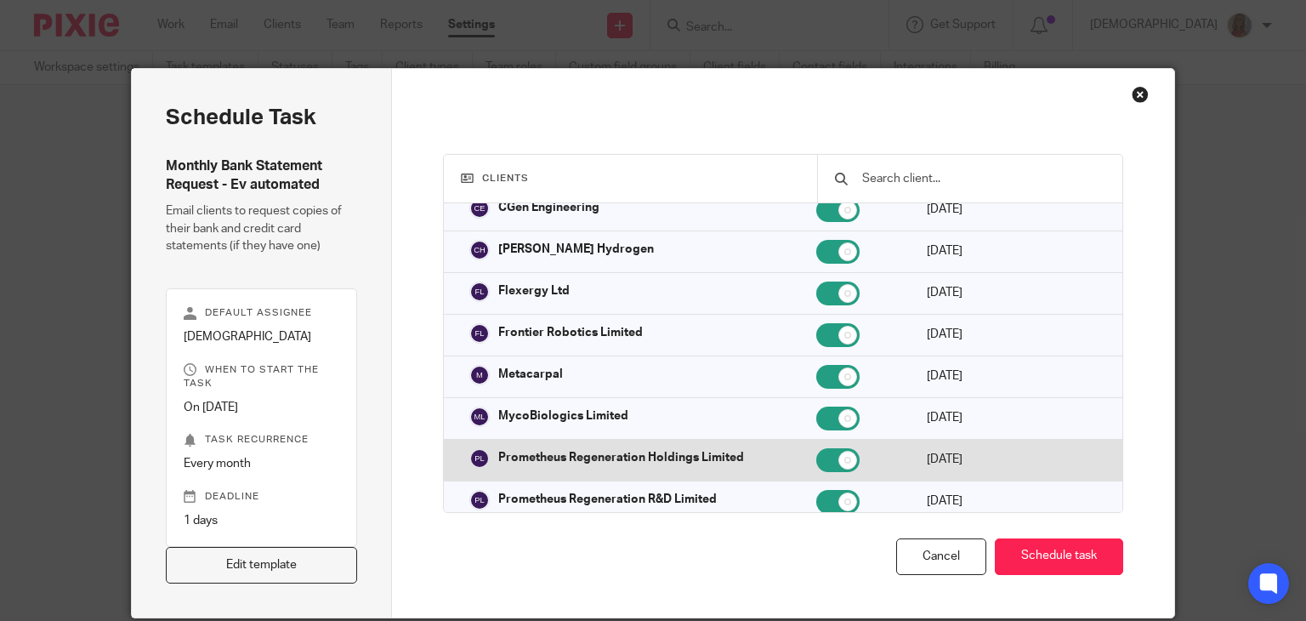
scroll to position [170, 0]
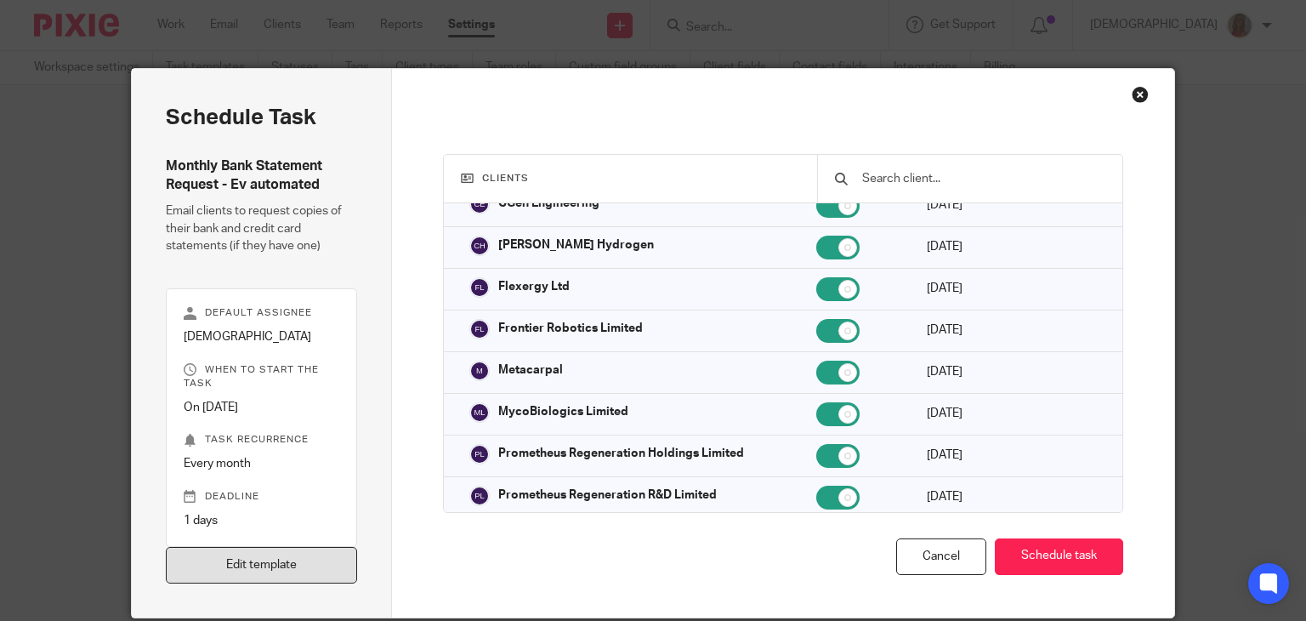
click at [238, 557] on link "Edit template" at bounding box center [262, 565] width 192 height 37
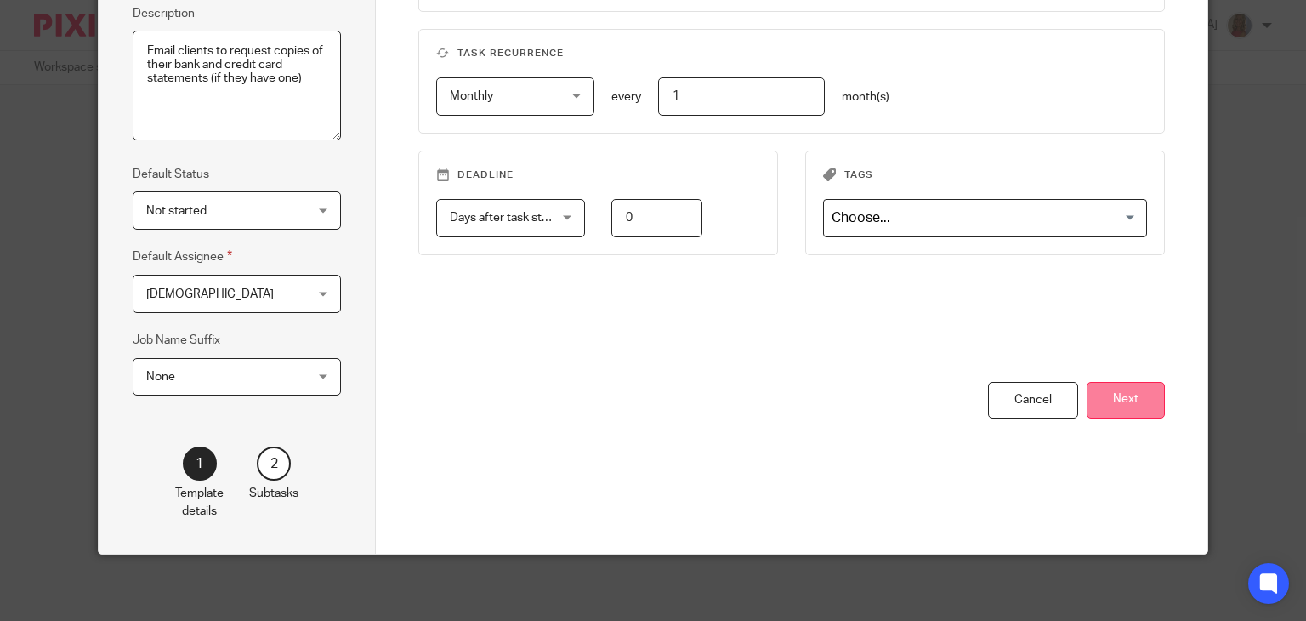
click at [1108, 393] on button "Next" at bounding box center [1126, 400] width 78 height 37
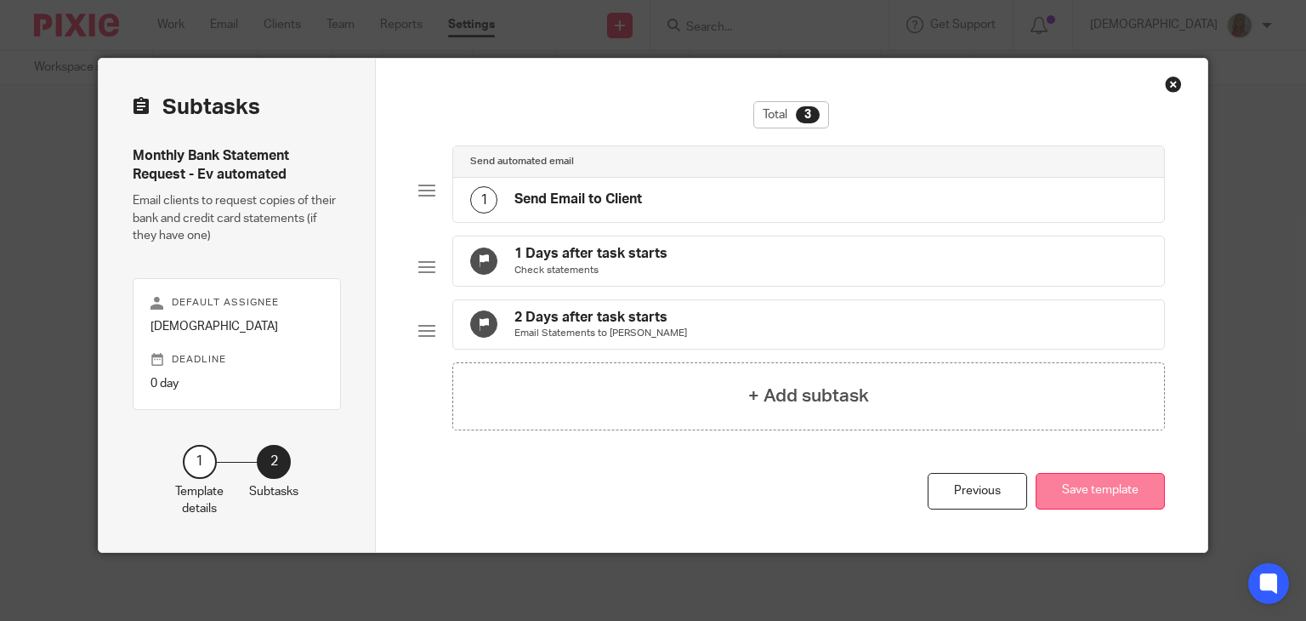
click at [1098, 490] on button "Save template" at bounding box center [1100, 491] width 129 height 37
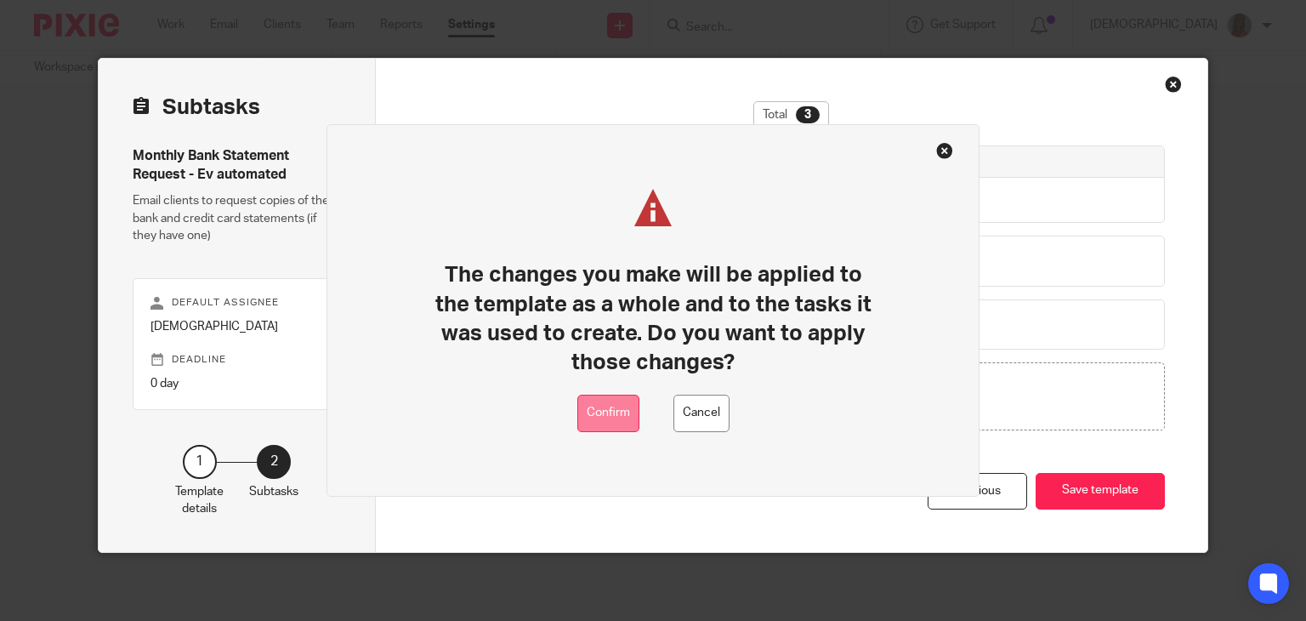
click at [600, 409] on button "Confirm" at bounding box center [608, 414] width 62 height 38
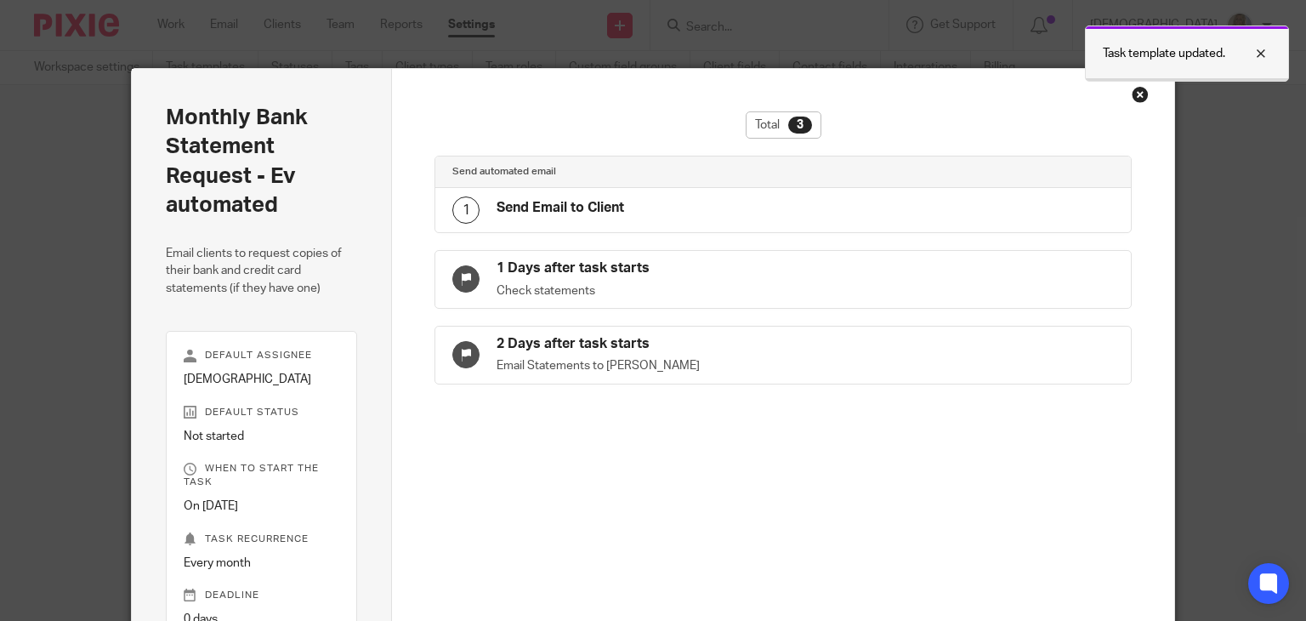
click at [1263, 52] on div at bounding box center [1248, 53] width 46 height 20
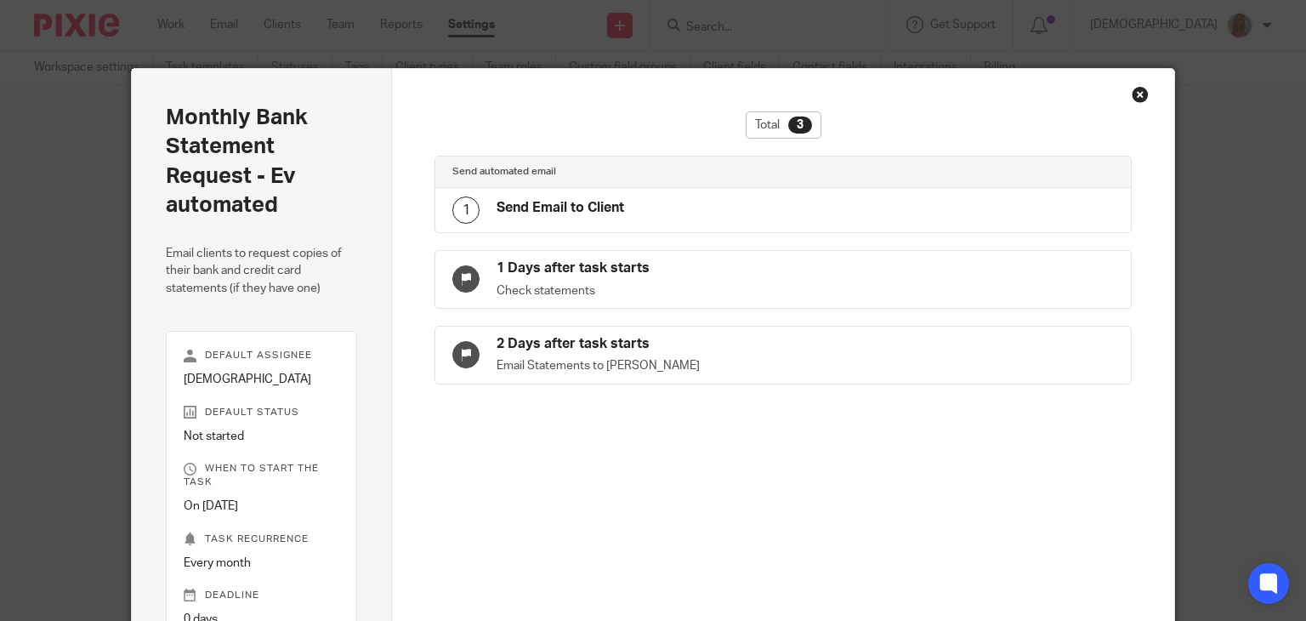
click at [1266, 227] on div "Monthly Bank Statement Request - Ev automated Email clients to request copies o…" at bounding box center [653, 310] width 1306 height 621
click at [1133, 86] on div "Close this dialog window" at bounding box center [1140, 94] width 17 height 17
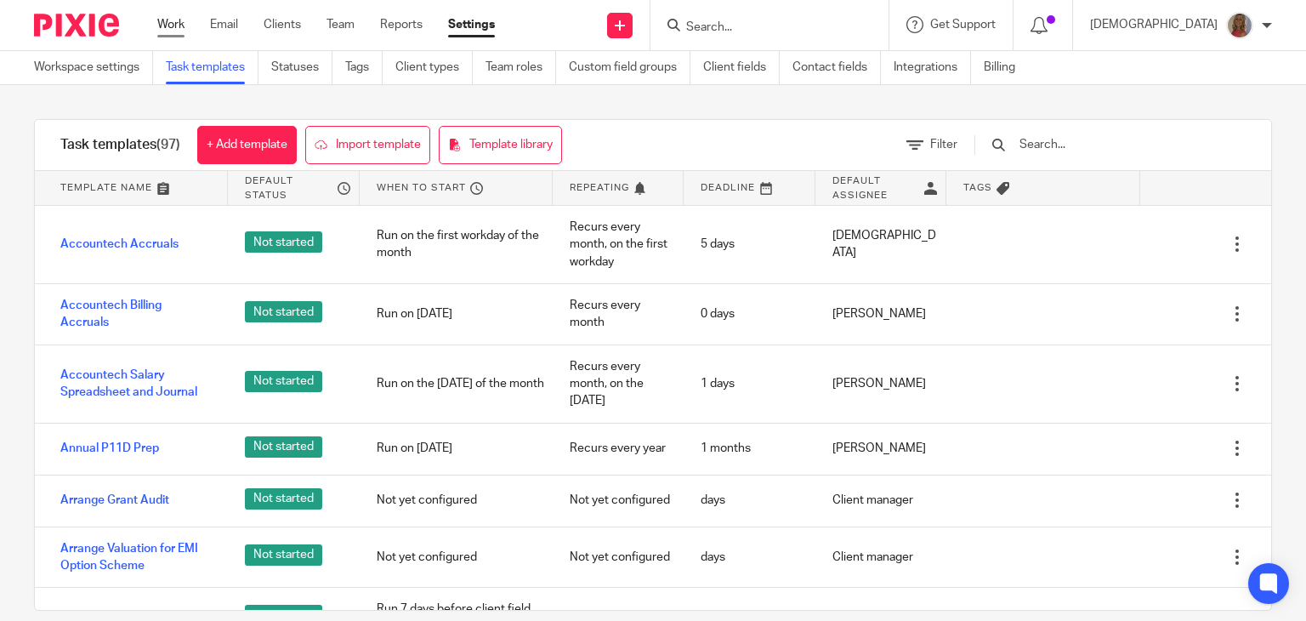
click at [168, 26] on link "Work" at bounding box center [170, 24] width 27 height 17
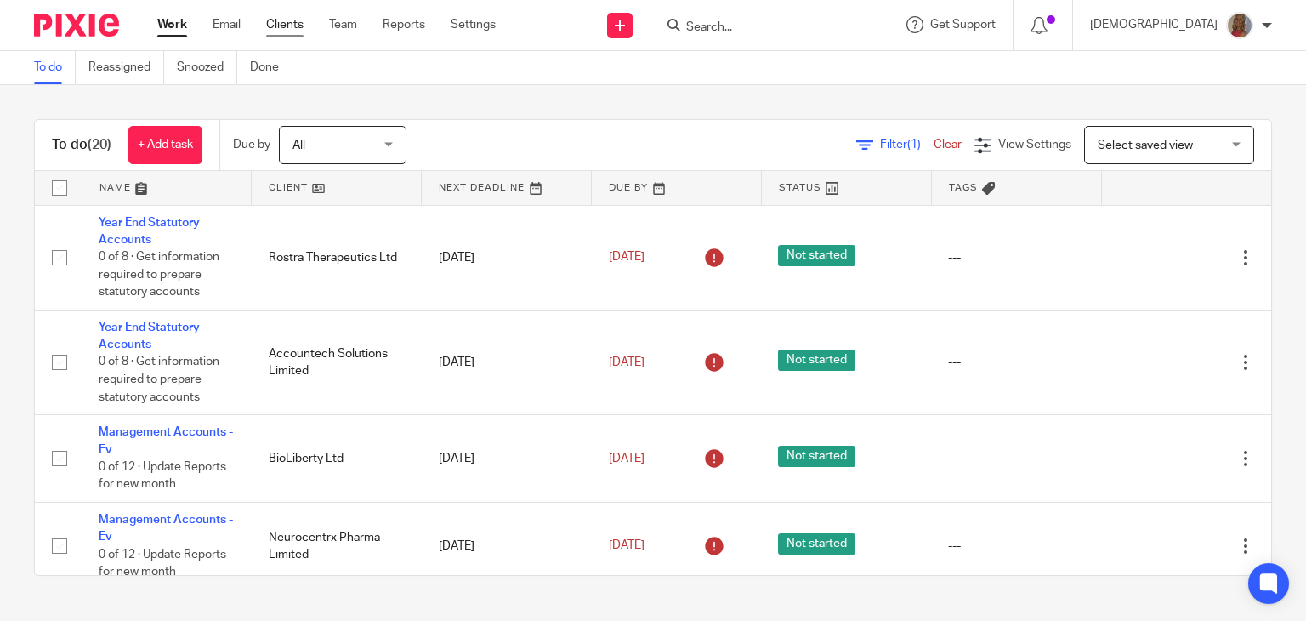
click at [288, 24] on link "Clients" at bounding box center [284, 24] width 37 height 17
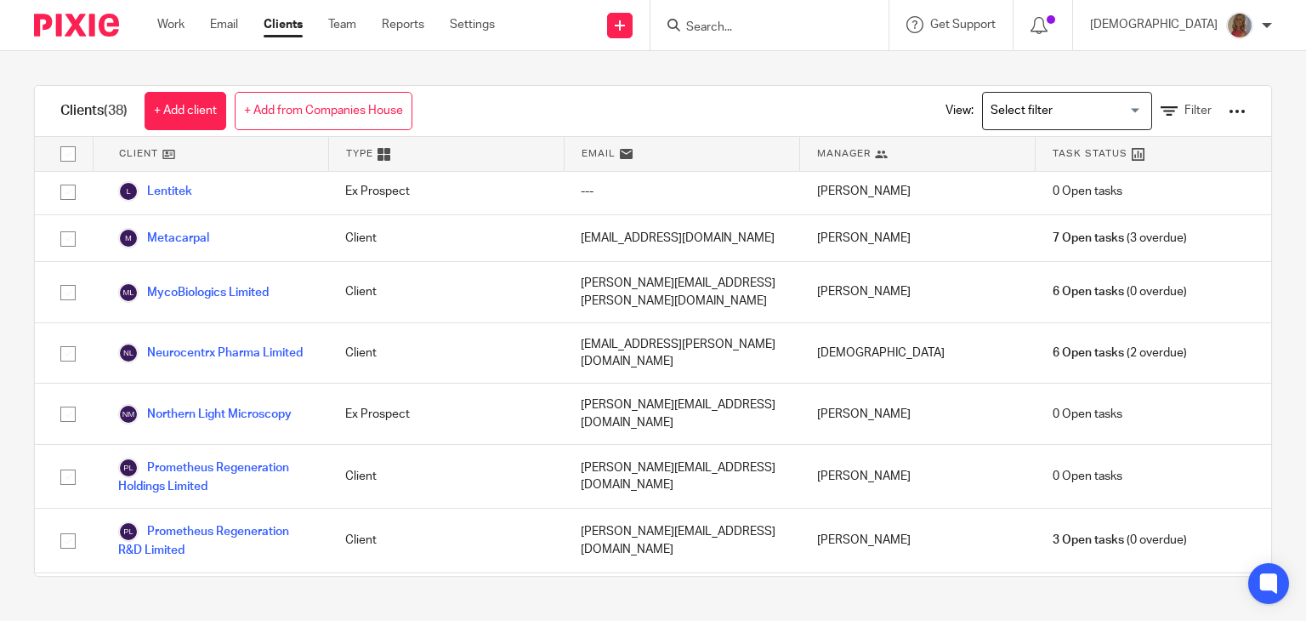
scroll to position [1190, 0]
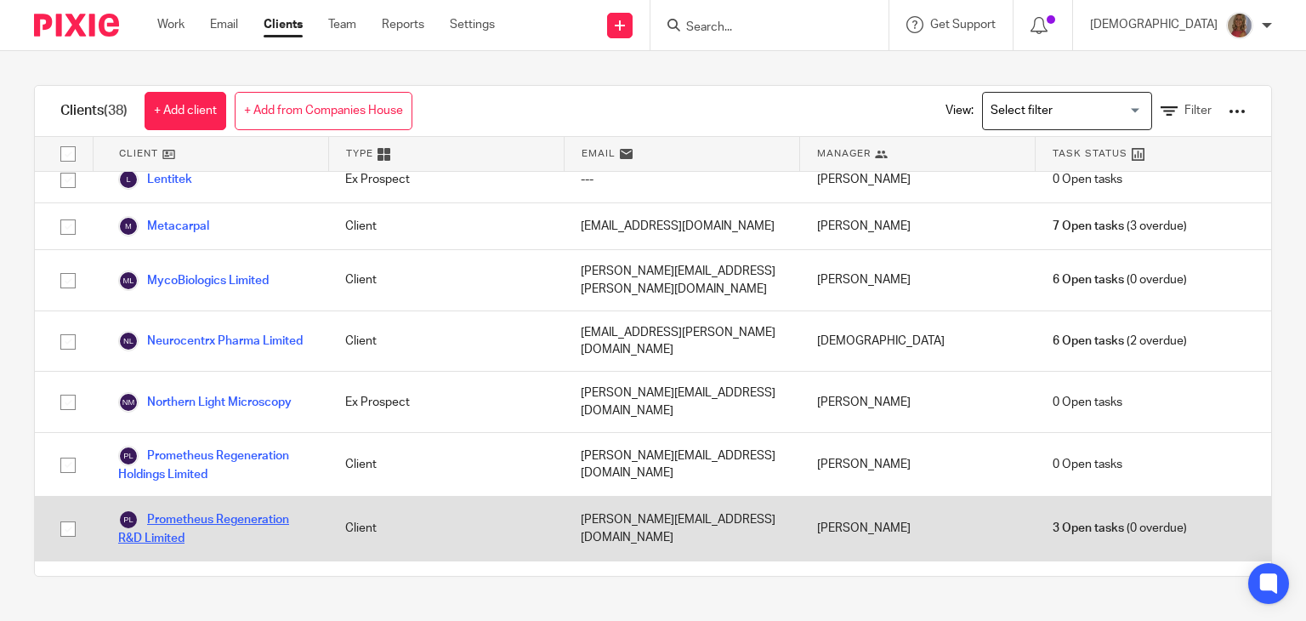
click at [255, 509] on link "Prometheus Regeneration R&D Limited" at bounding box center [214, 527] width 193 height 37
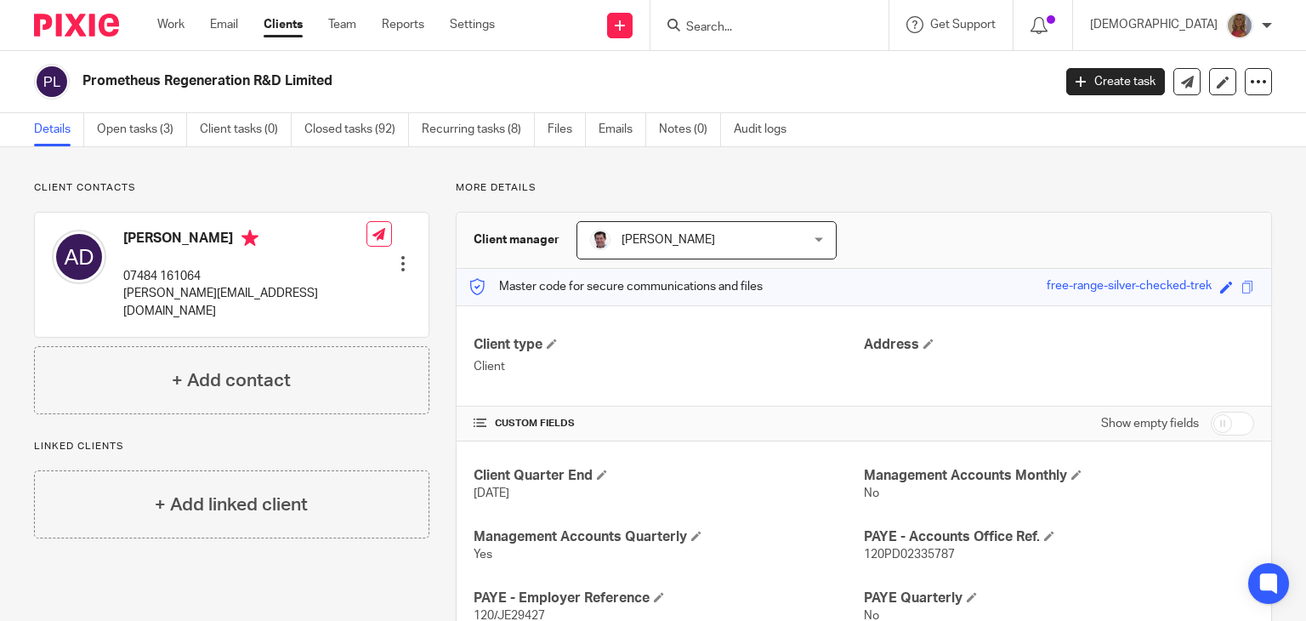
click at [400, 255] on div at bounding box center [403, 263] width 17 height 17
click at [286, 275] on link "Edit contact" at bounding box center [322, 276] width 162 height 25
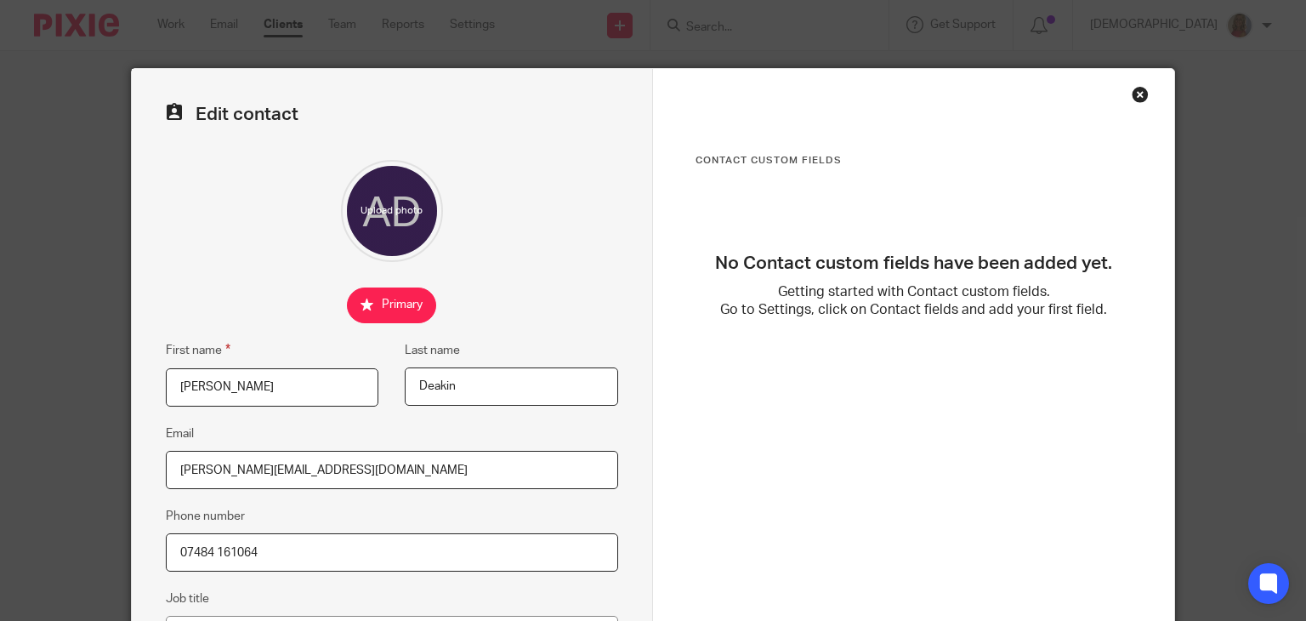
click at [382, 310] on input "checkbox" at bounding box center [391, 305] width 89 height 36
checkbox input "false"
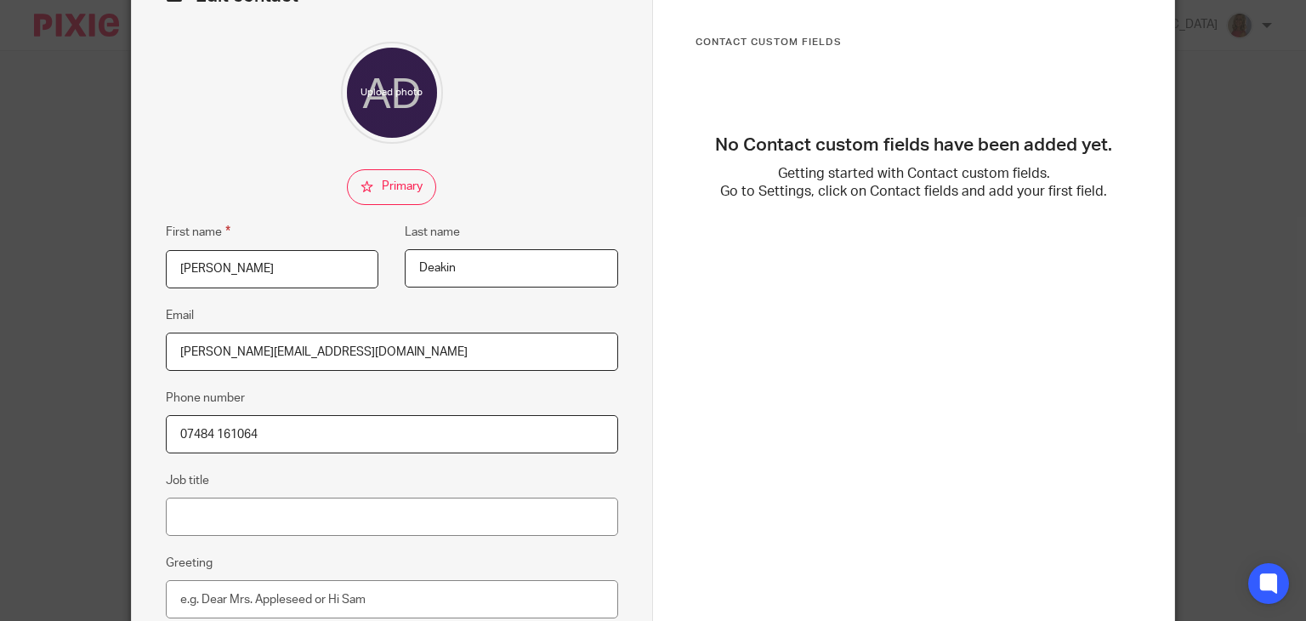
scroll to position [340, 0]
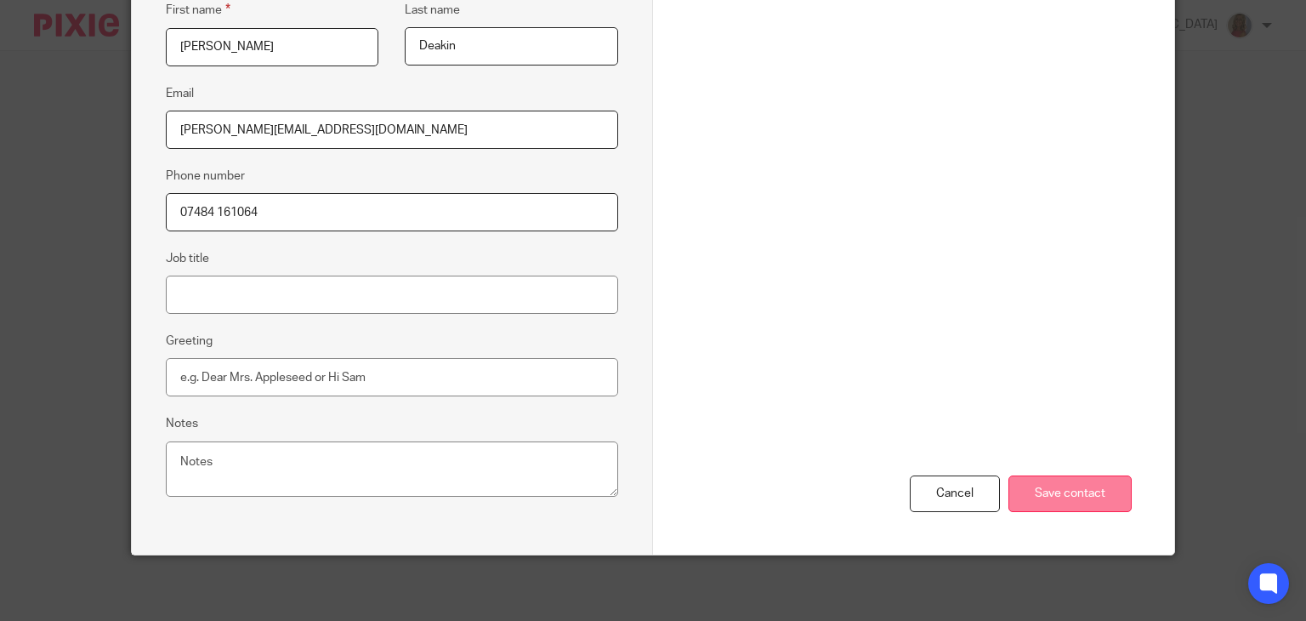
click at [1080, 482] on input "Save contact" at bounding box center [1069, 493] width 123 height 37
click at [1047, 490] on input "Save contact" at bounding box center [1069, 493] width 123 height 37
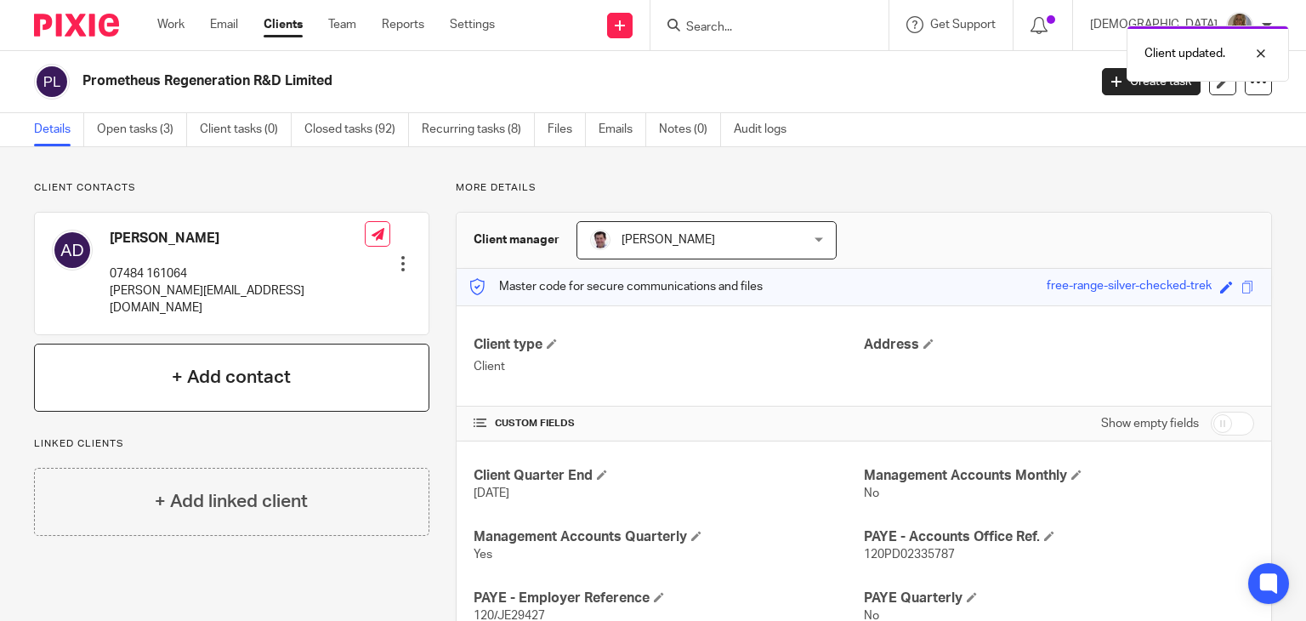
click at [207, 364] on h4 "+ Add contact" at bounding box center [231, 377] width 119 height 26
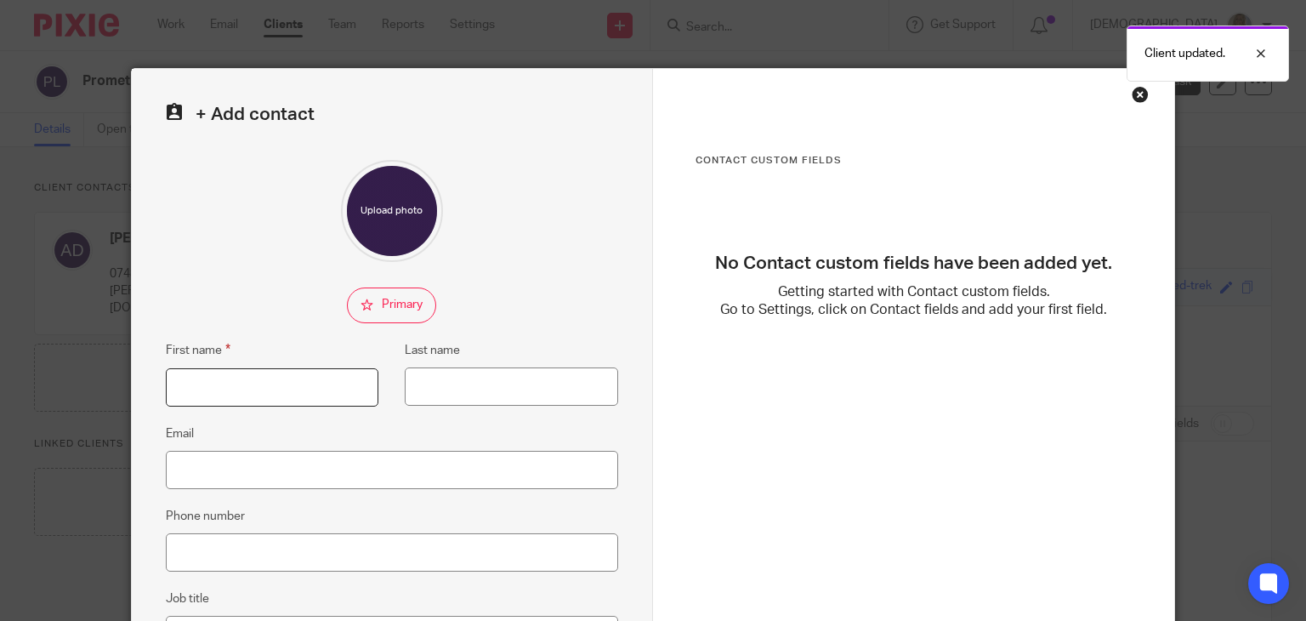
click at [279, 378] on input "First name" at bounding box center [272, 387] width 213 height 38
type input "Jane"
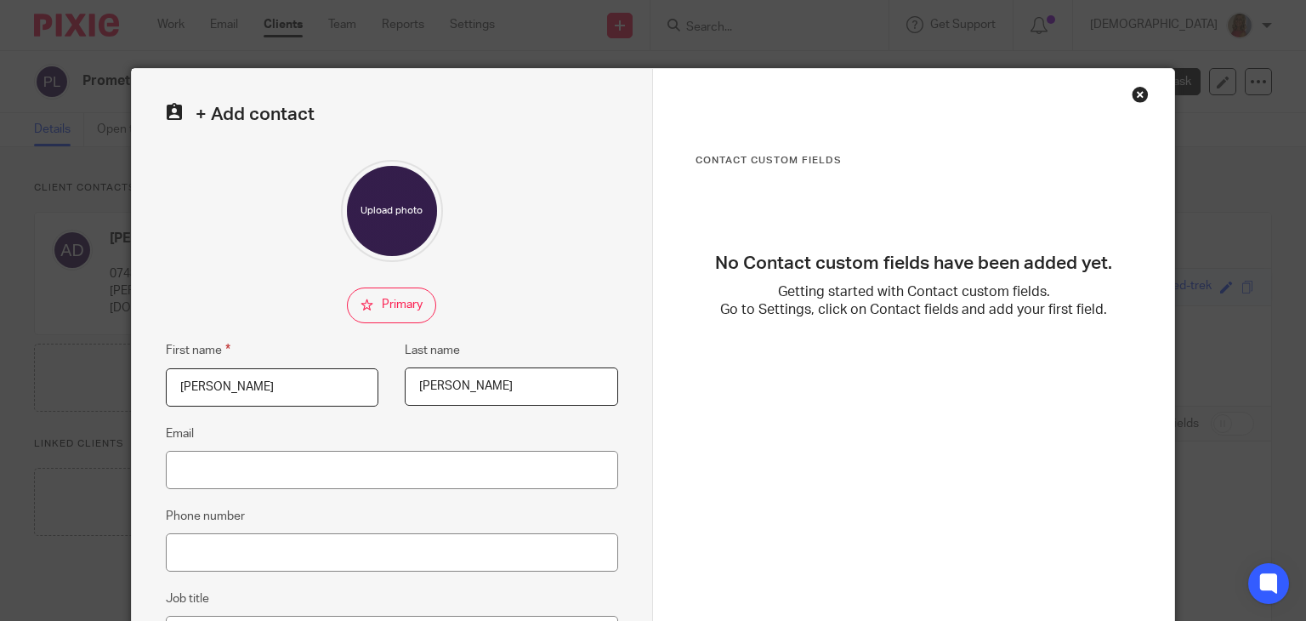
type input "McGregor"
click at [371, 298] on input "checkbox" at bounding box center [391, 305] width 89 height 36
checkbox input "true"
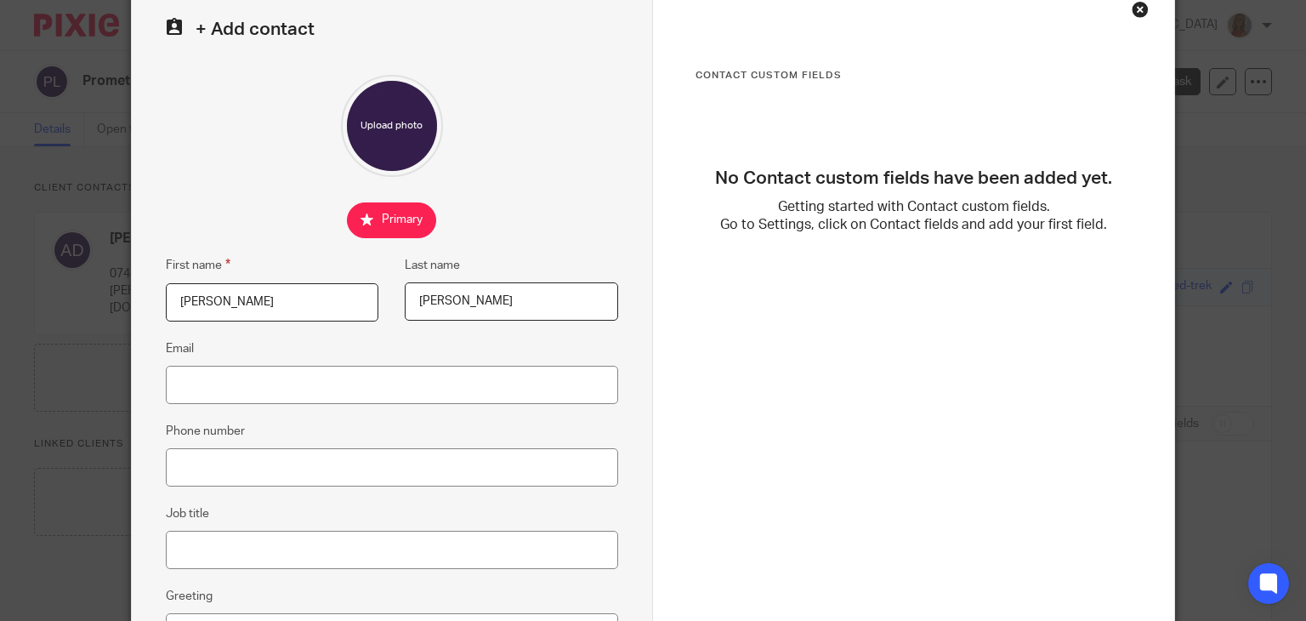
scroll to position [170, 0]
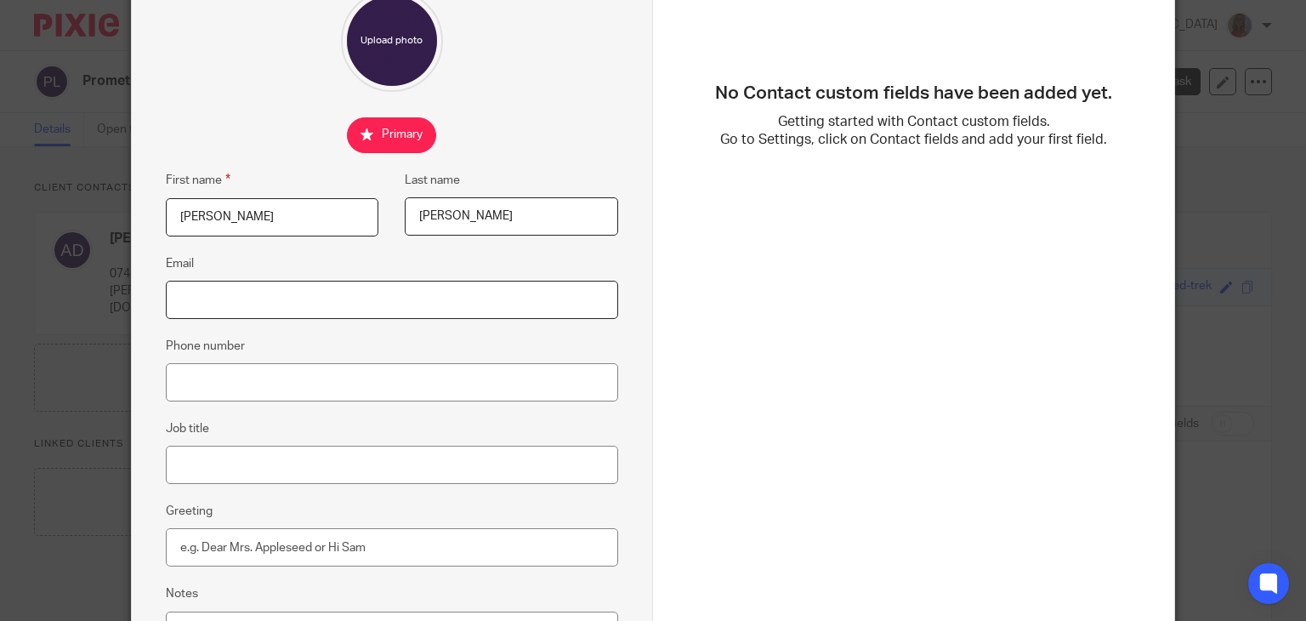
click at [273, 293] on input "Email" at bounding box center [392, 300] width 452 height 38
type input "[PERSON_NAME][EMAIL_ADDRESS][DOMAIN_NAME]"
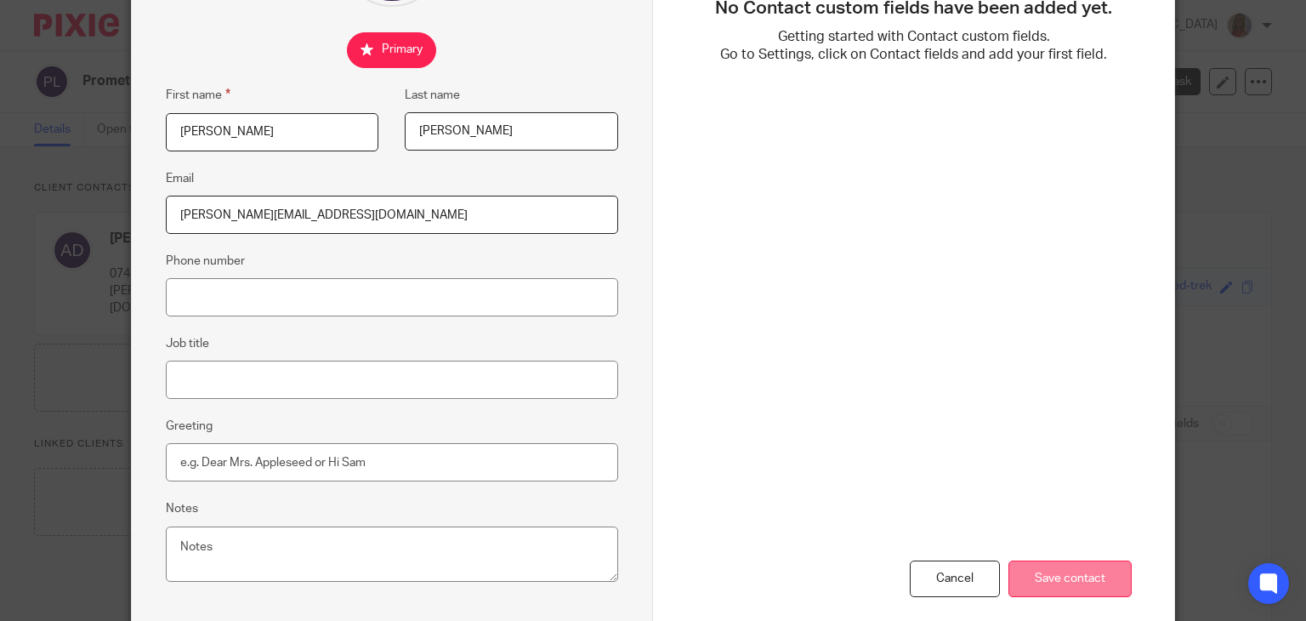
scroll to position [340, 0]
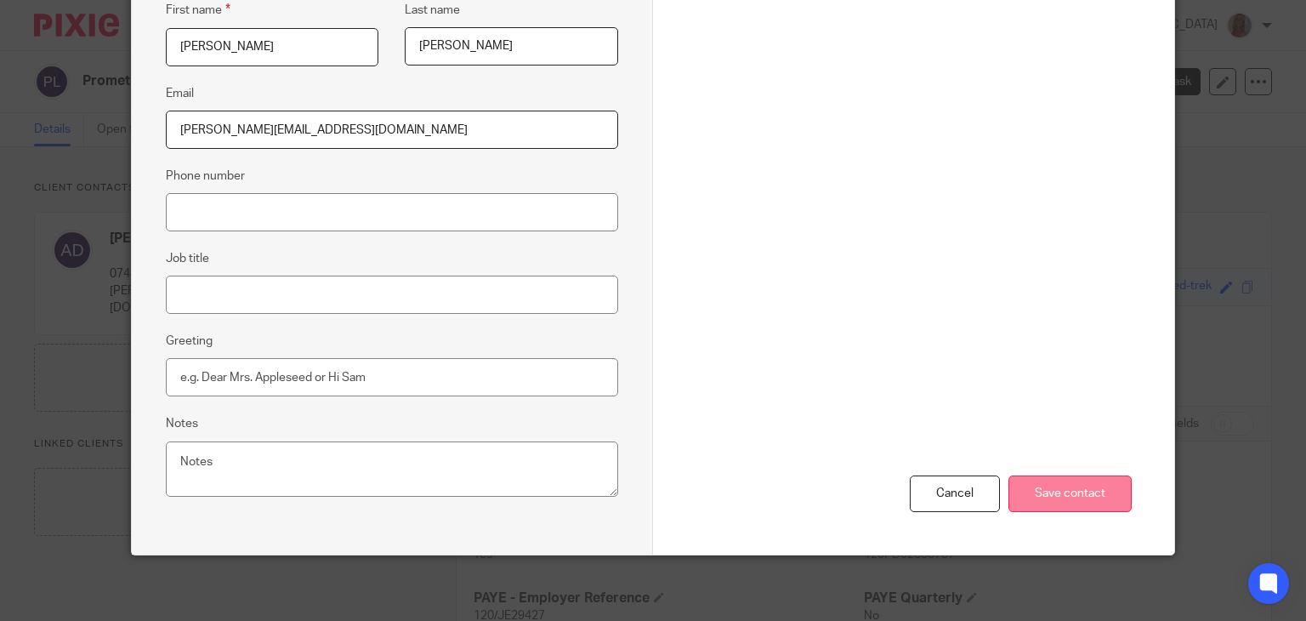
click at [1075, 493] on input "Save contact" at bounding box center [1069, 493] width 123 height 37
